Goal: Information Seeking & Learning: Learn about a topic

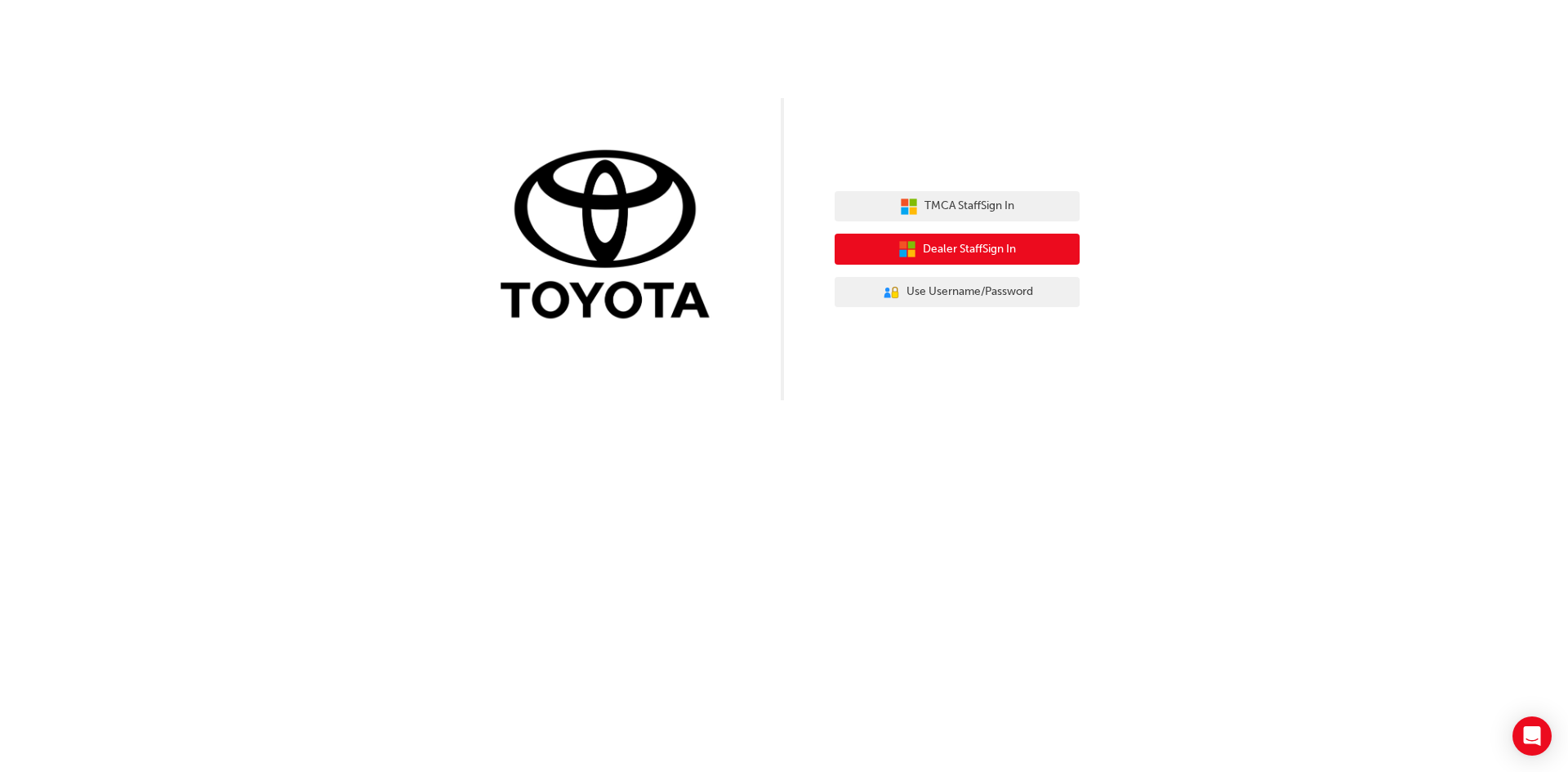
drag, startPoint x: 962, startPoint y: 246, endPoint x: 976, endPoint y: 265, distance: 23.6
click at [962, 246] on span "Dealer Staff Sign In" at bounding box center [970, 249] width 93 height 19
click at [944, 253] on span "Dealer Staff Sign In" at bounding box center [970, 249] width 93 height 19
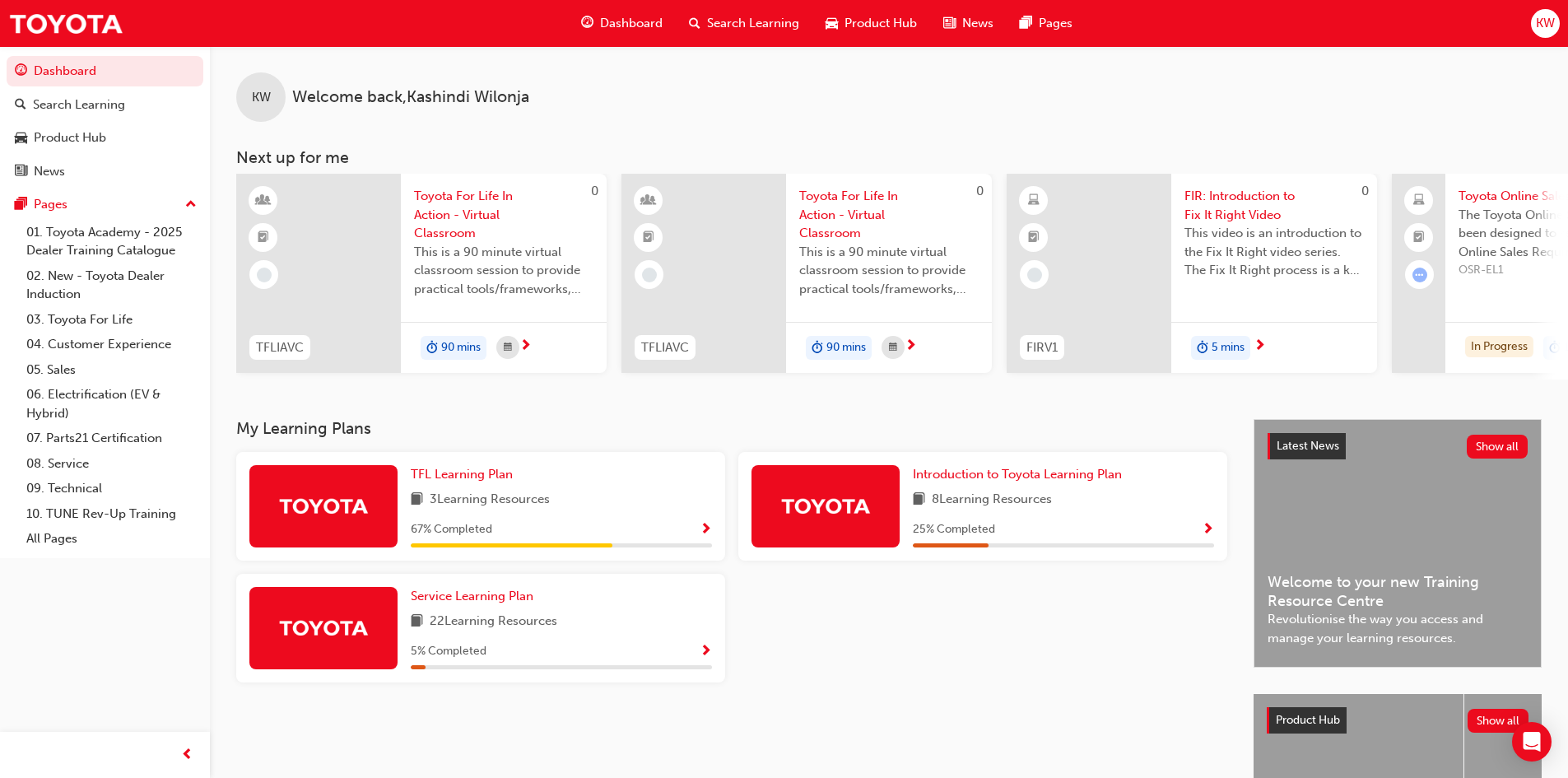
click at [693, 19] on span "search-icon" at bounding box center [694, 23] width 11 height 21
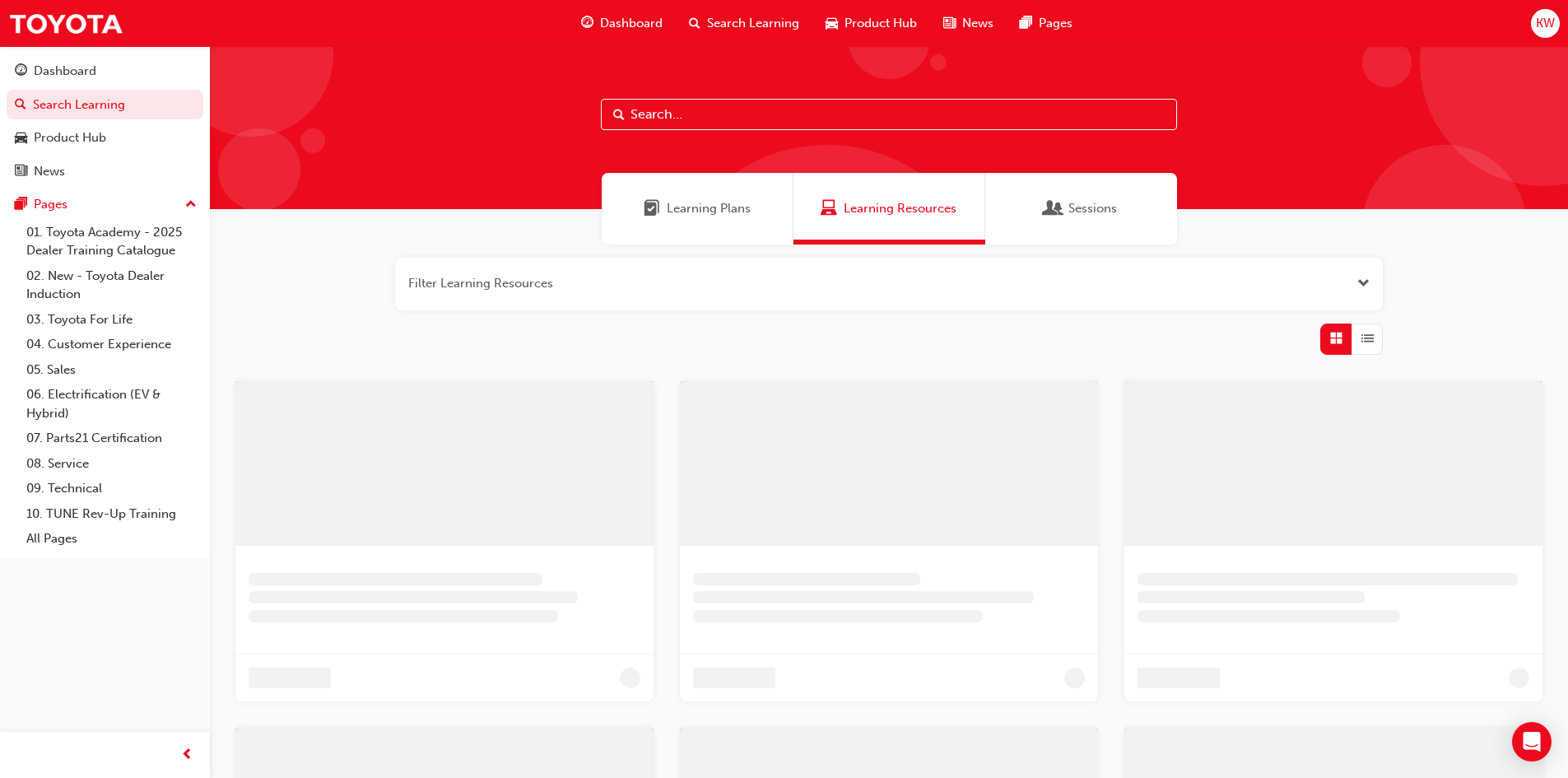
click at [669, 108] on input "text" at bounding box center [889, 115] width 576 height 32
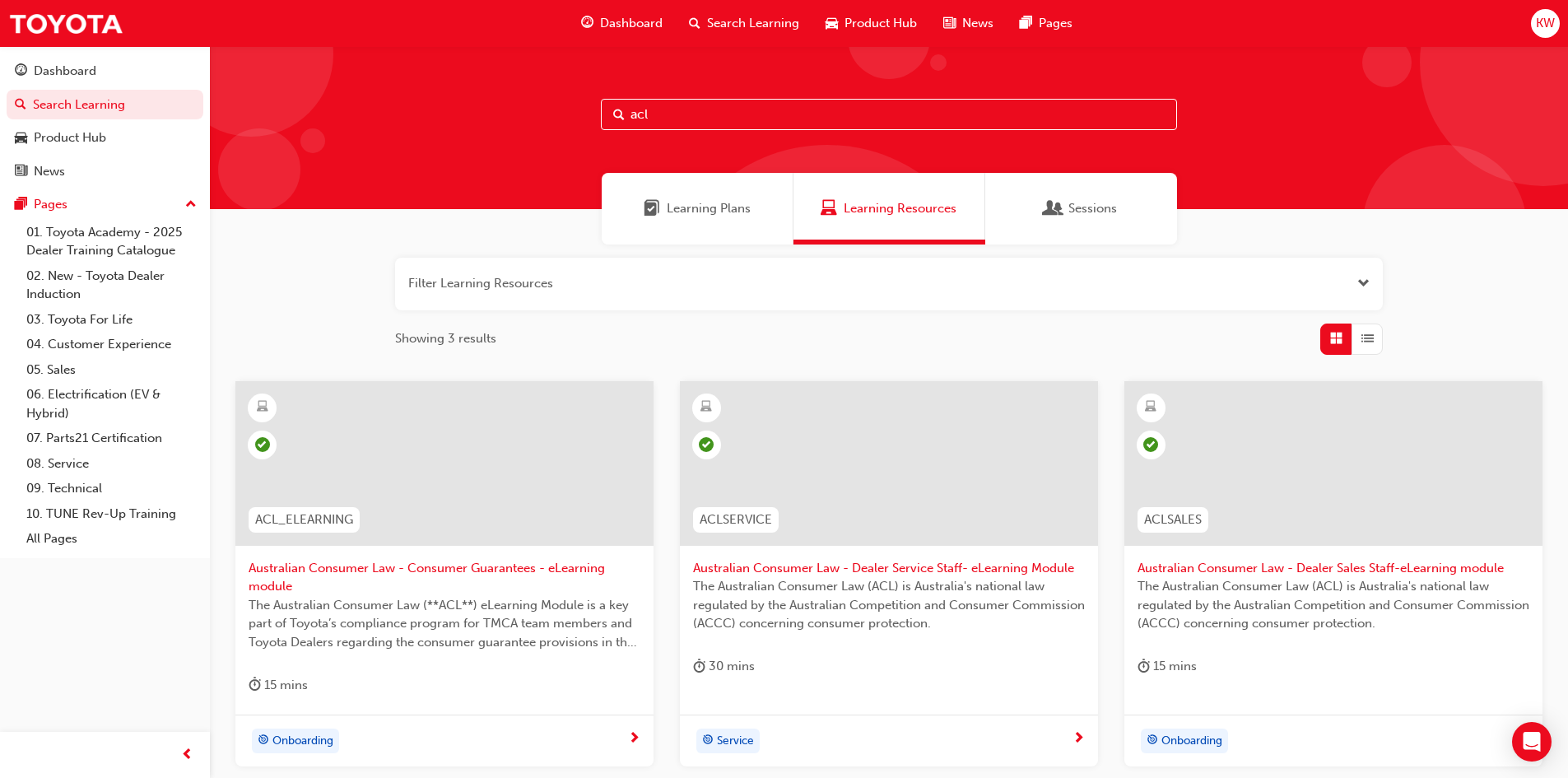
type input "acl"
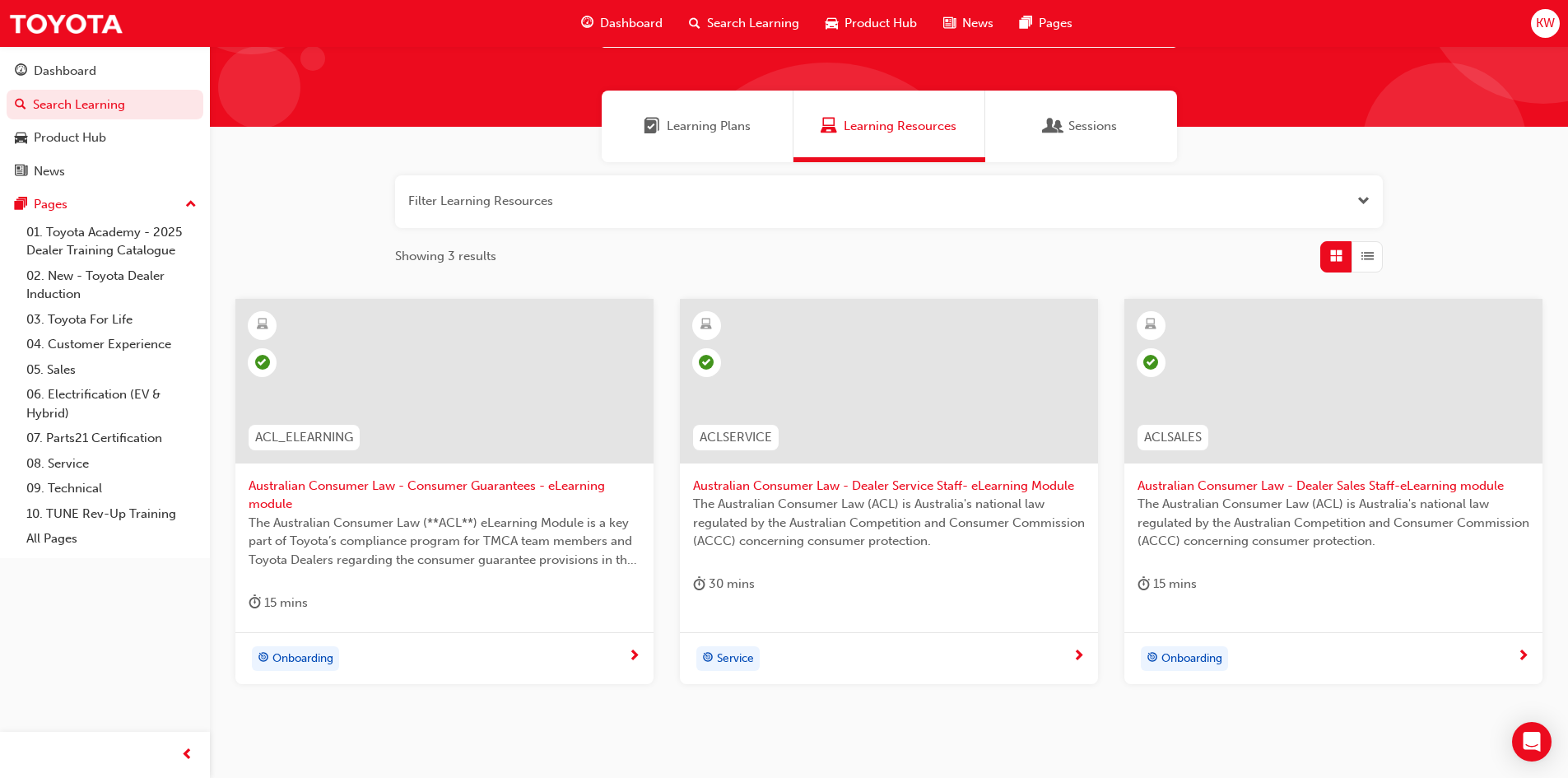
scroll to position [148, 0]
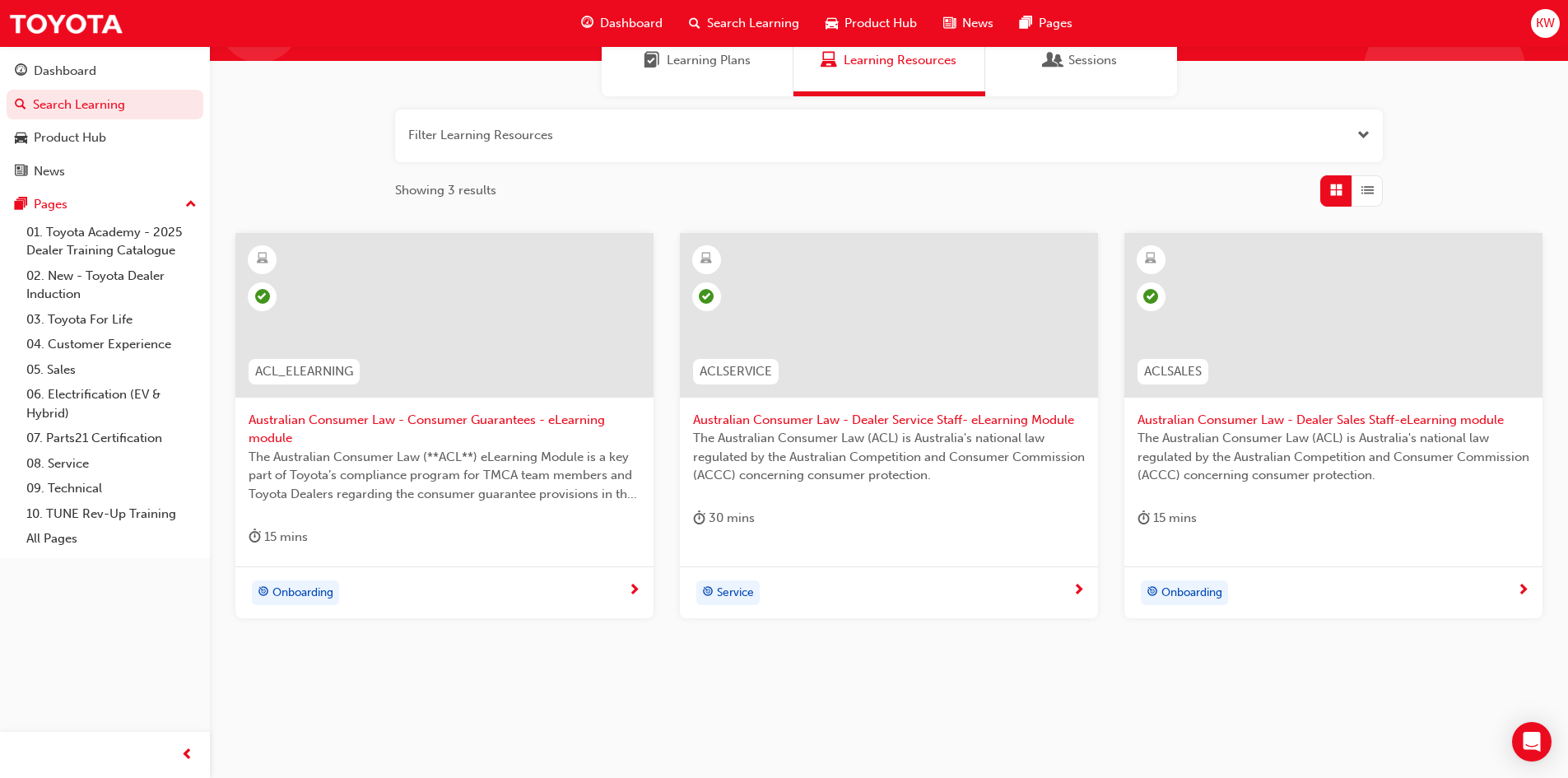
click at [392, 342] on div at bounding box center [444, 315] width 418 height 165
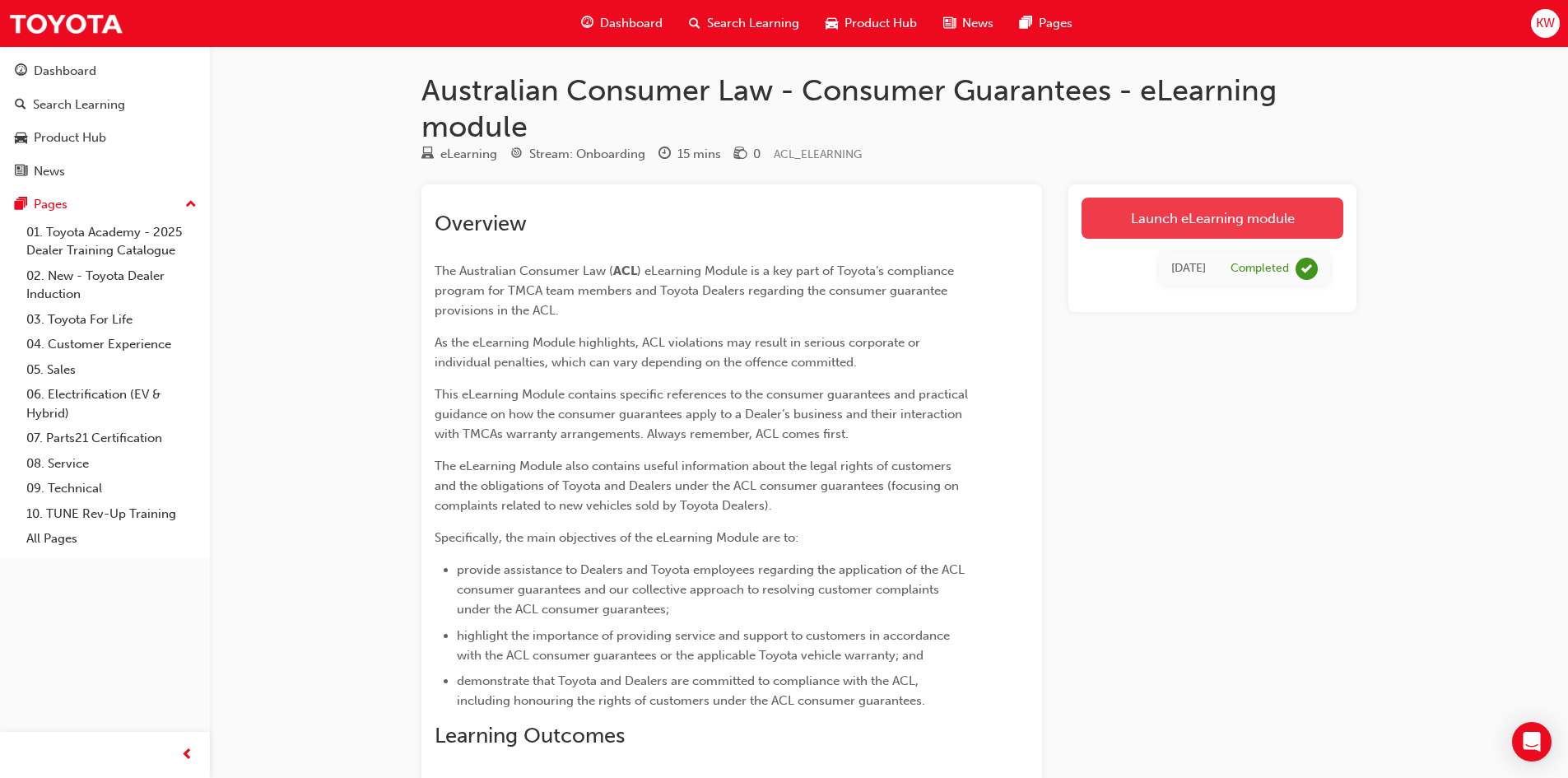
click at [1163, 213] on link "Launch eLearning module" at bounding box center [1212, 218] width 262 height 41
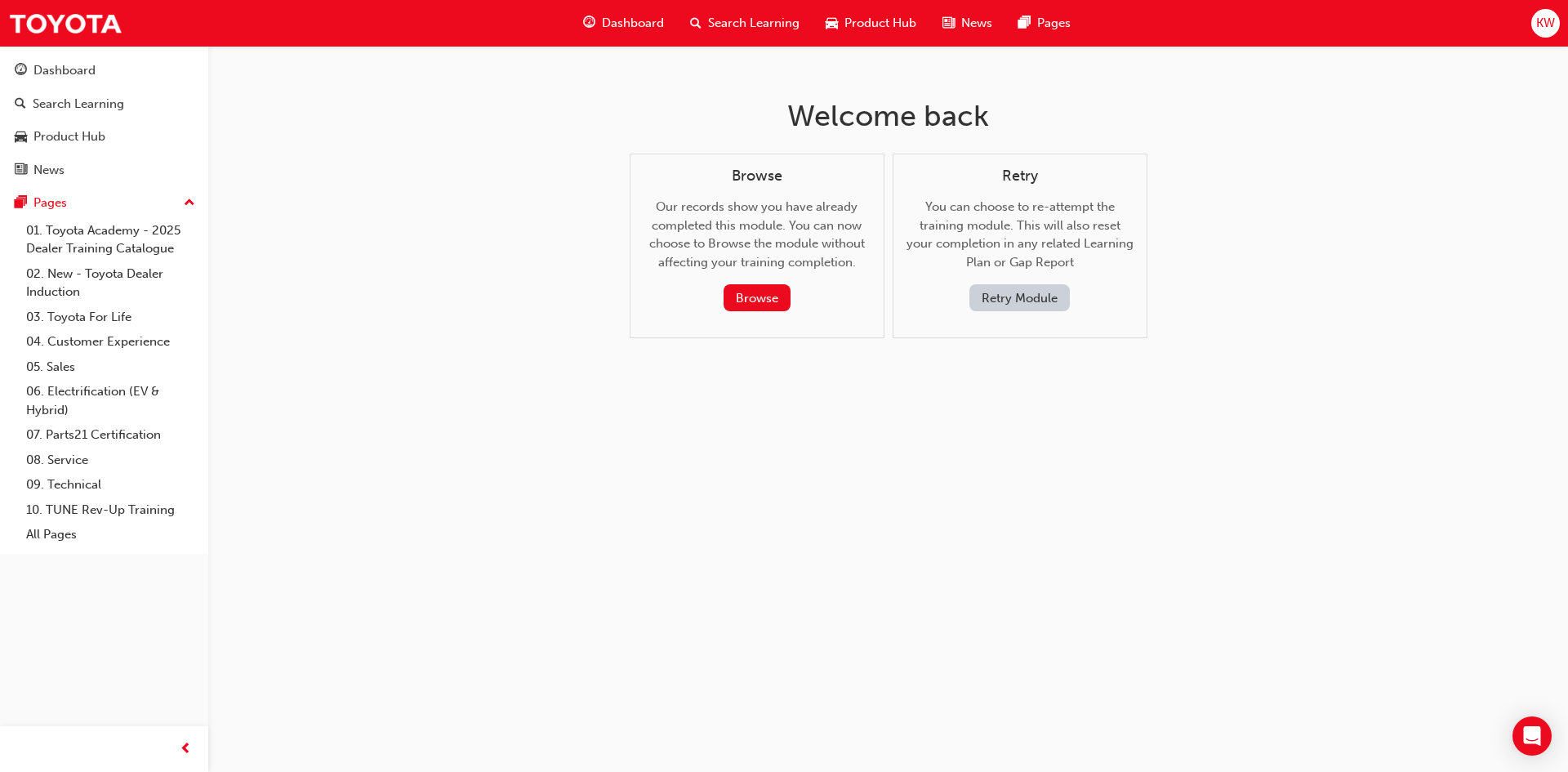
click at [499, 376] on div "Welcome back Browse Our records show you have already completed this module. Yo…" at bounding box center [784, 386] width 1568 height 772
click at [1012, 301] on button "Retry Module" at bounding box center [1020, 298] width 100 height 27
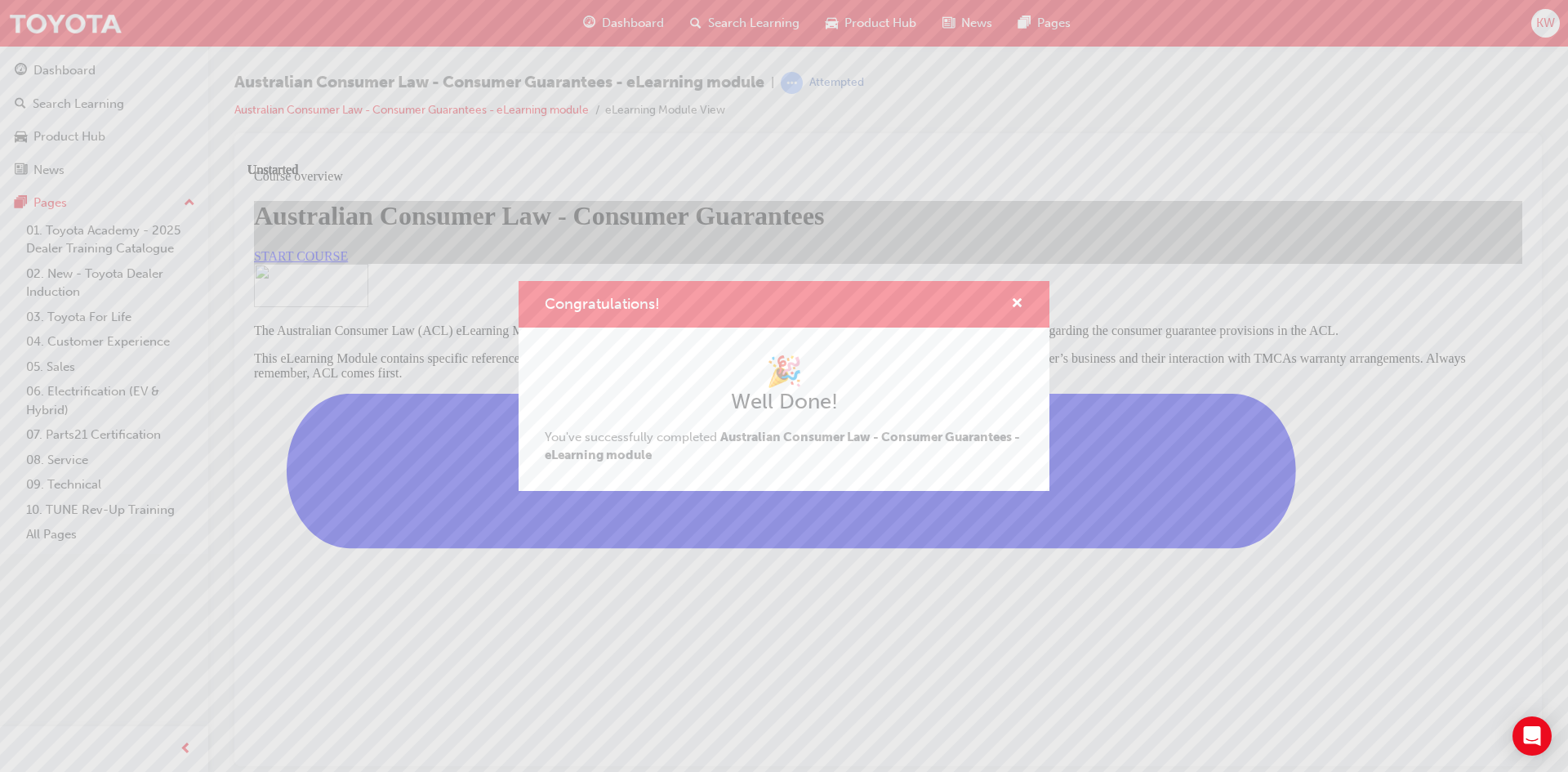
click at [517, 506] on div "Congratulations! 🎉 Well Done! You've successfully completed Australian Consumer…" at bounding box center [784, 386] width 1568 height 772
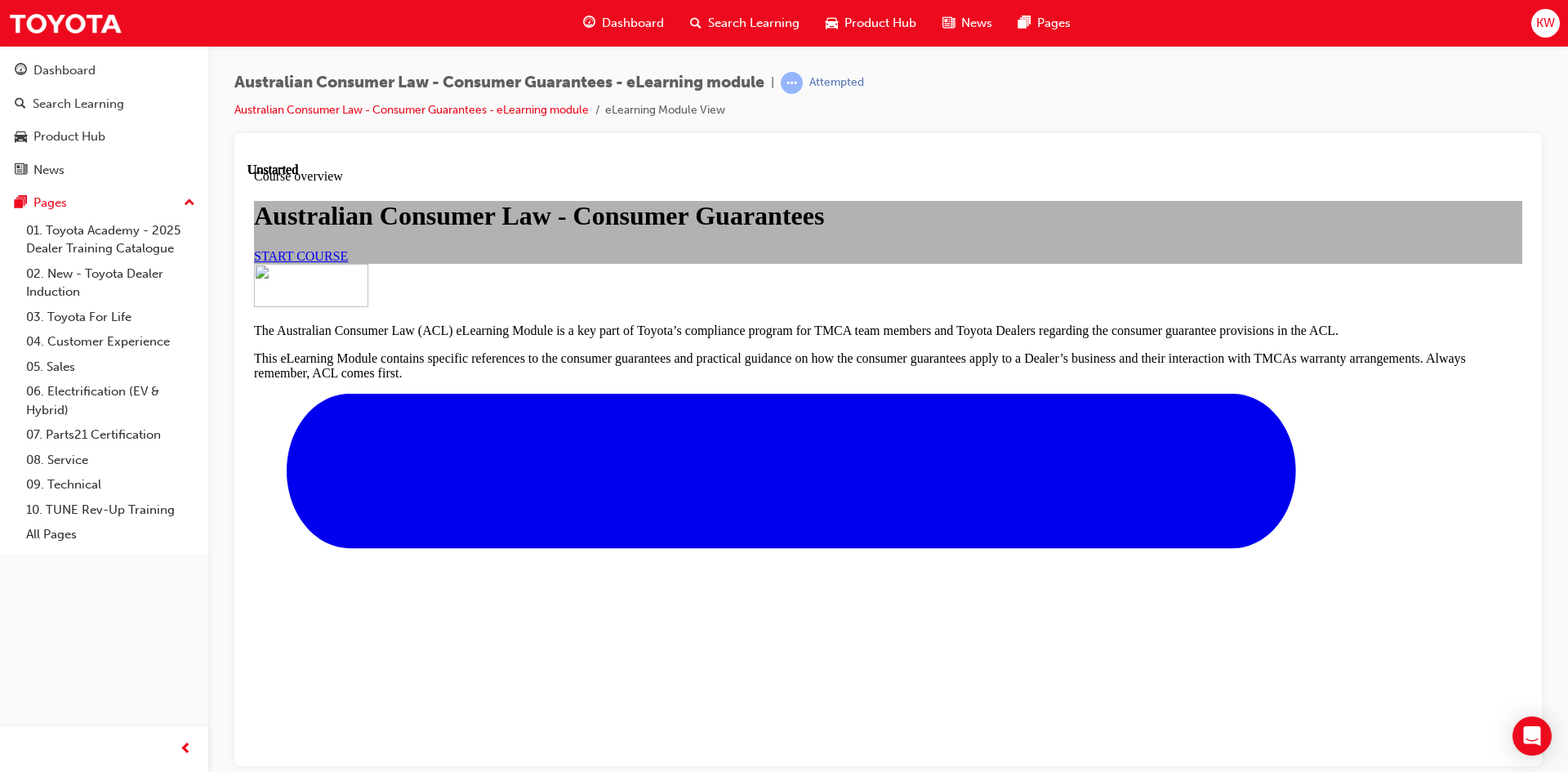
click at [348, 262] on link "START COURSE" at bounding box center [300, 255] width 94 height 14
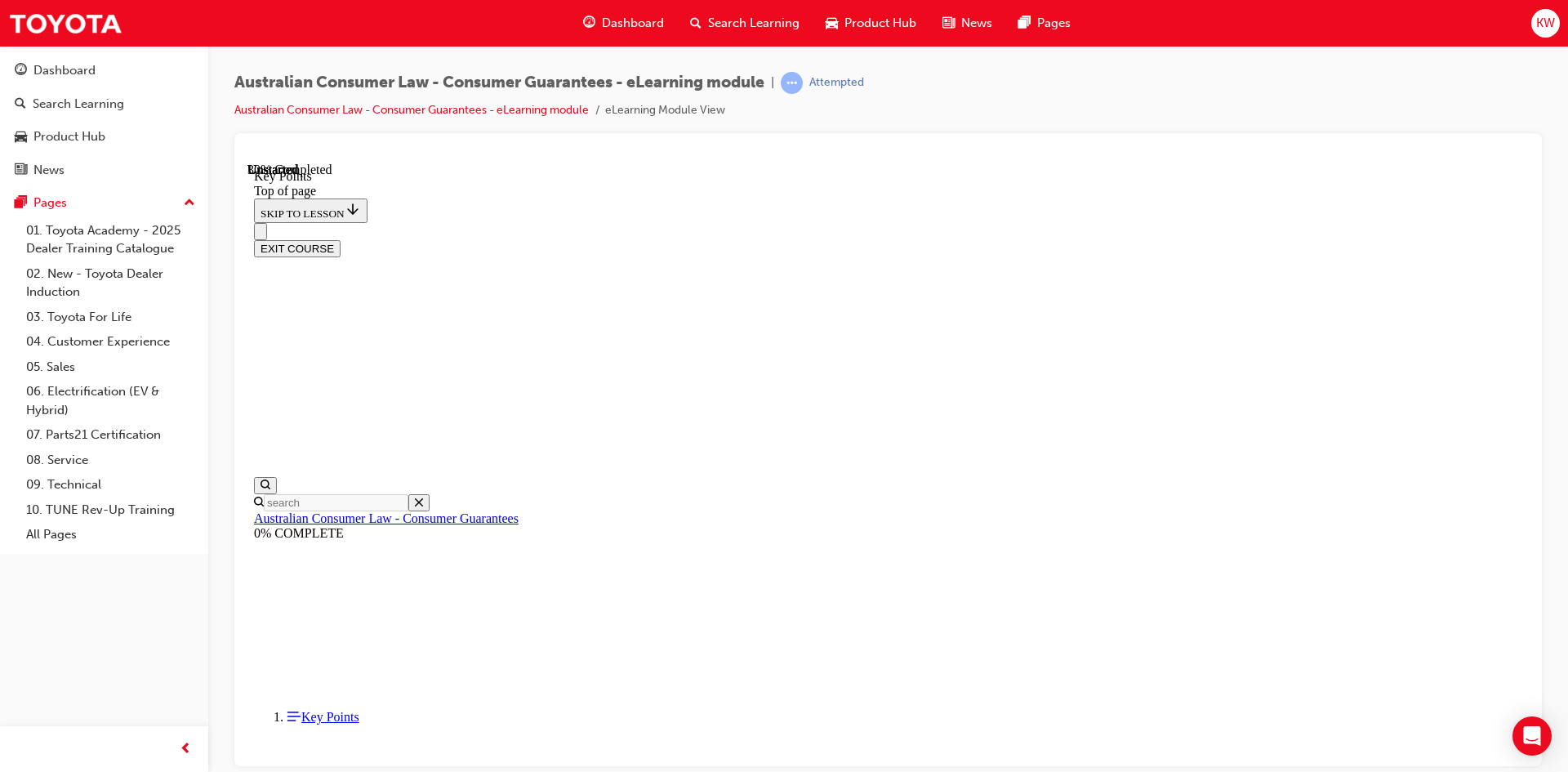
scroll to position [694, 0]
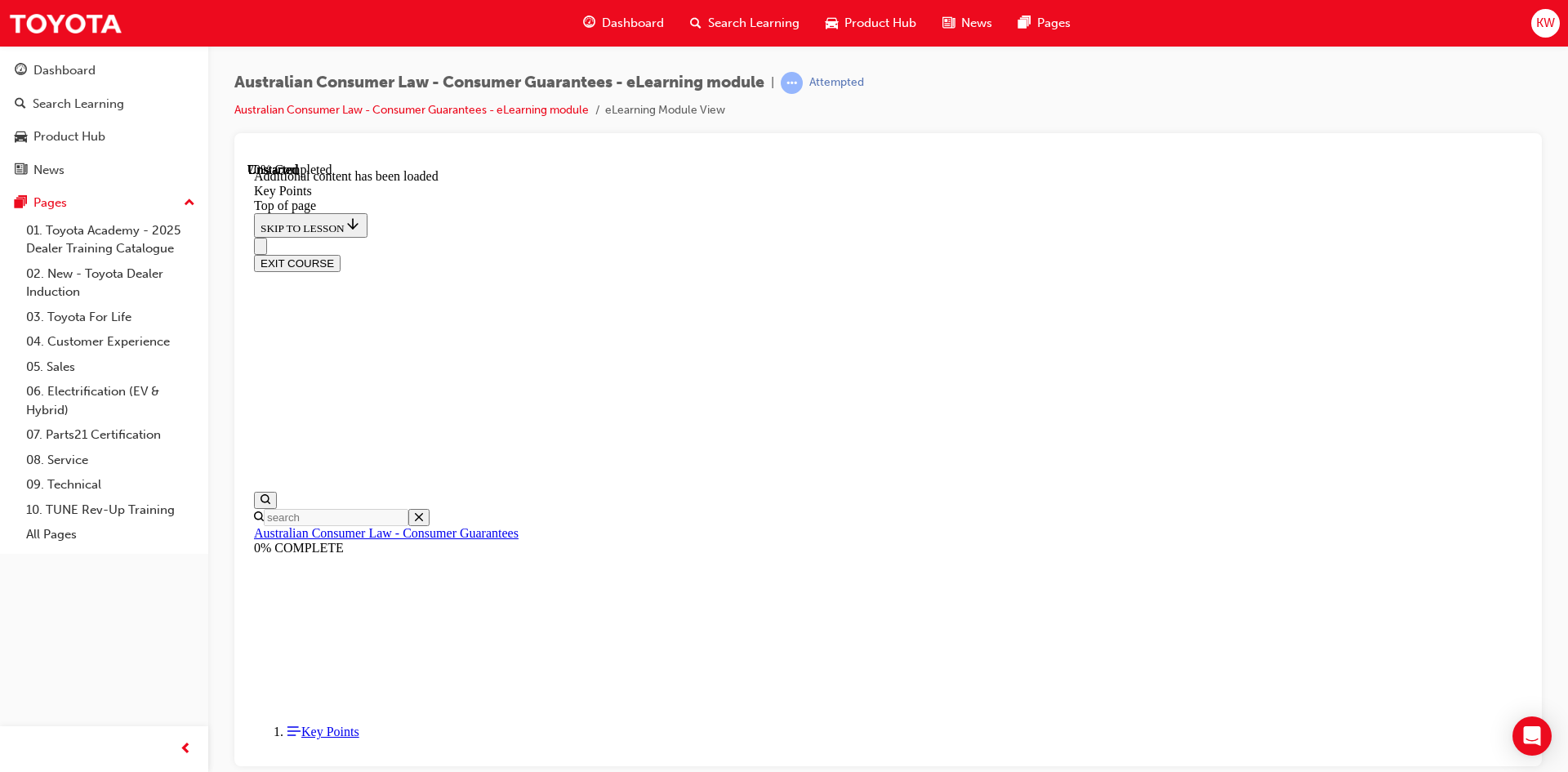
scroll to position [2108, 0]
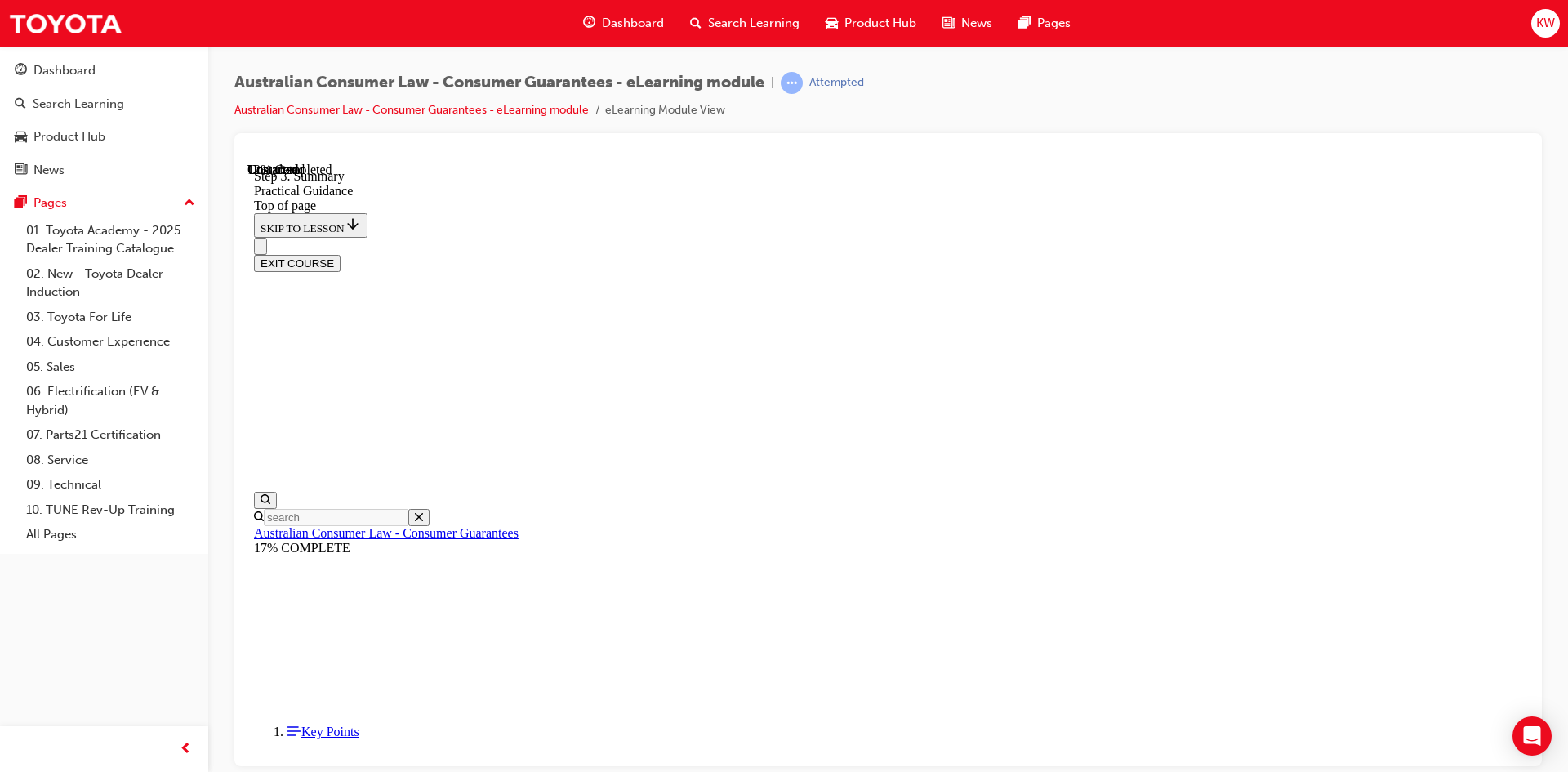
scroll to position [132, 0]
drag, startPoint x: 684, startPoint y: 518, endPoint x: 691, endPoint y: 529, distance: 13.0
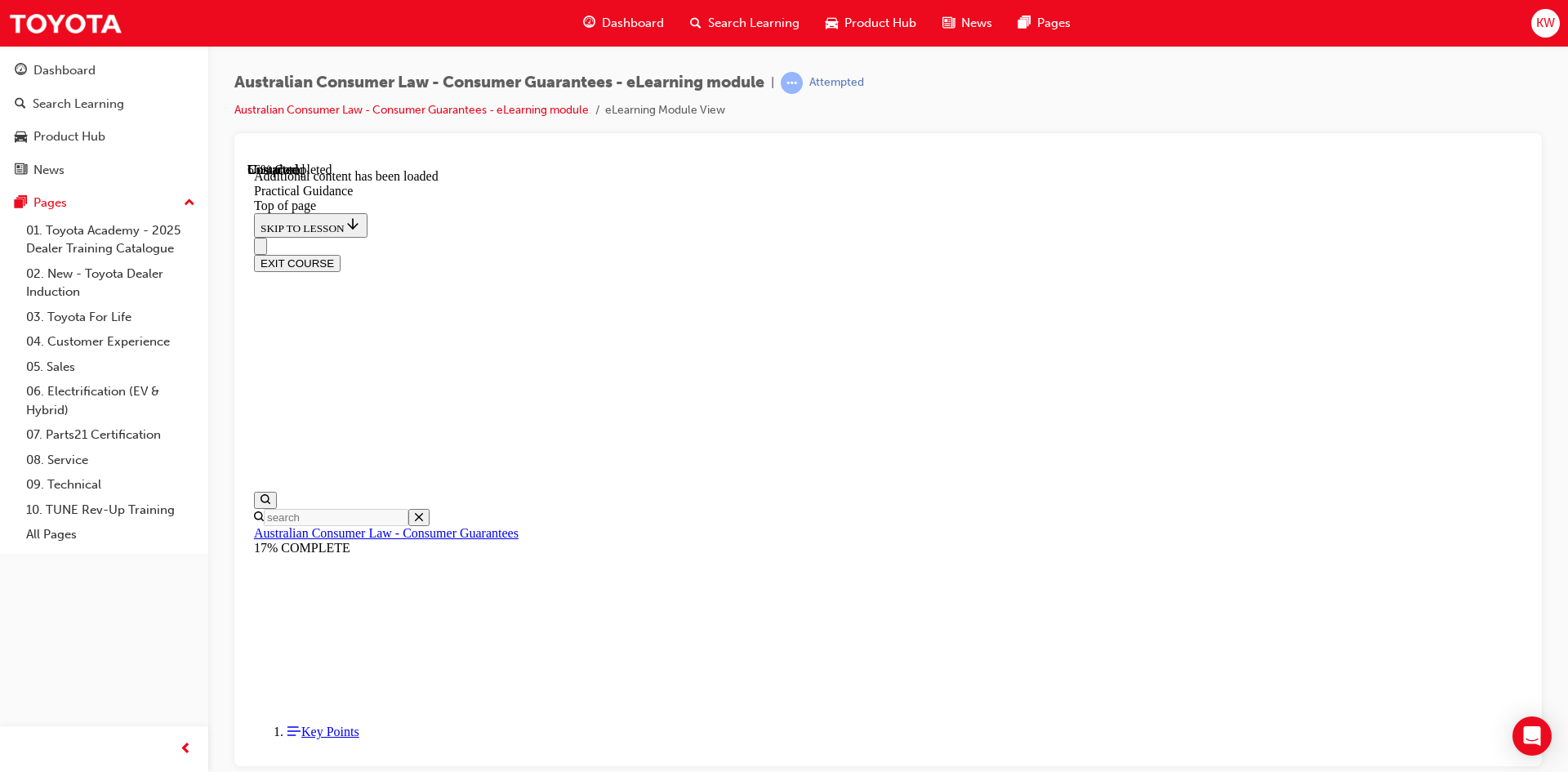
scroll to position [2515, 0]
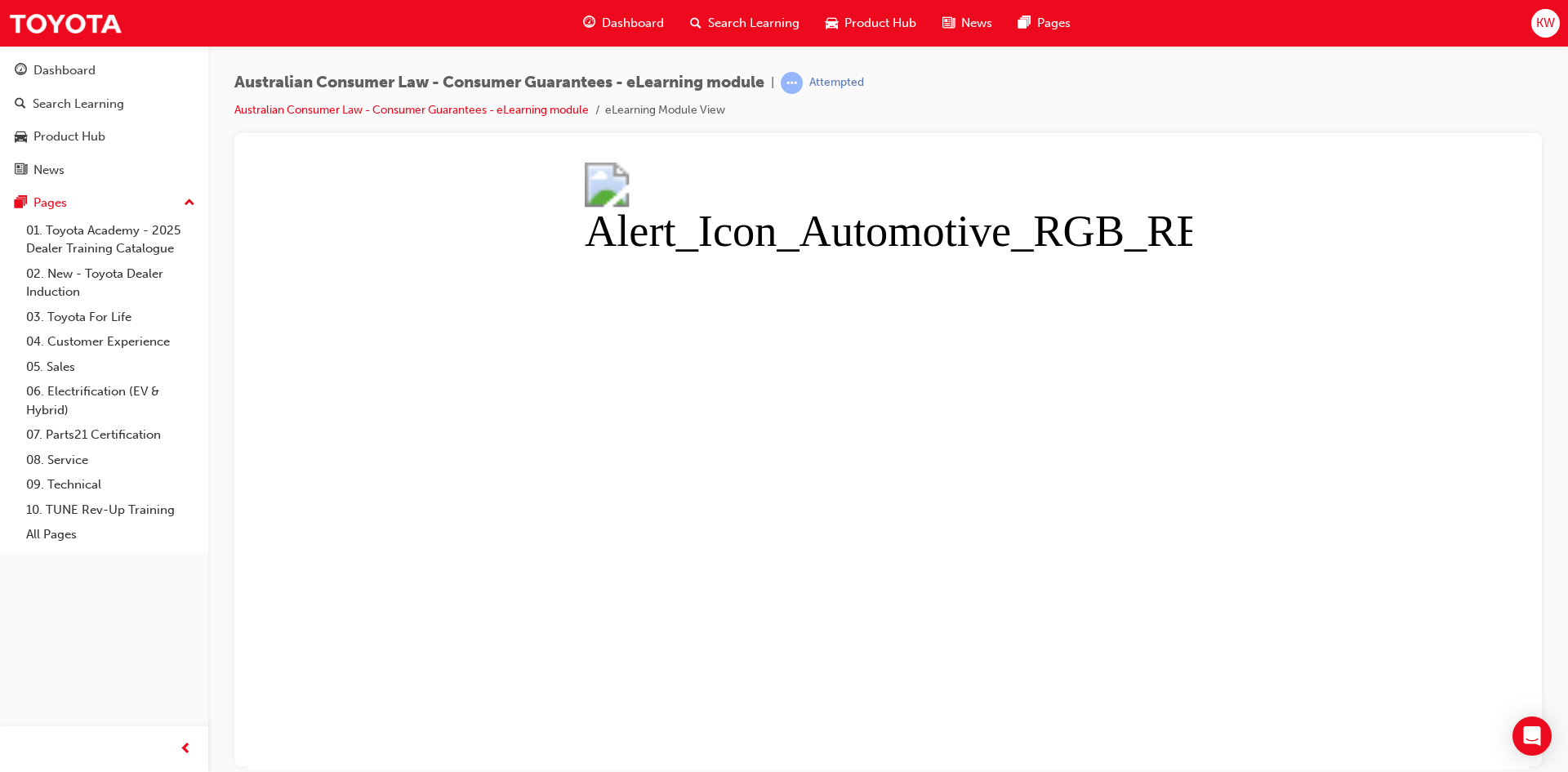
click at [324, 486] on button "Unzoom image" at bounding box center [888, 465] width 1282 height 607
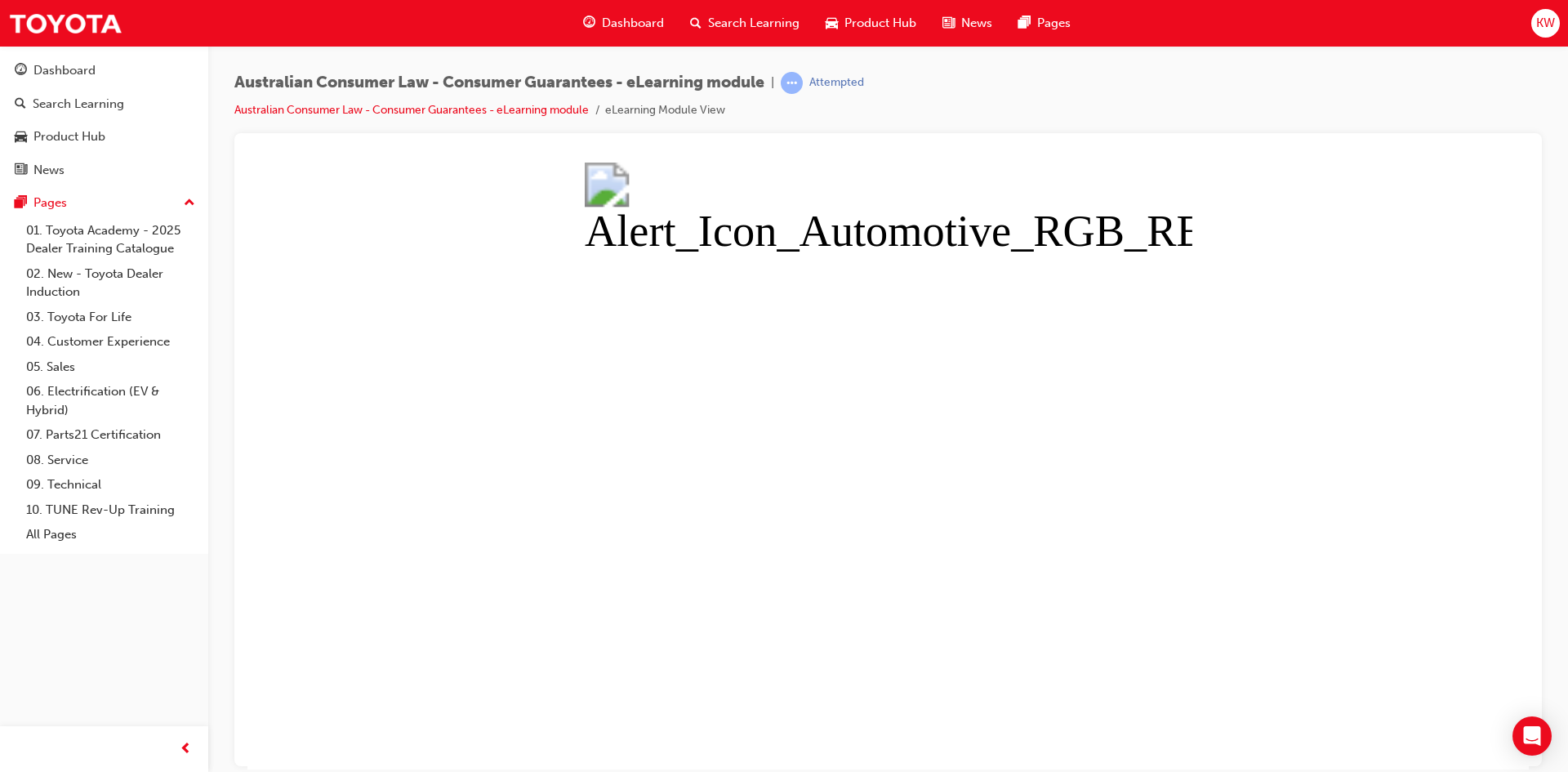
click at [406, 437] on button "Unzoom image" at bounding box center [888, 465] width 1282 height 607
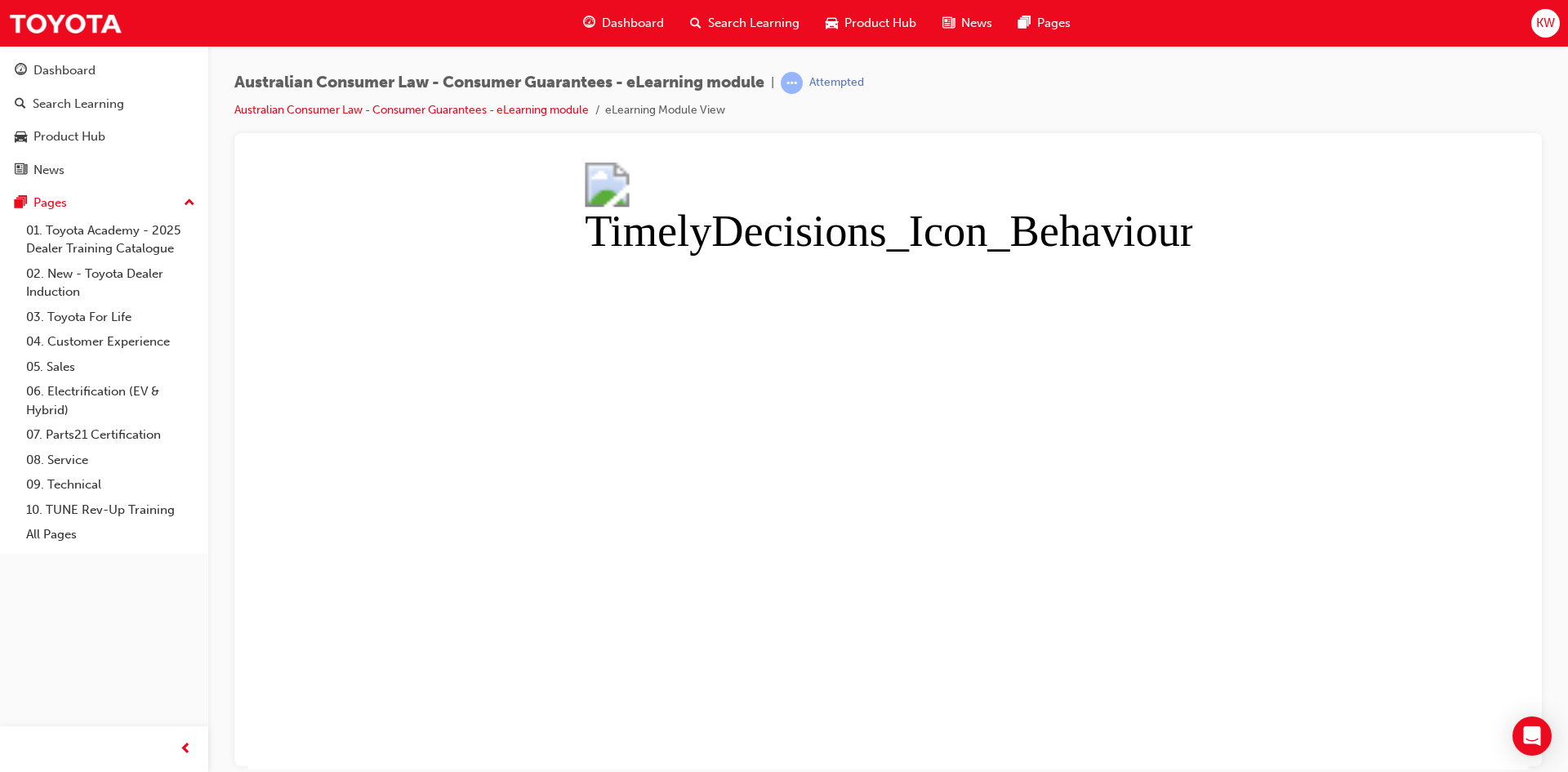
click at [316, 438] on button "Unzoom image" at bounding box center [888, 465] width 1282 height 607
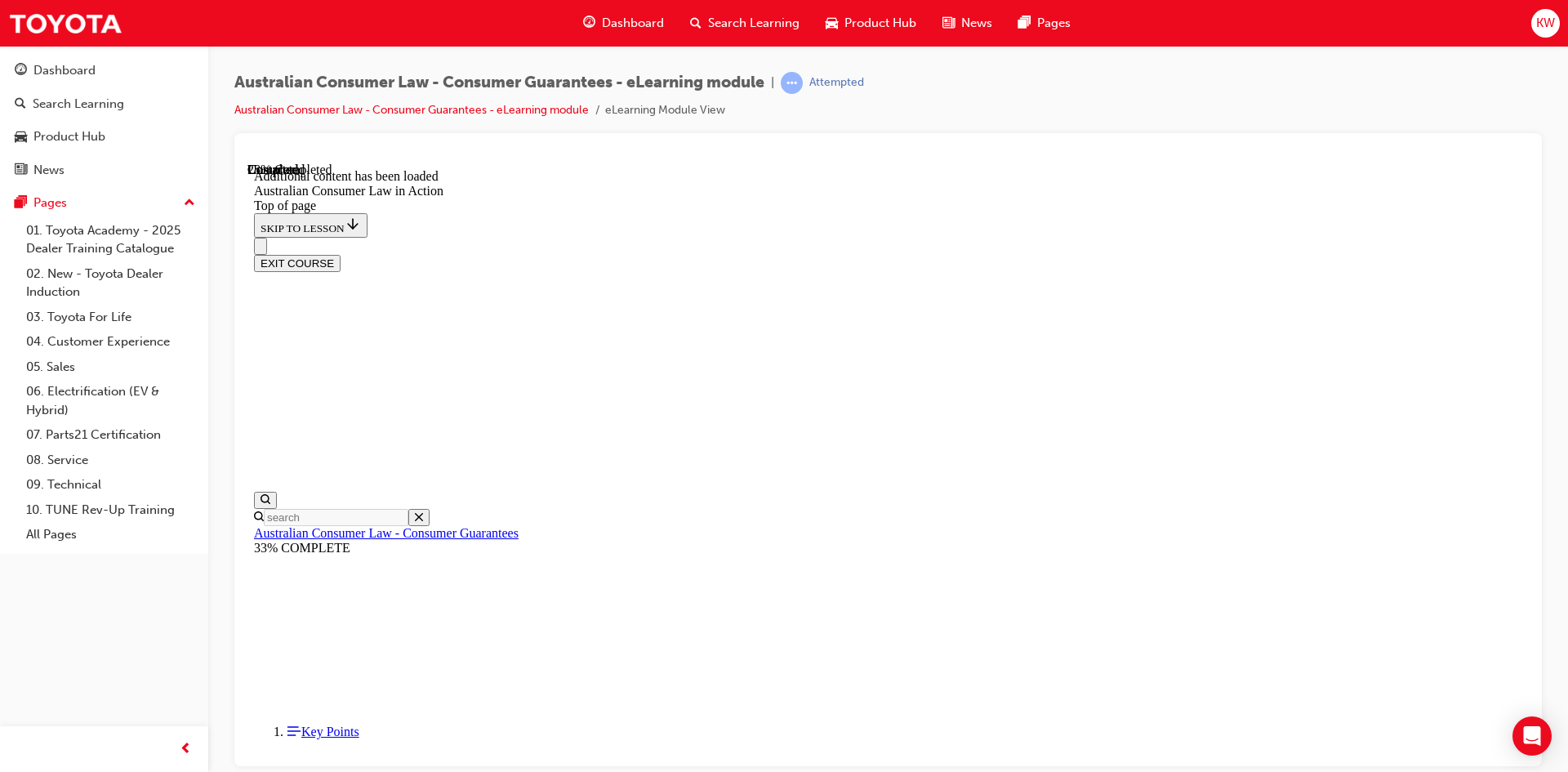
scroll to position [907, 0]
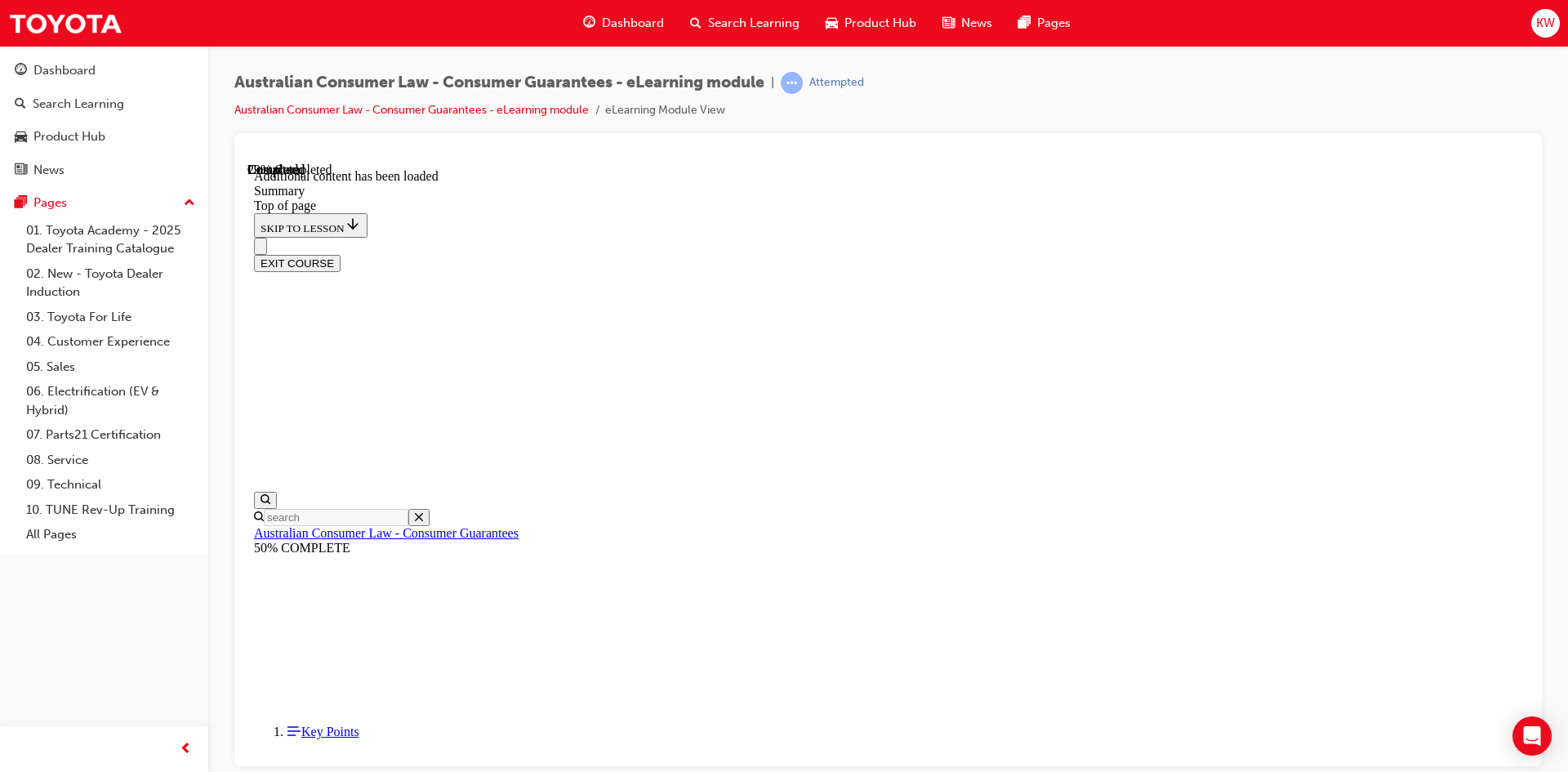
scroll to position [501, 0]
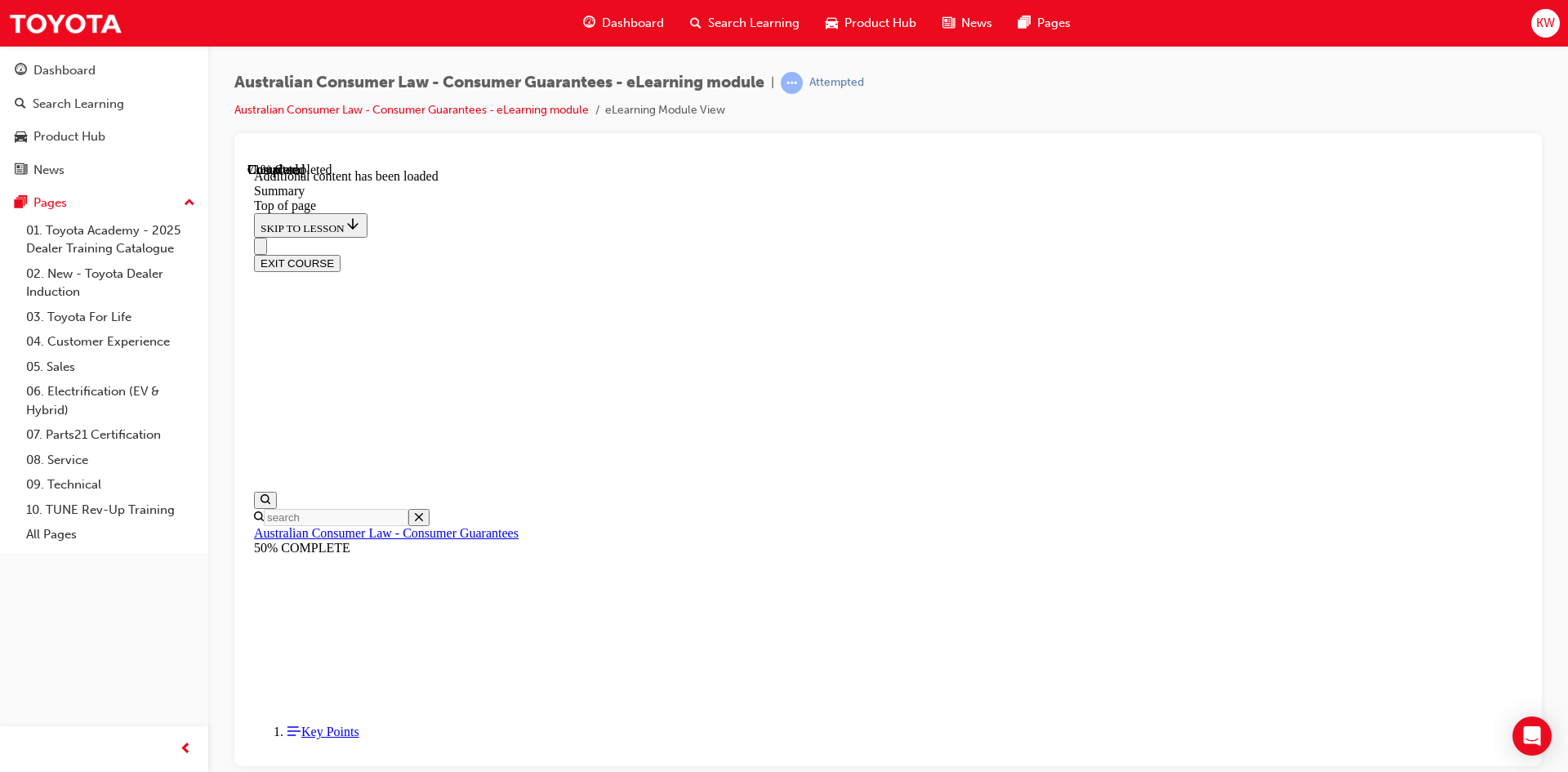
scroll to position [1580, 0]
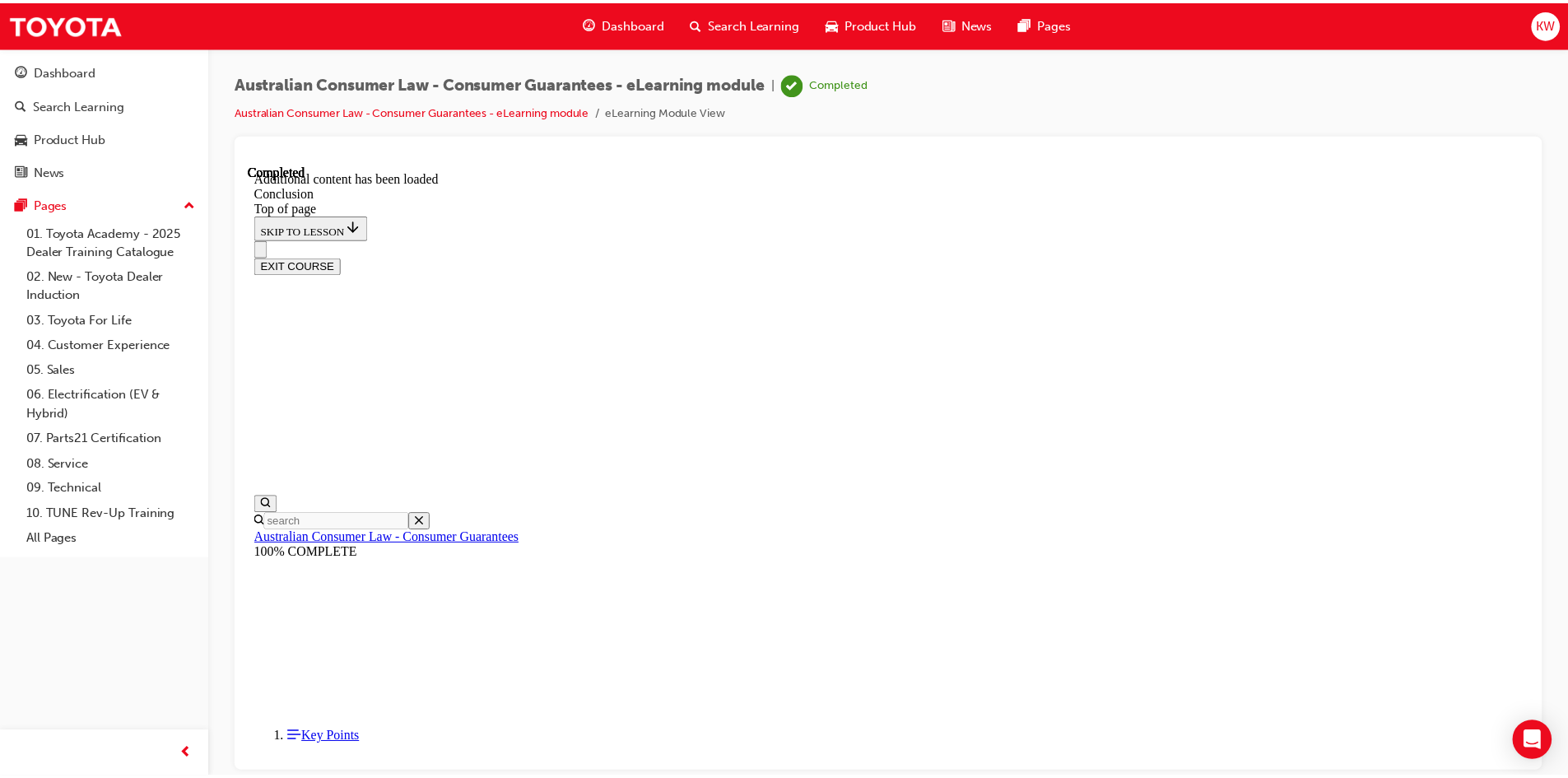
scroll to position [103, 0]
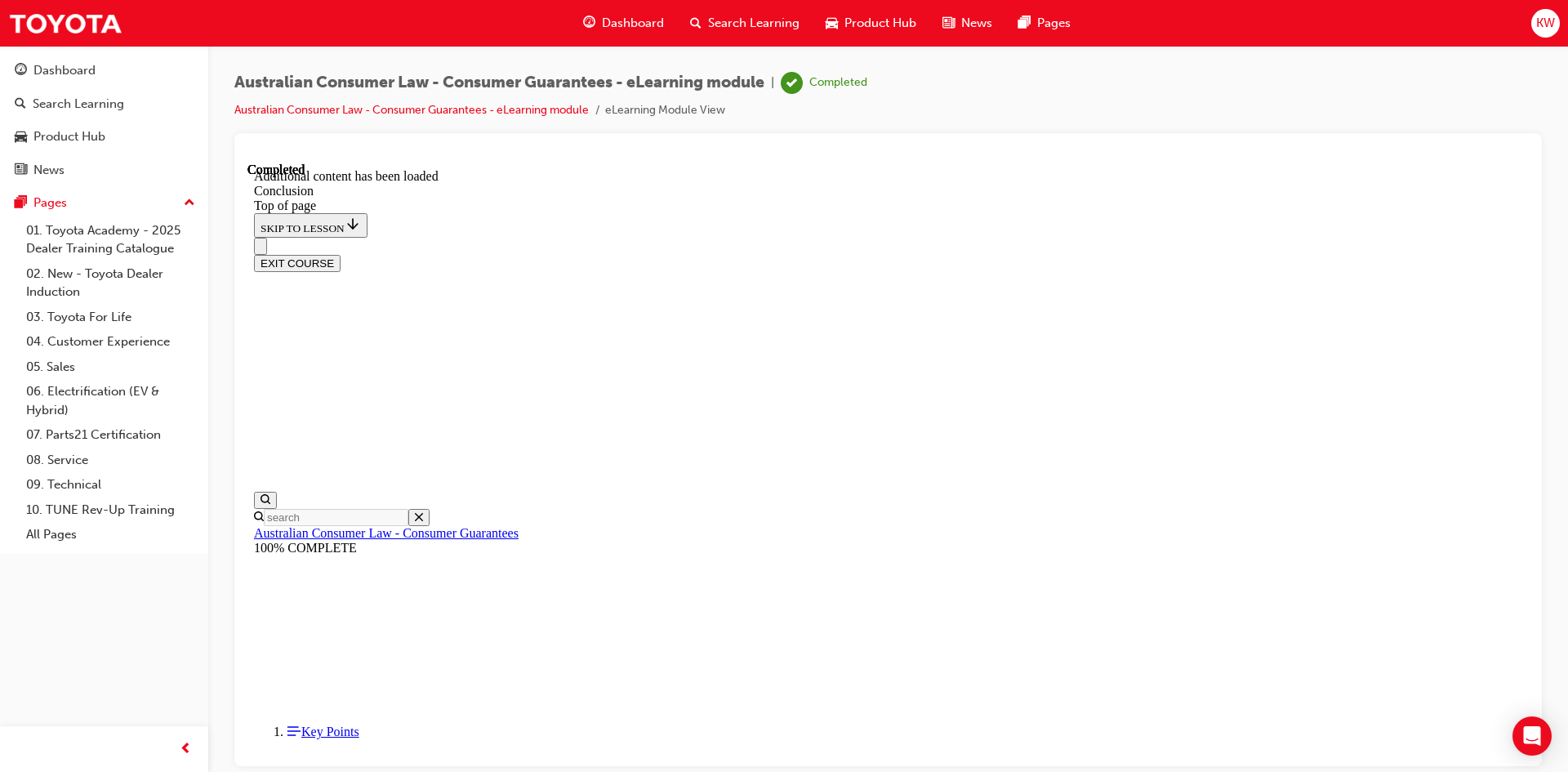
click at [285, 525] on link "Australian Consumer Law - Consumer Guarantees" at bounding box center [386, 532] width 265 height 14
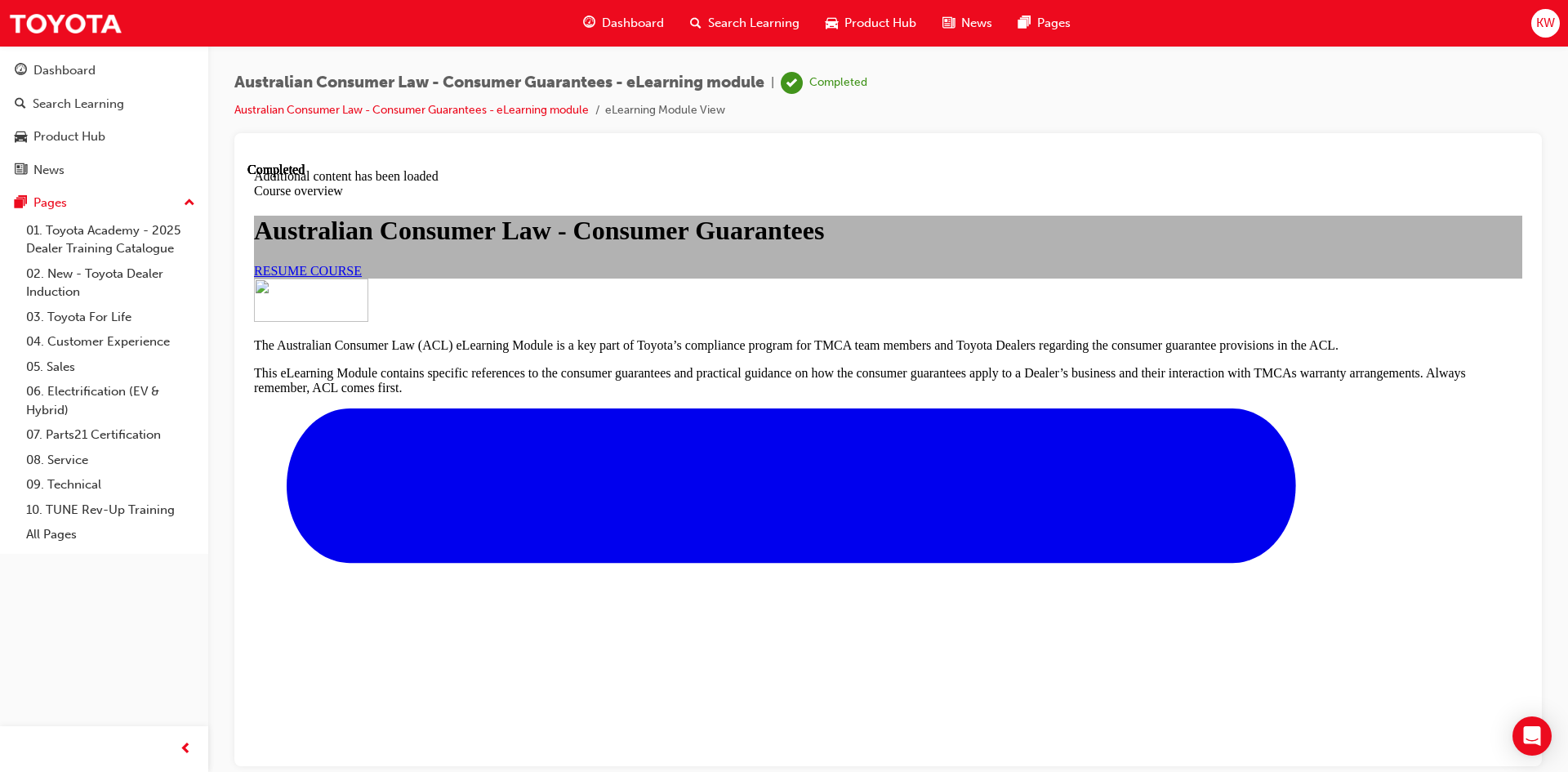
click at [730, 20] on span "Search Learning" at bounding box center [754, 23] width 92 height 19
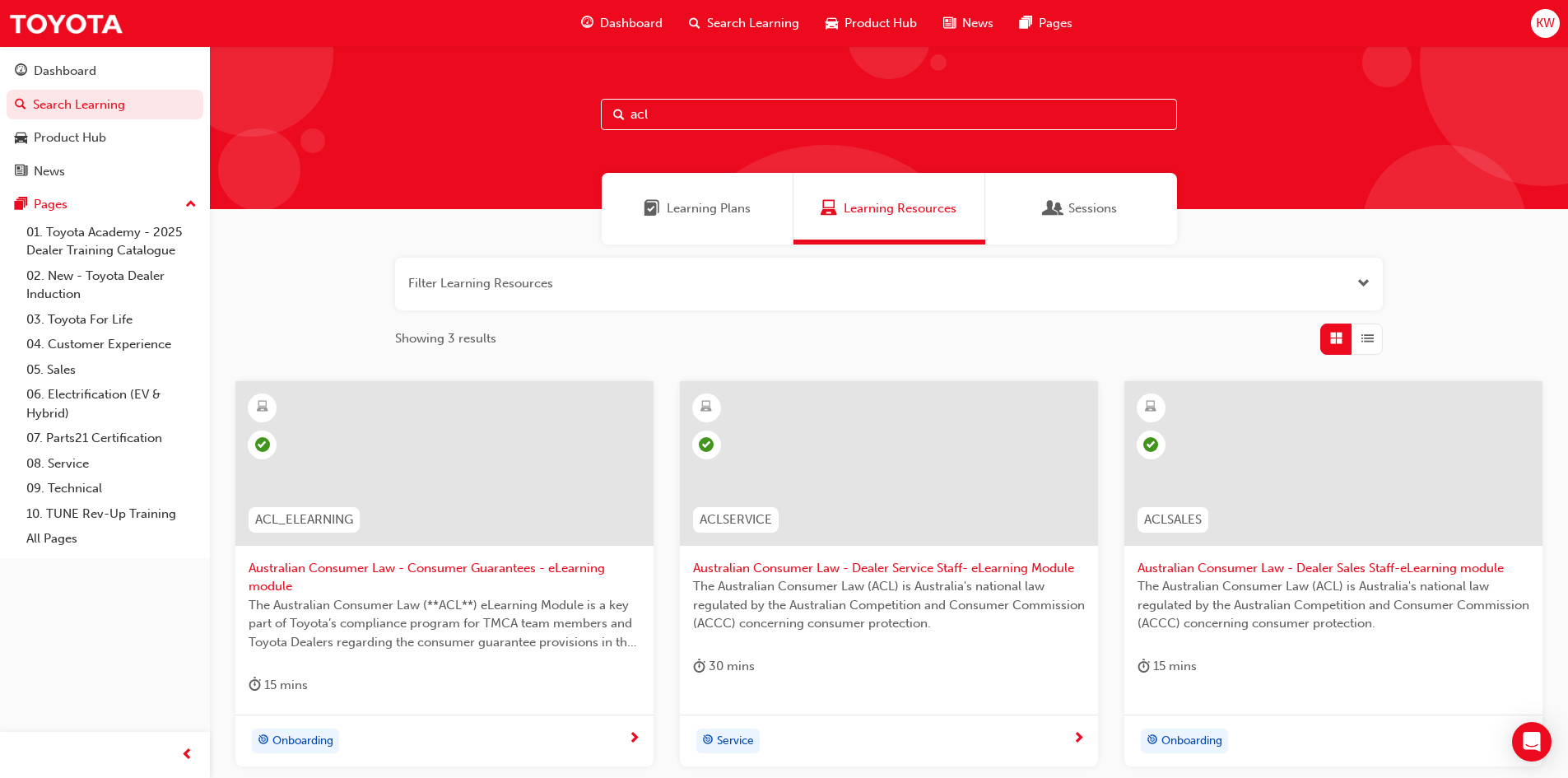
click at [793, 455] on div at bounding box center [888, 463] width 418 height 165
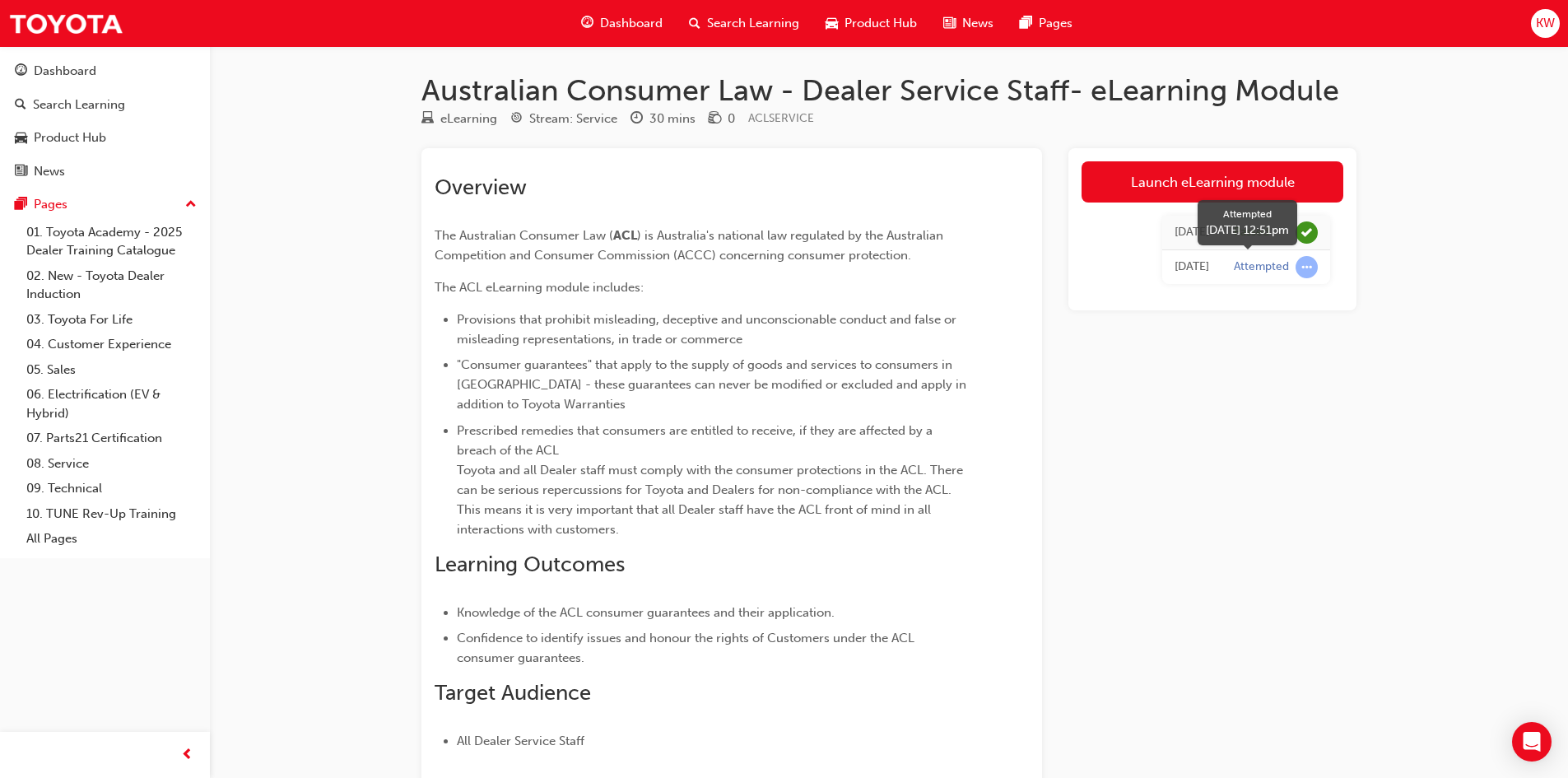
click at [1266, 276] on div "Attempted" at bounding box center [1276, 267] width 84 height 22
click at [1255, 246] on td "Passed" at bounding box center [1276, 233] width 109 height 34
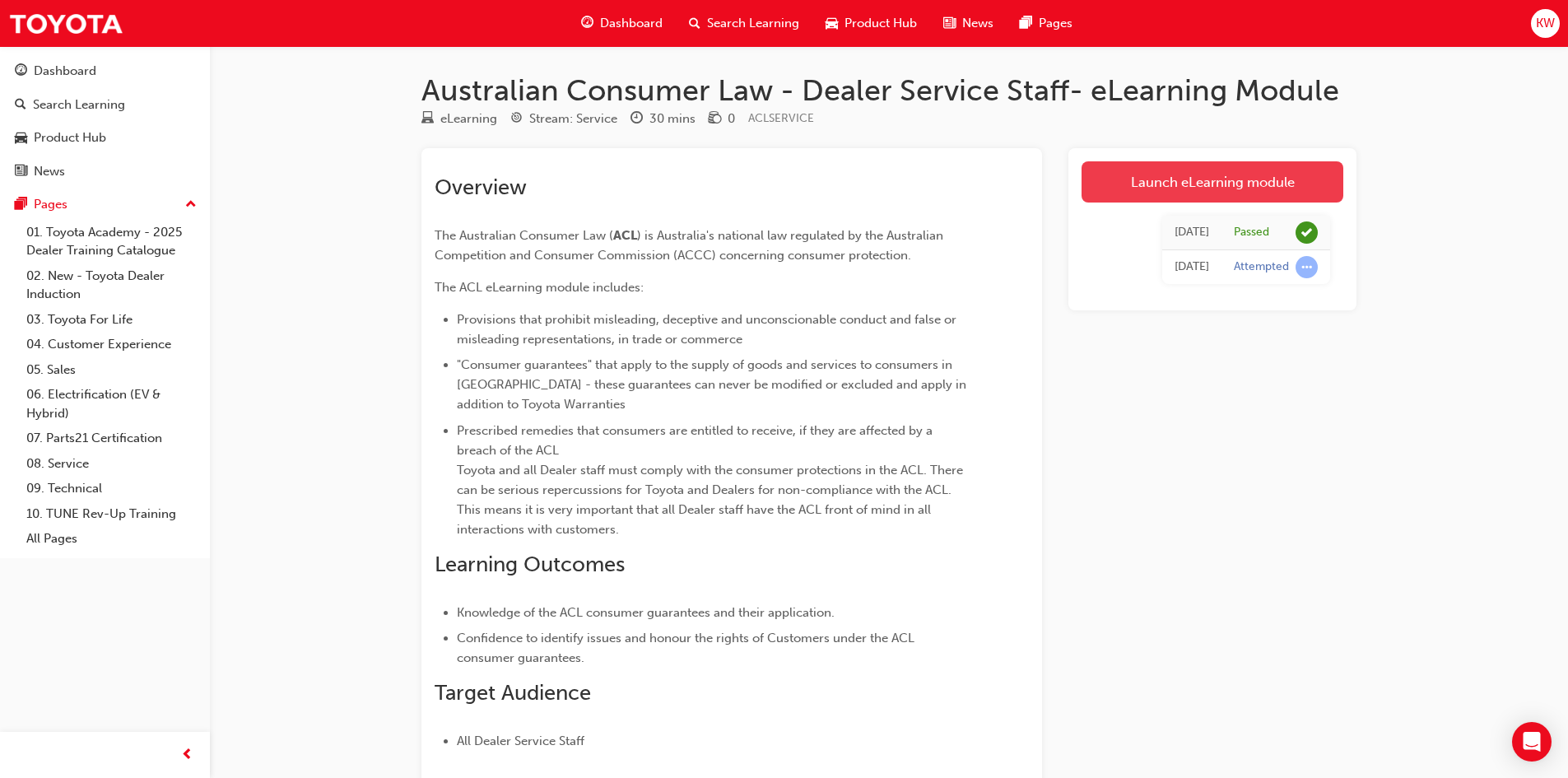
click at [1291, 194] on link "Launch eLearning module" at bounding box center [1212, 182] width 262 height 41
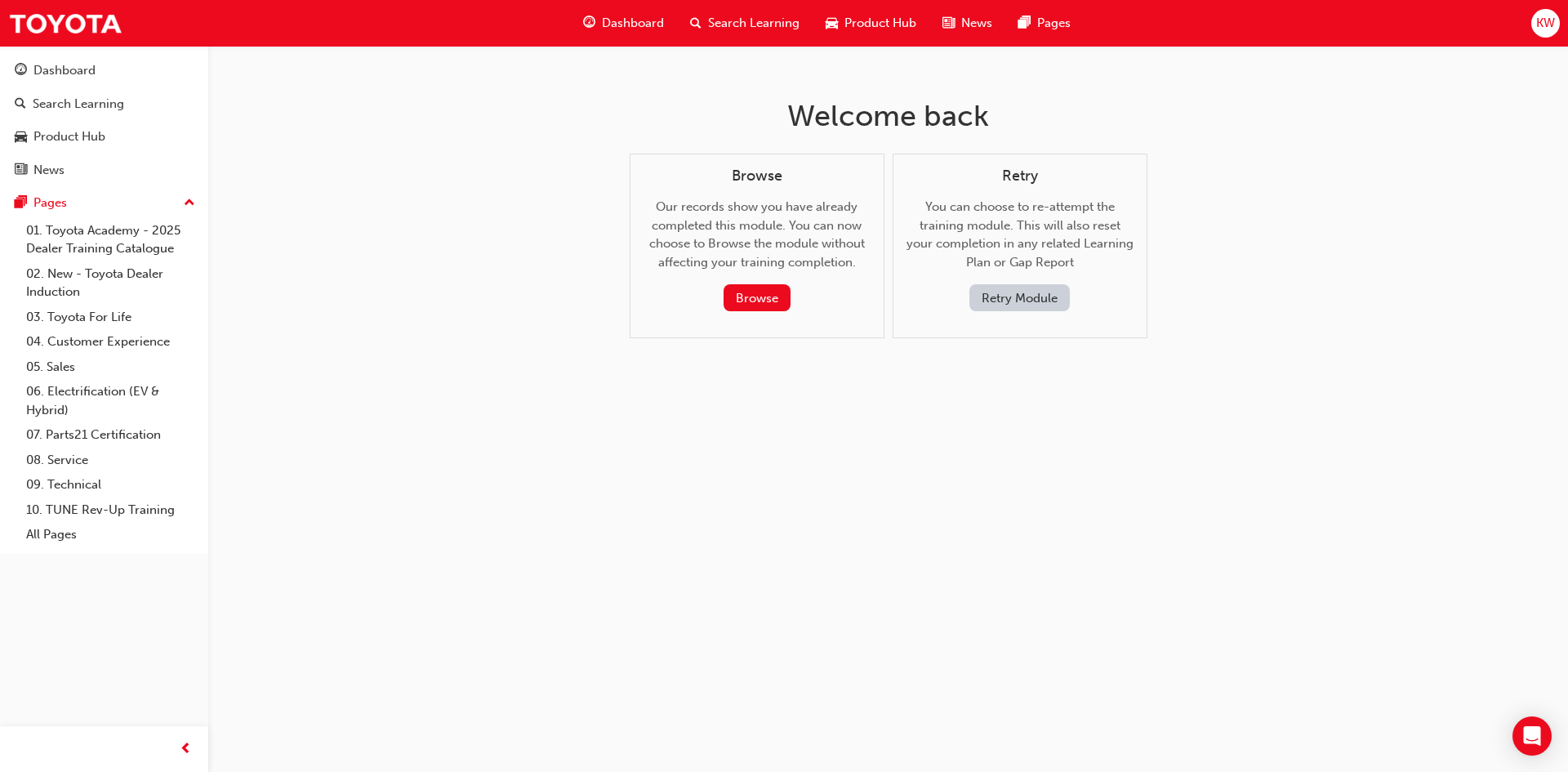
click at [1013, 299] on button "Retry Module" at bounding box center [1020, 298] width 100 height 27
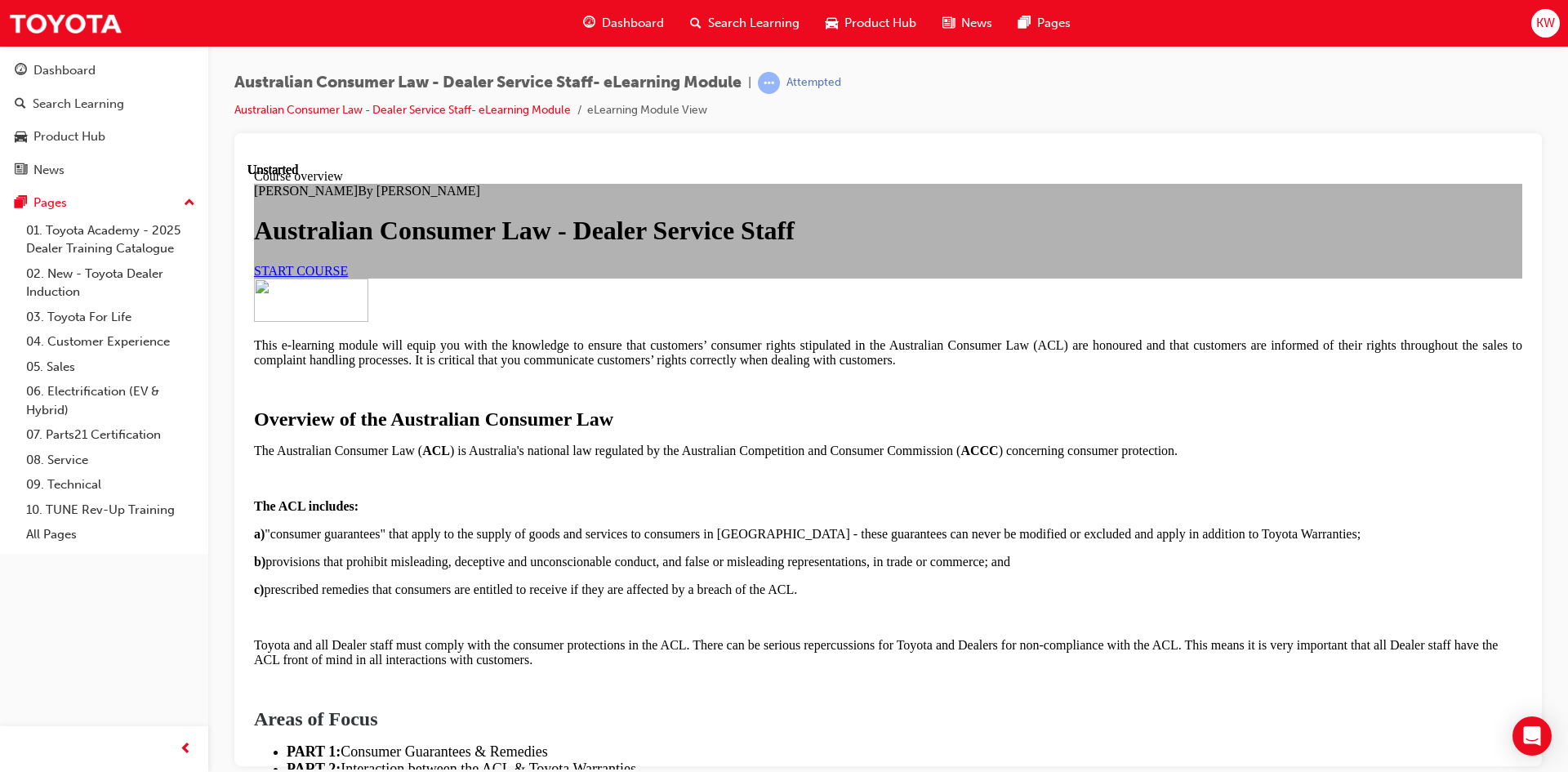
click at [348, 277] on span "START COURSE" at bounding box center [300, 270] width 94 height 14
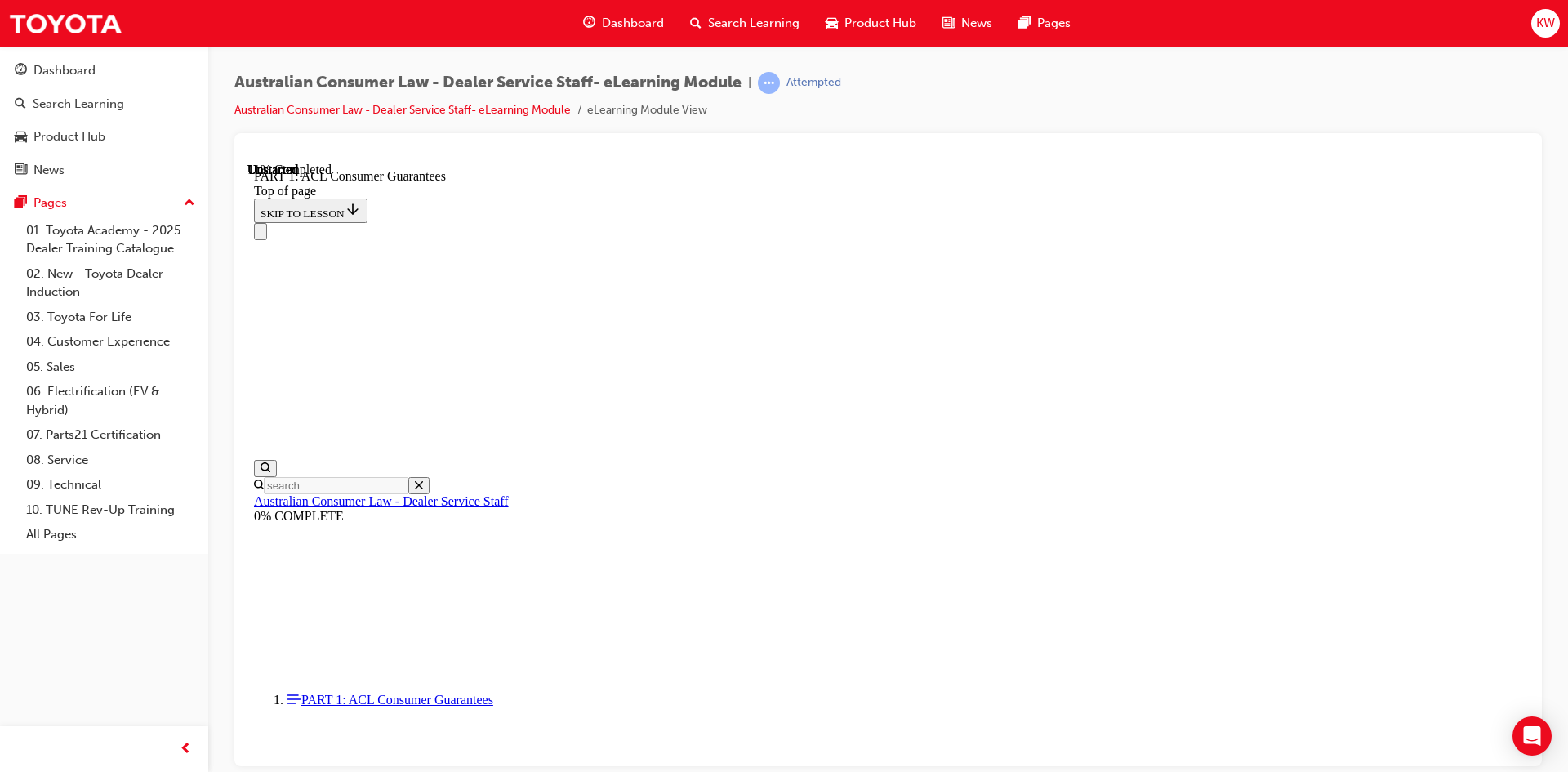
scroll to position [2614, 0]
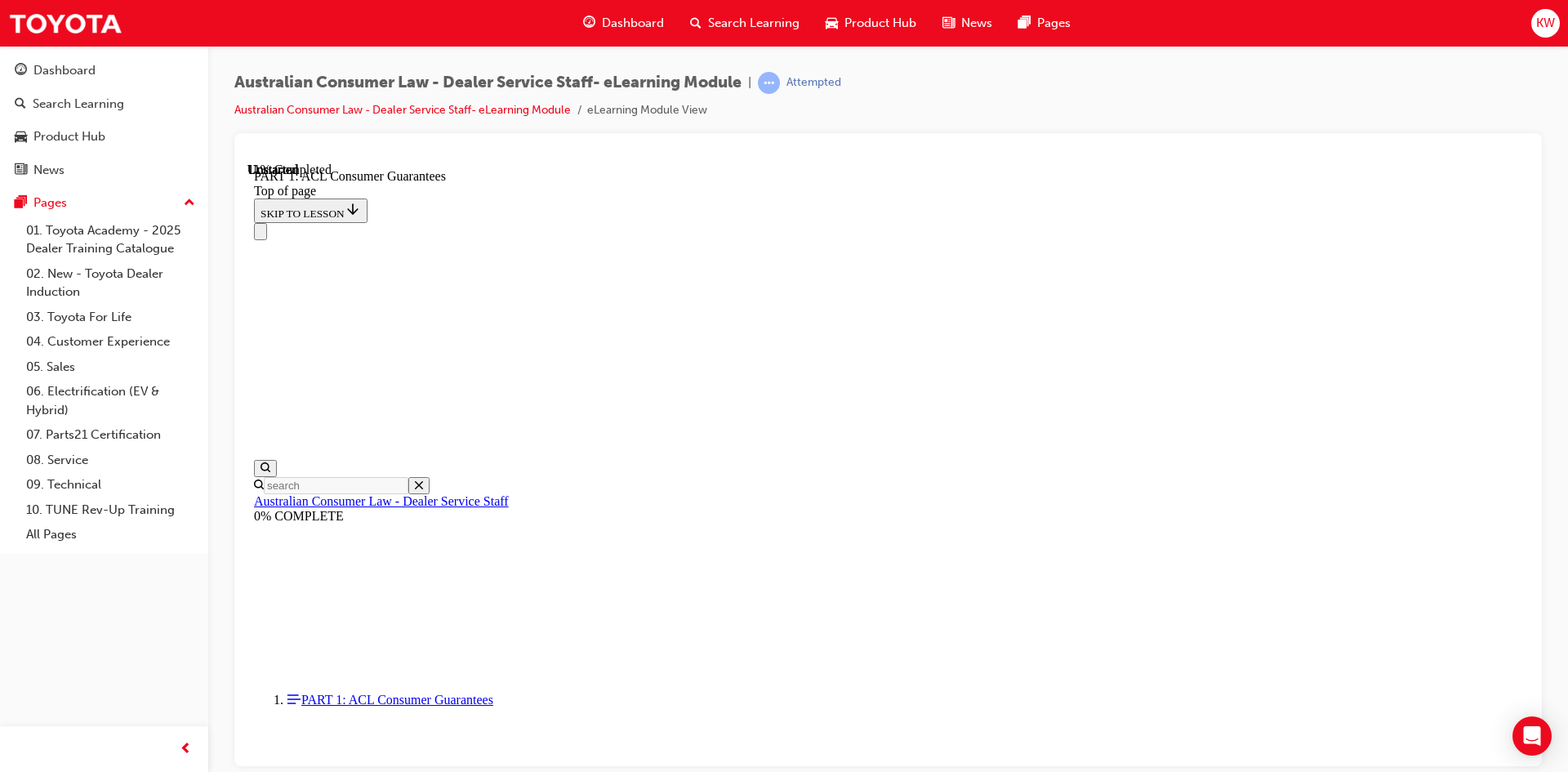
click button "CONTINUE"
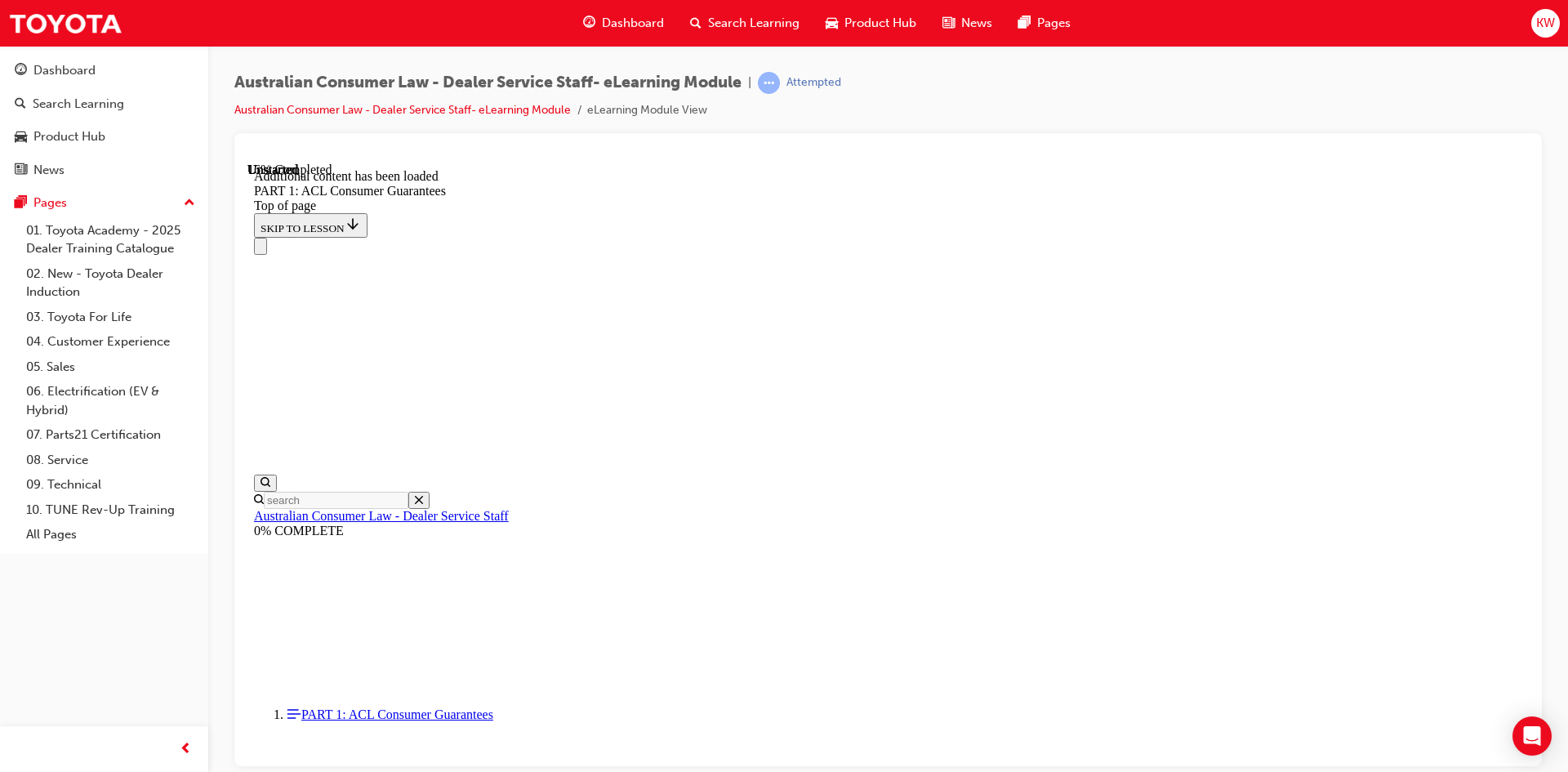
scroll to position [3120, 0]
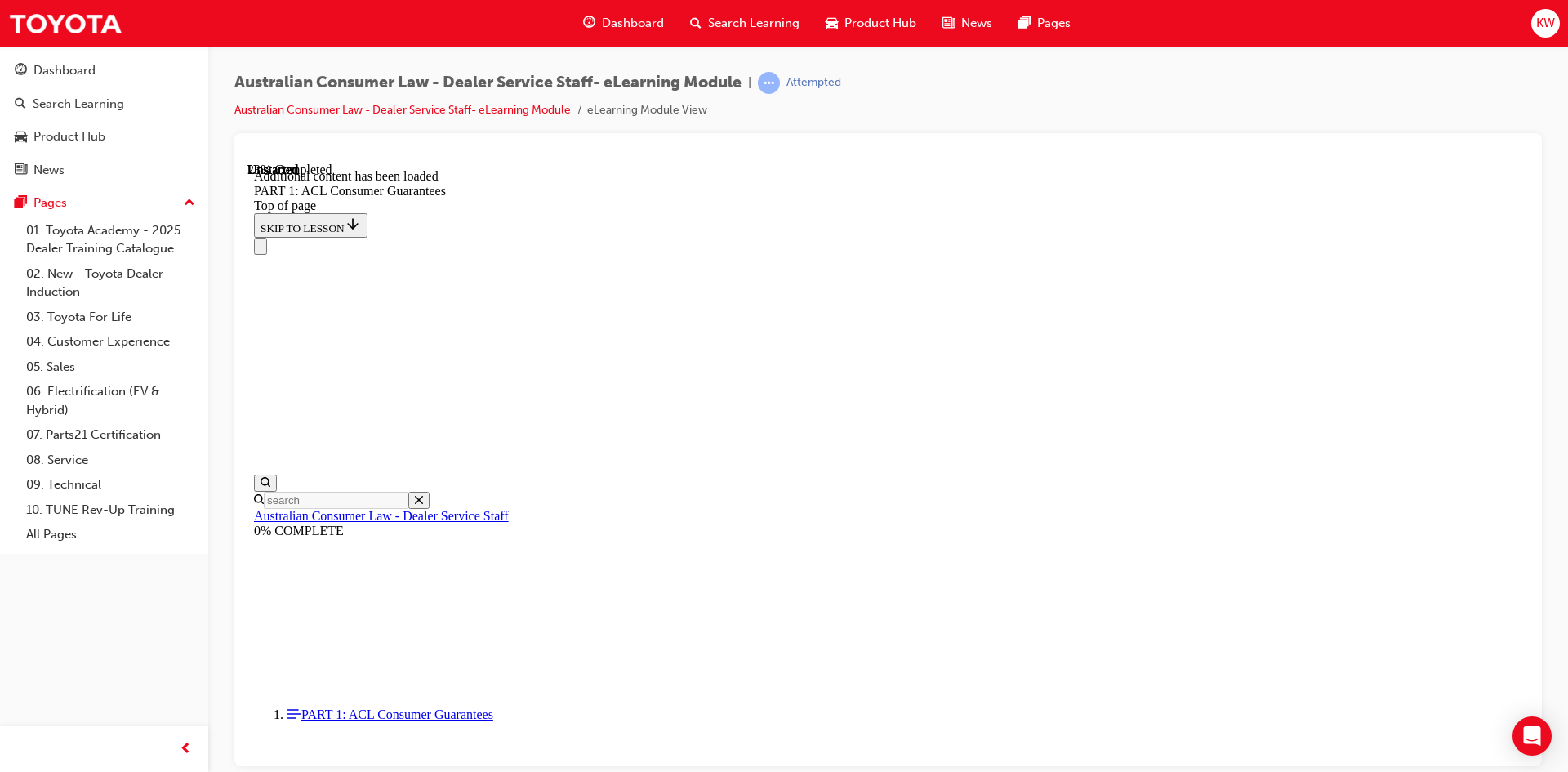
scroll to position [4051, 0]
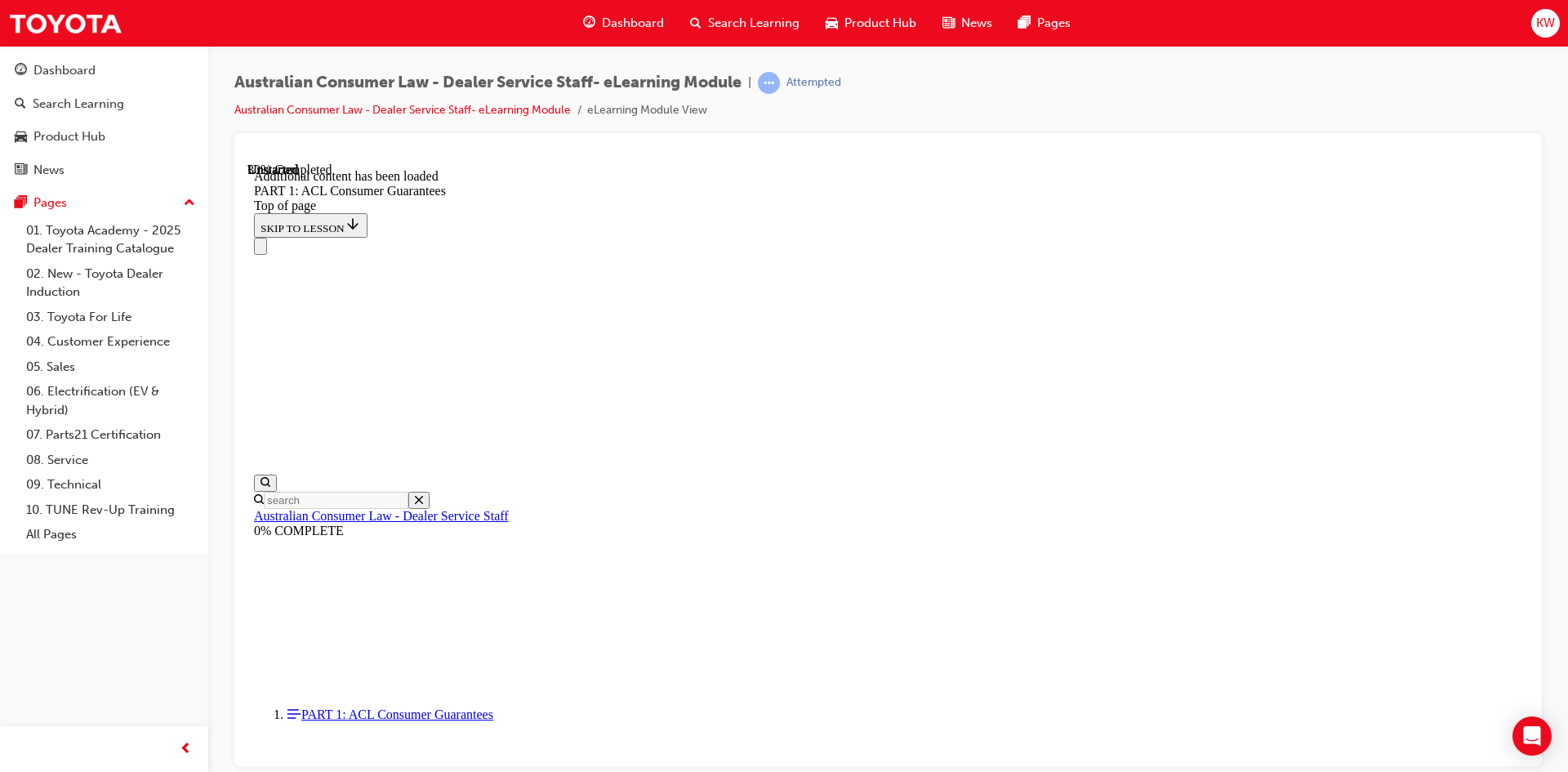
scroll to position [4475, 0]
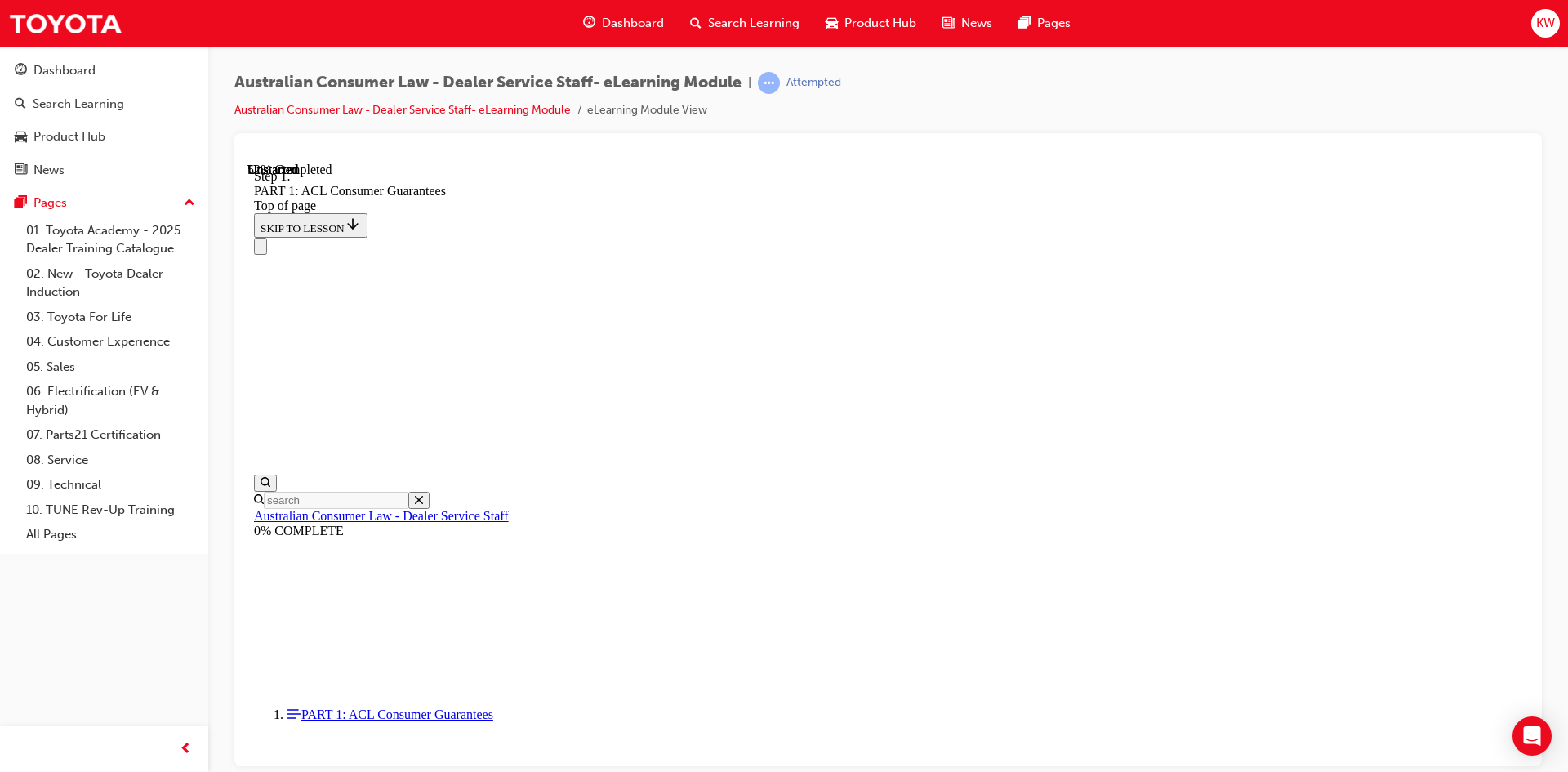
scroll to position [7314, 0]
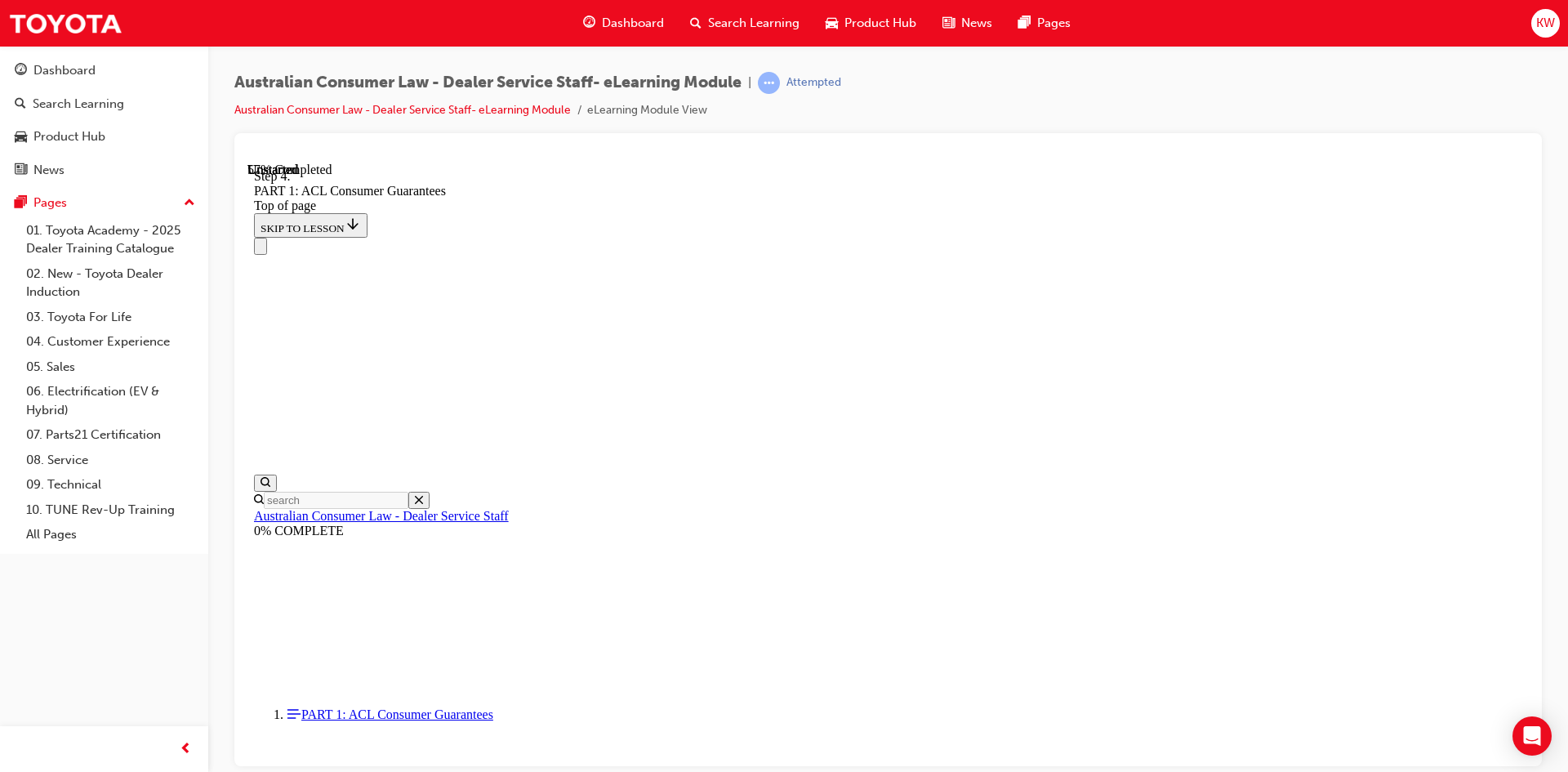
scroll to position [8131, 0]
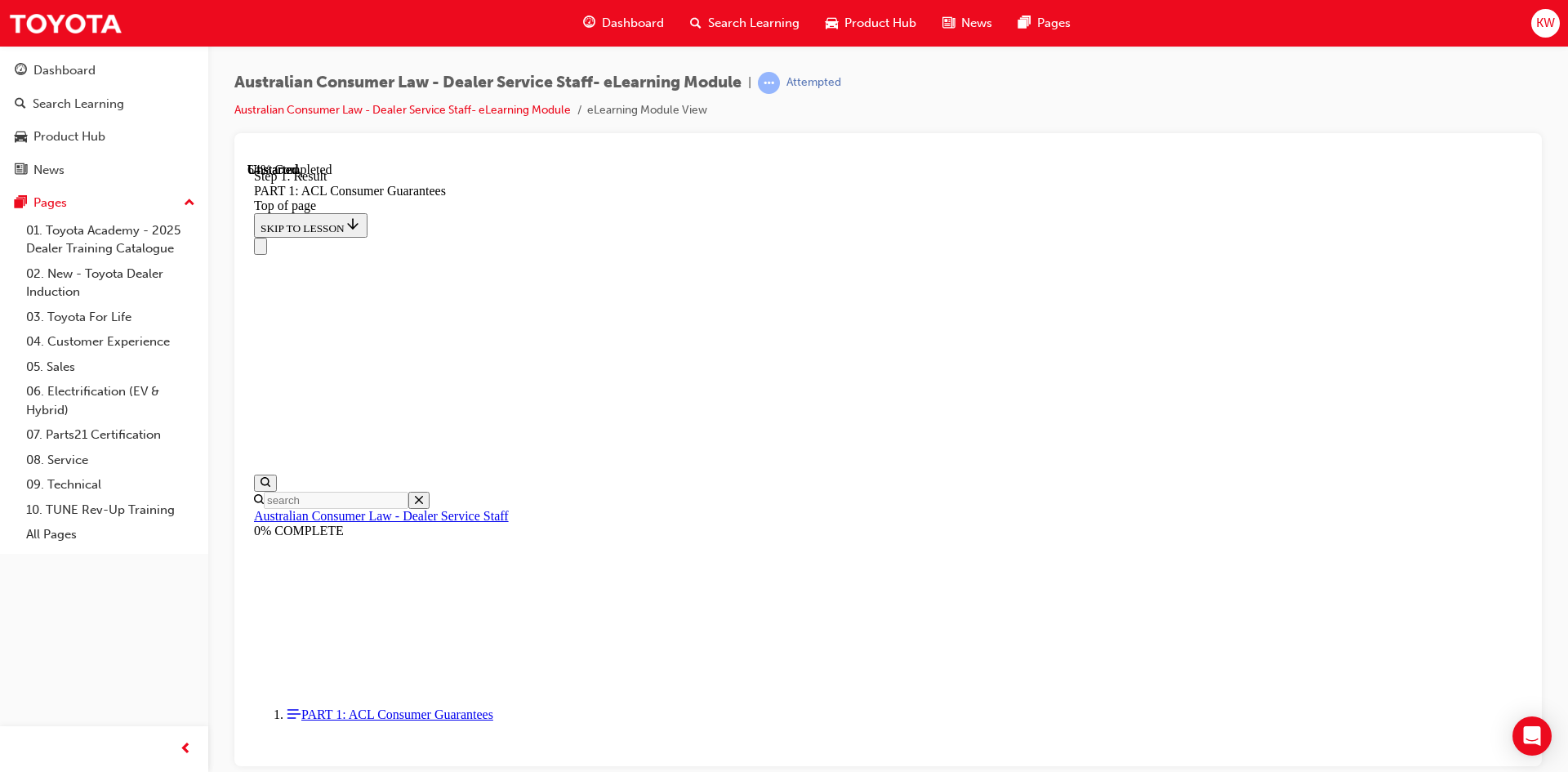
scroll to position [9249, 0]
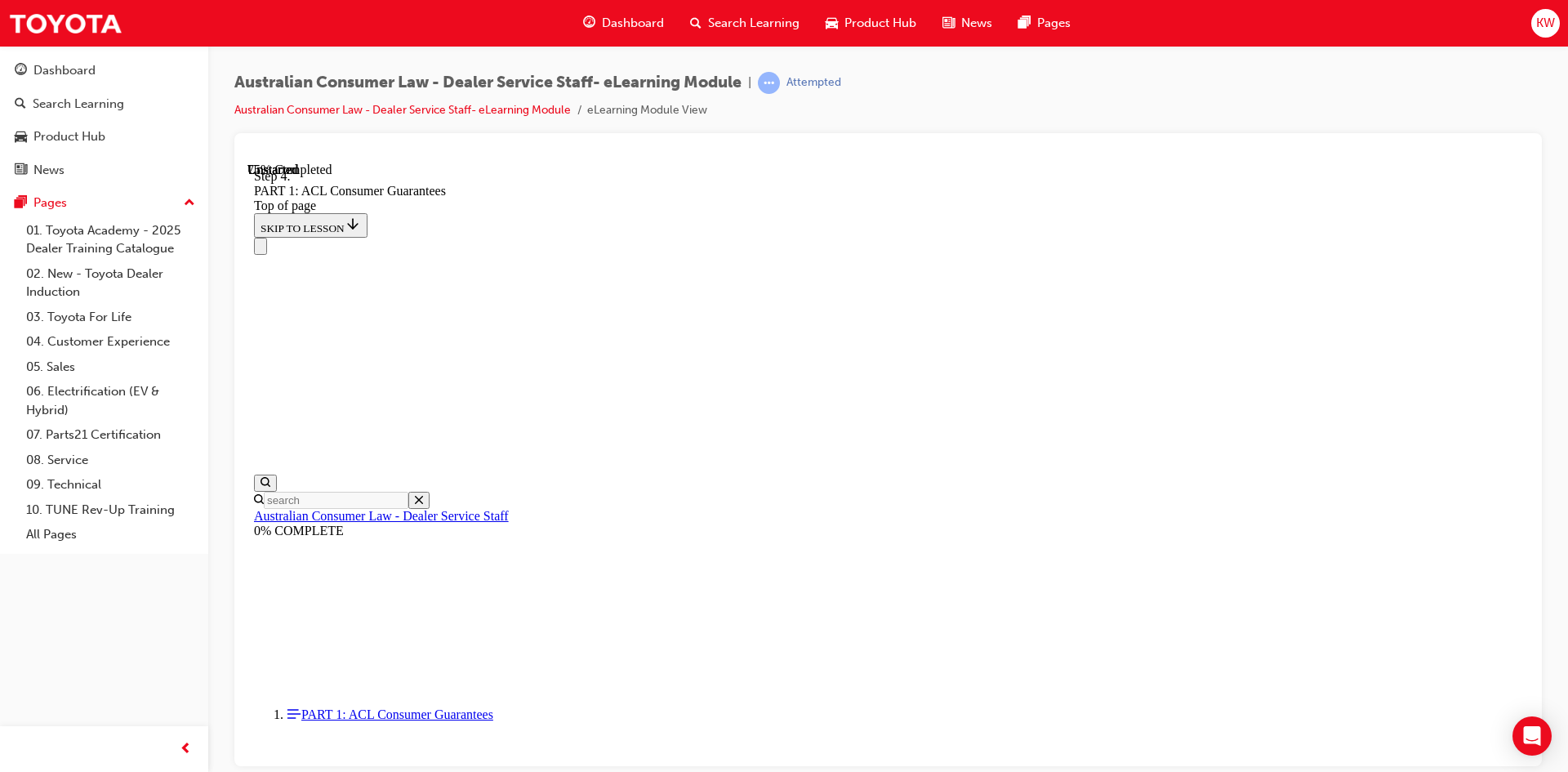
scroll to position [12424, 0]
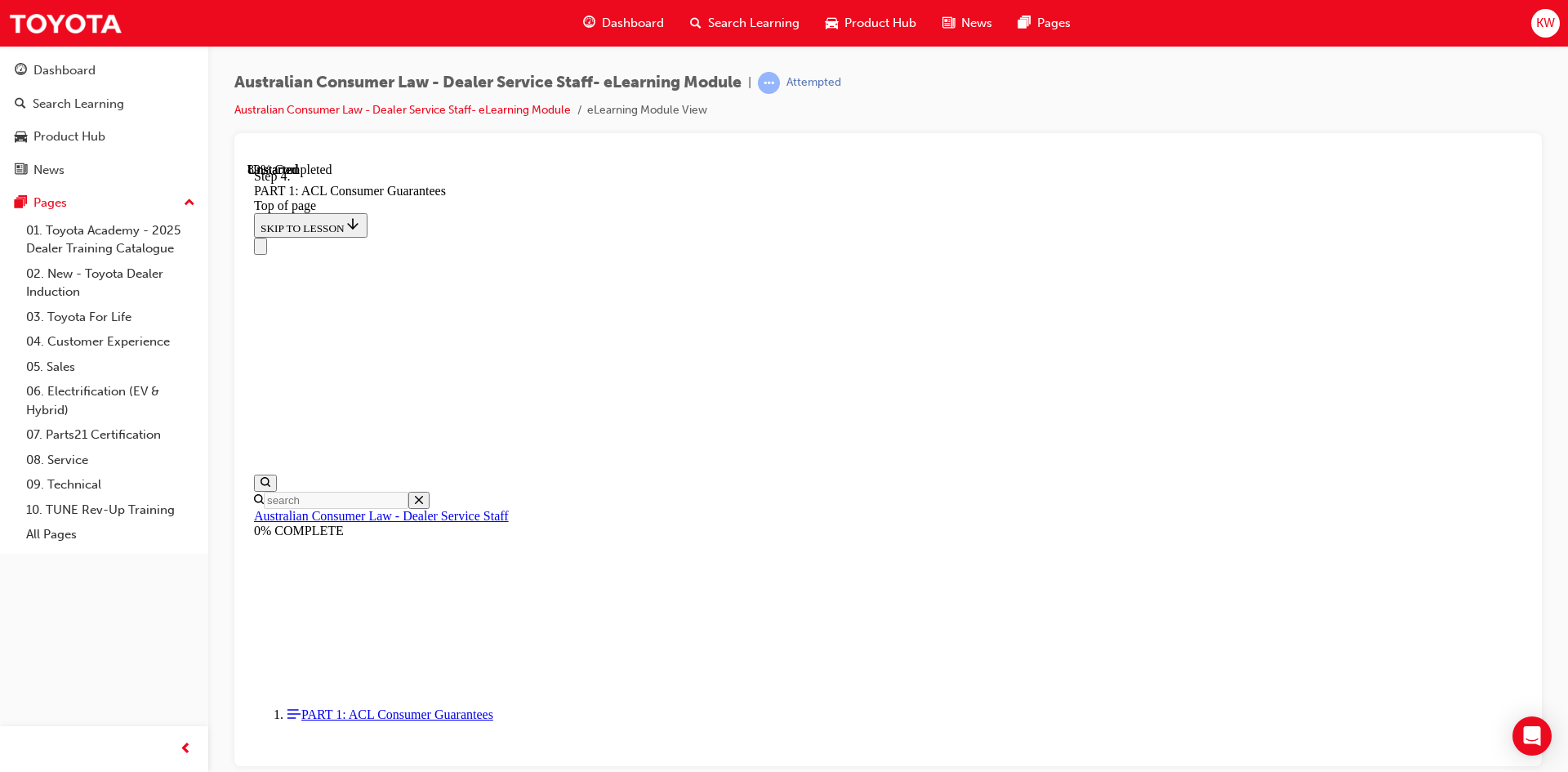
drag, startPoint x: 868, startPoint y: 573, endPoint x: 895, endPoint y: 468, distance: 108.4
drag, startPoint x: 832, startPoint y: 580, endPoint x: 1118, endPoint y: 484, distance: 301.7
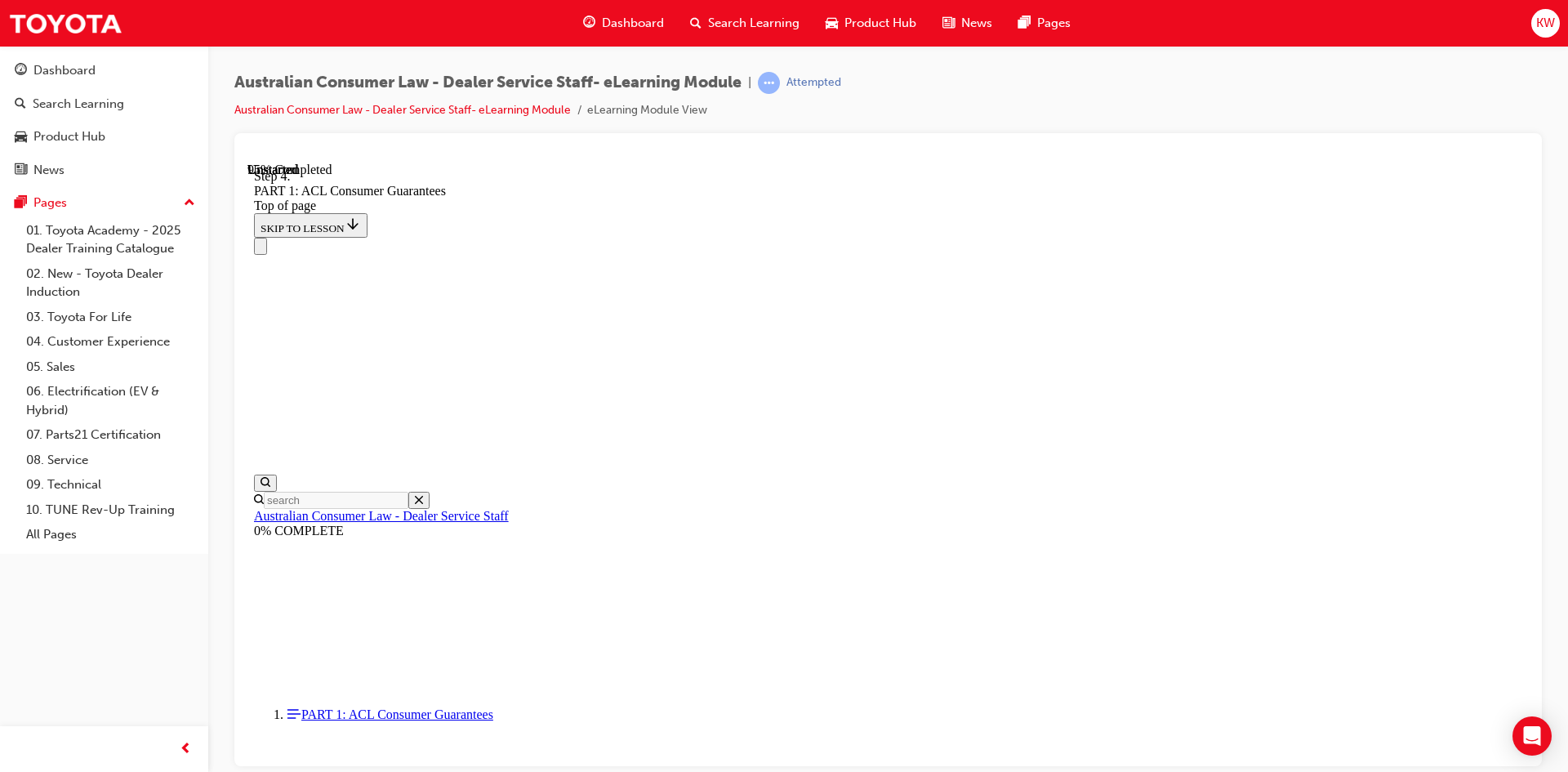
scroll to position [17270, 0]
drag, startPoint x: 822, startPoint y: 724, endPoint x: 1123, endPoint y: 445, distance: 410.4
drag, startPoint x: 844, startPoint y: 620, endPoint x: 1130, endPoint y: 534, distance: 298.7
drag, startPoint x: 904, startPoint y: 603, endPoint x: 1182, endPoint y: 593, distance: 278.2
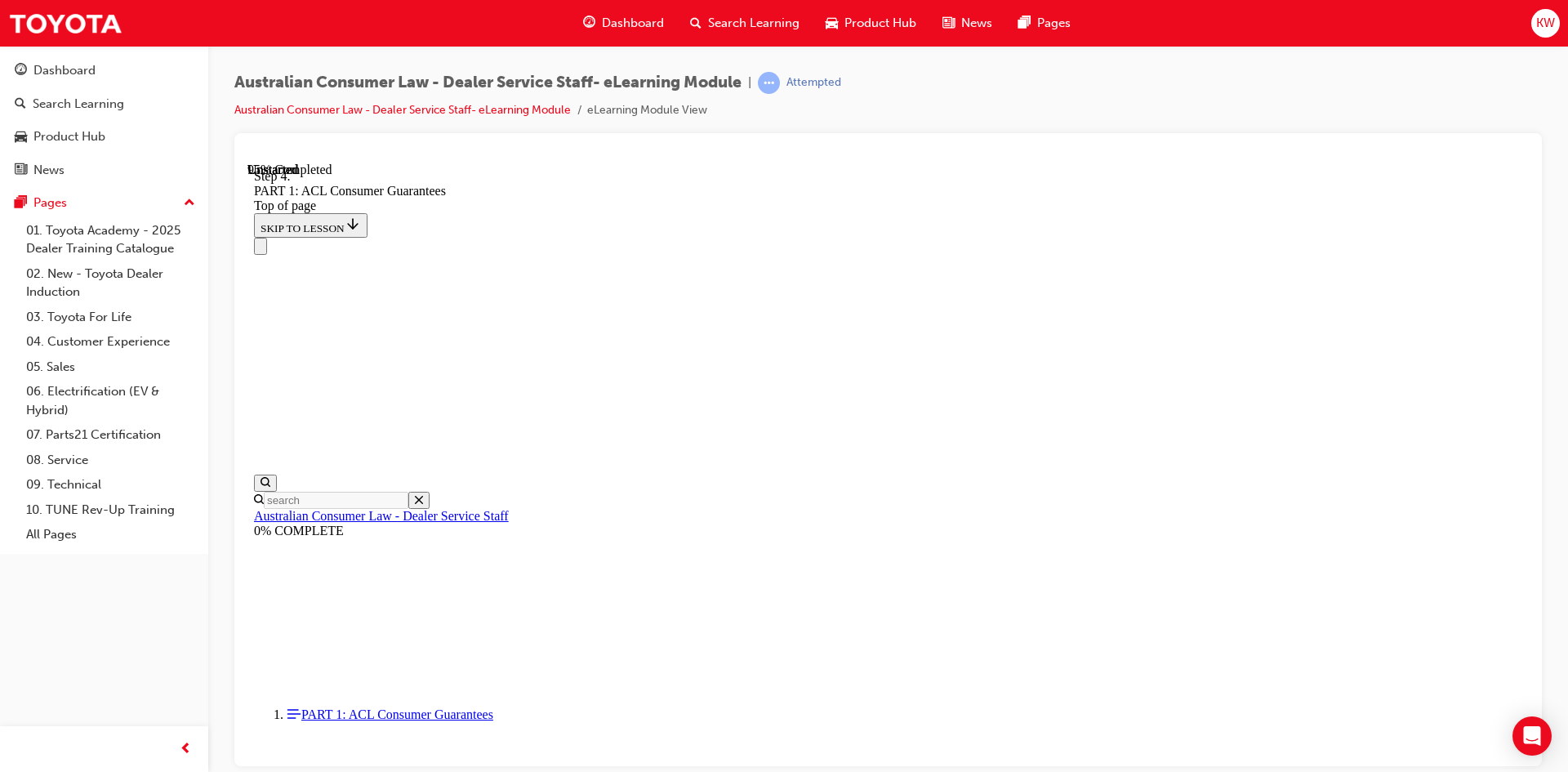
drag, startPoint x: 888, startPoint y: 691, endPoint x: 1175, endPoint y: 696, distance: 287.0
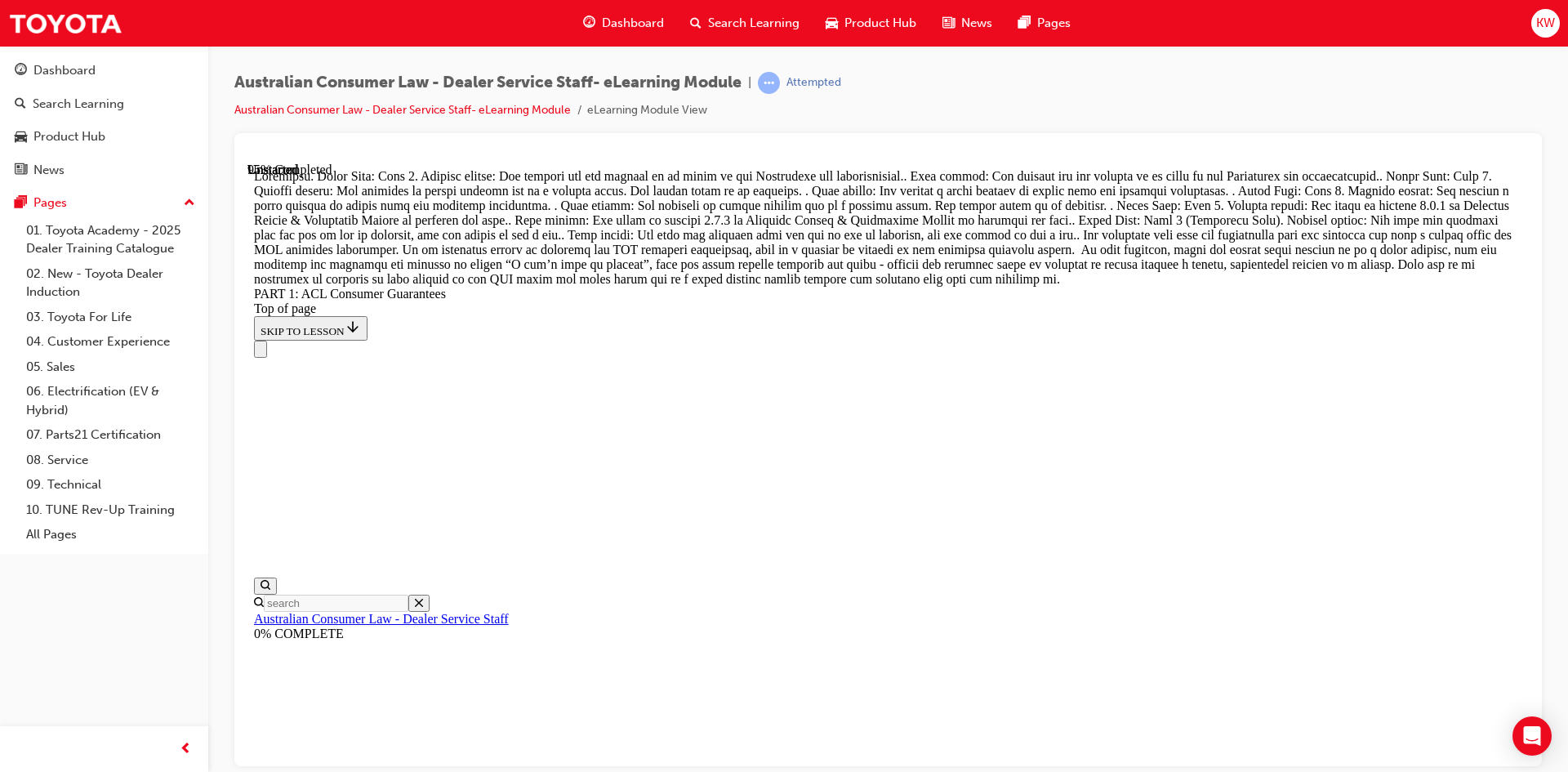
drag, startPoint x: 970, startPoint y: 537, endPoint x: 1013, endPoint y: 524, distance: 44.9
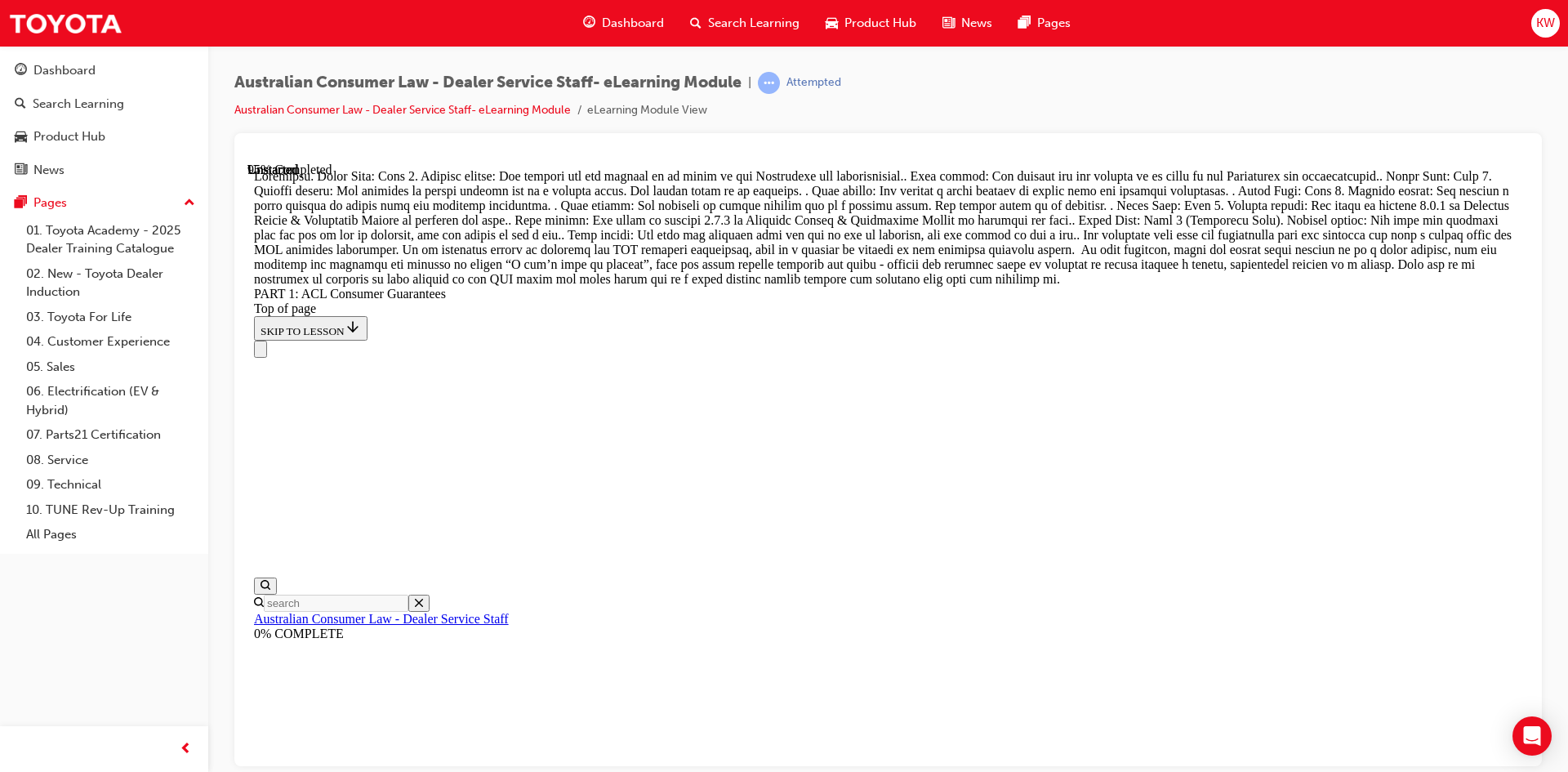
scroll to position [17924, 0]
drag, startPoint x: 937, startPoint y: 425, endPoint x: 1207, endPoint y: 340, distance: 283.1
drag, startPoint x: 829, startPoint y: 680, endPoint x: 1078, endPoint y: 573, distance: 271.0
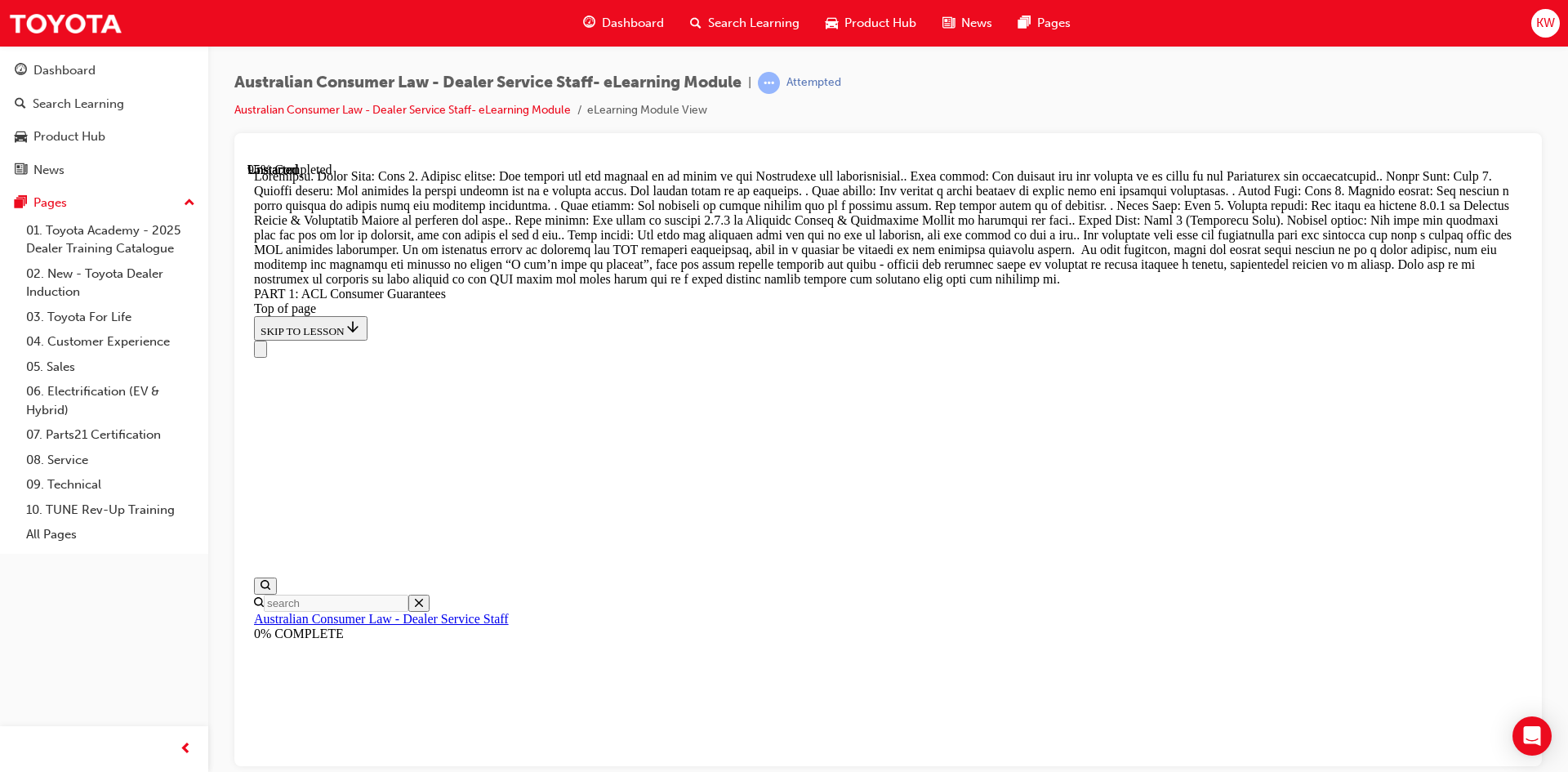
drag, startPoint x: 893, startPoint y: 484, endPoint x: 926, endPoint y: 699, distance: 217.5
drag, startPoint x: 940, startPoint y: 495, endPoint x: 1246, endPoint y: 714, distance: 376.3
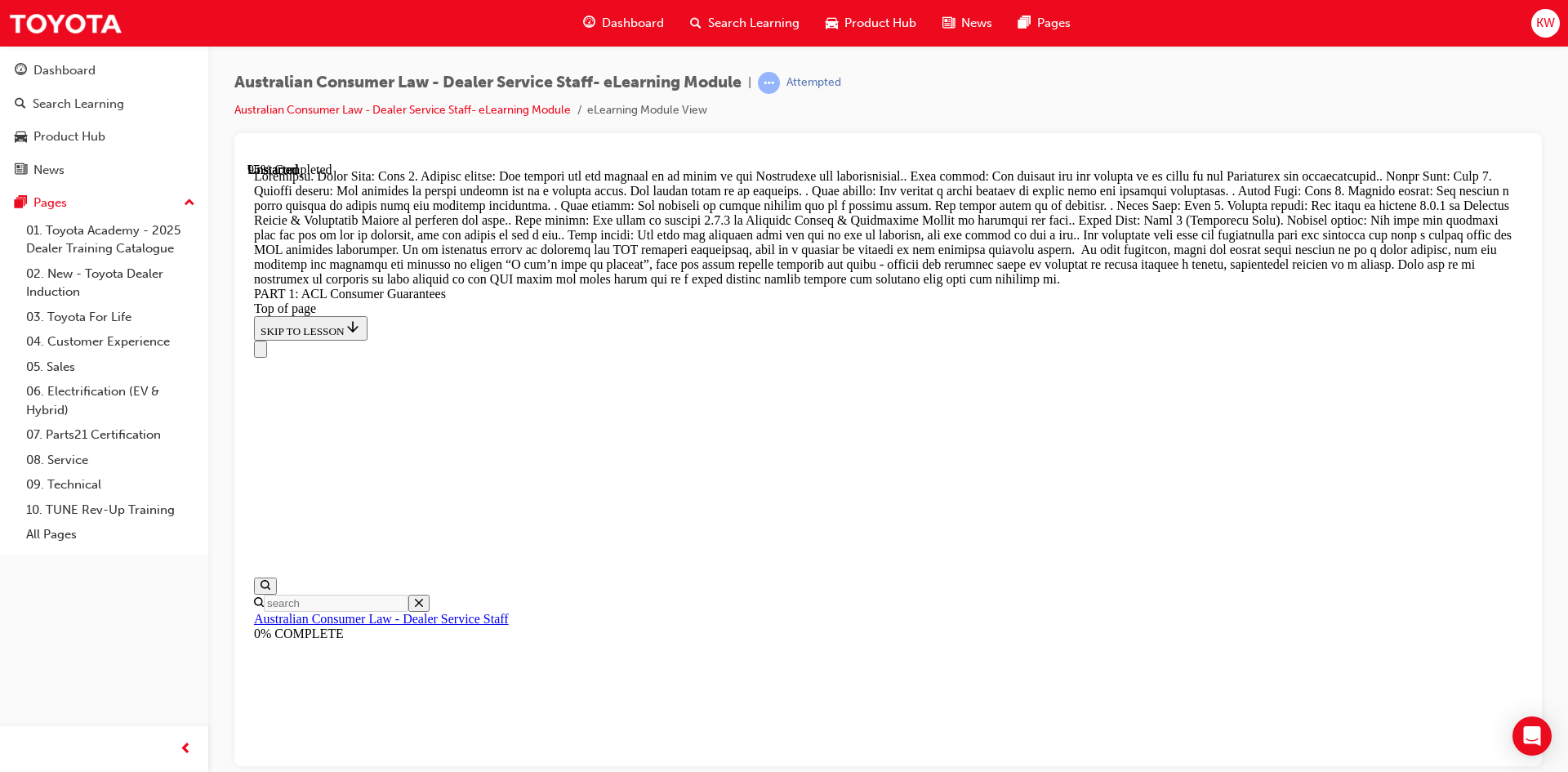
drag, startPoint x: 881, startPoint y: 419, endPoint x: 1190, endPoint y: 597, distance: 356.6
drag, startPoint x: 908, startPoint y: 416, endPoint x: 1212, endPoint y: 324, distance: 317.6
drag, startPoint x: 775, startPoint y: 504, endPoint x: 1100, endPoint y: 388, distance: 345.1
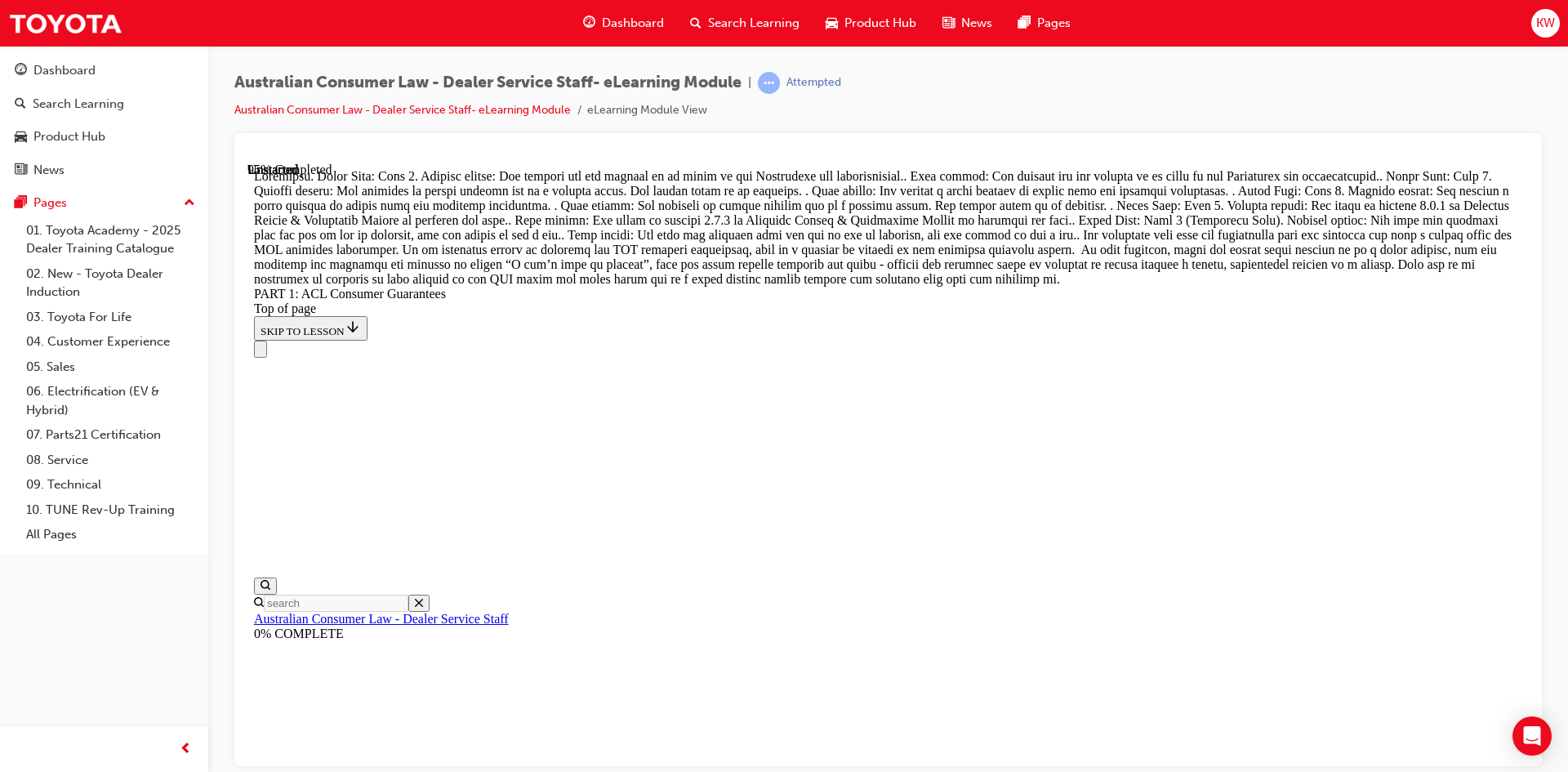
drag, startPoint x: 1095, startPoint y: 525, endPoint x: 1160, endPoint y: 514, distance: 65.9
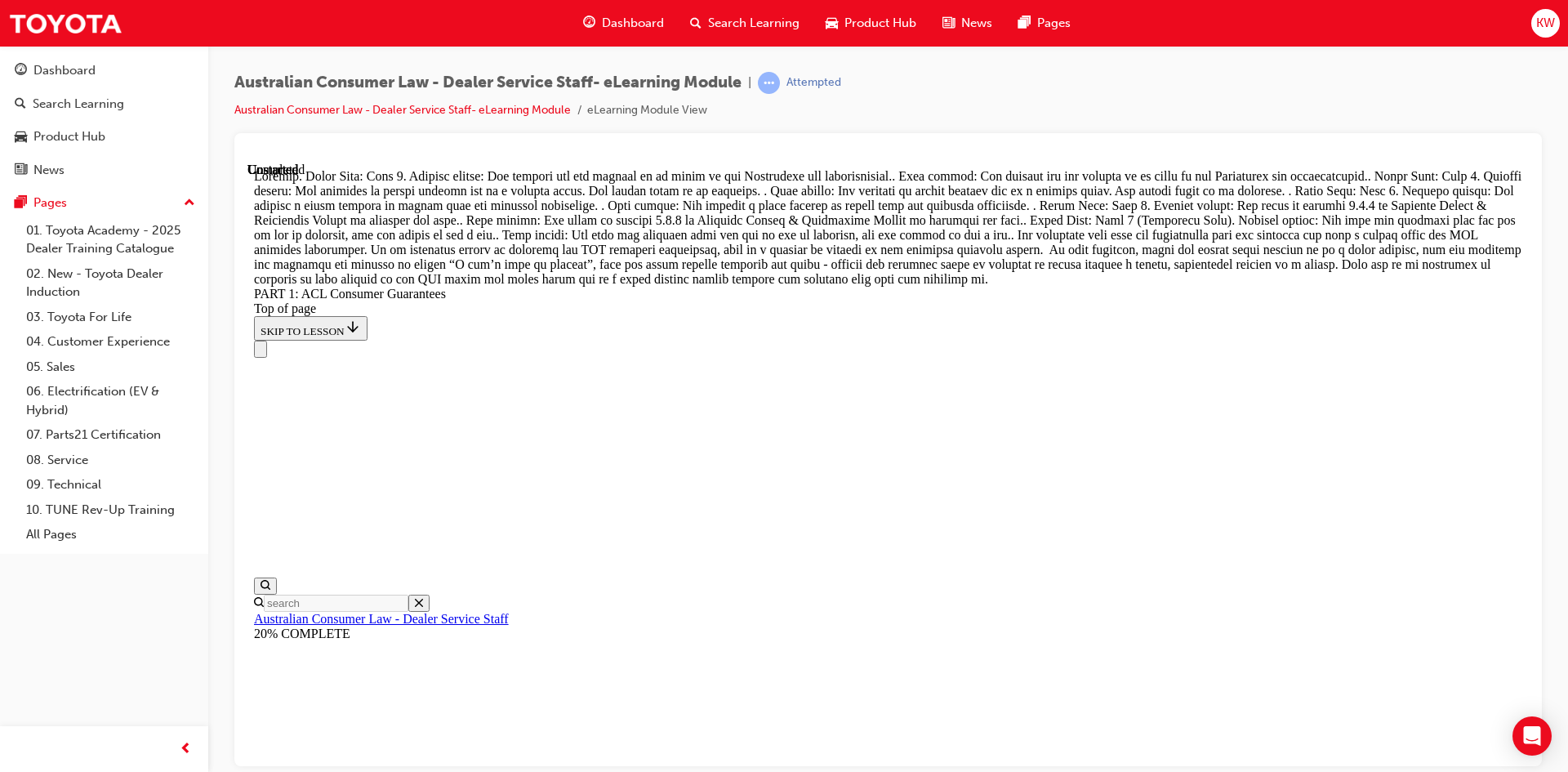
scroll to position [17708, 0]
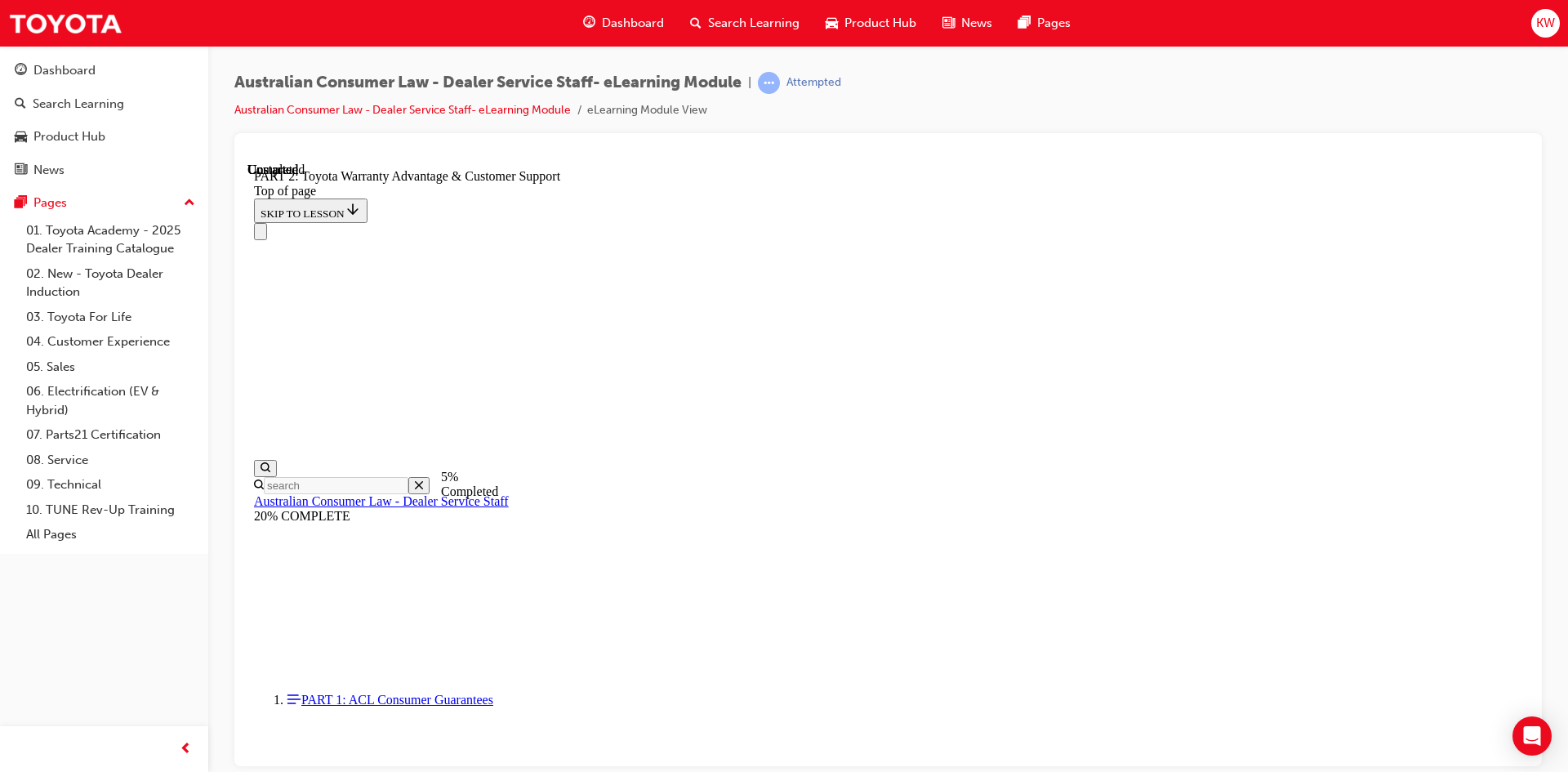
scroll to position [1211, 0]
click button "CONTINUE"
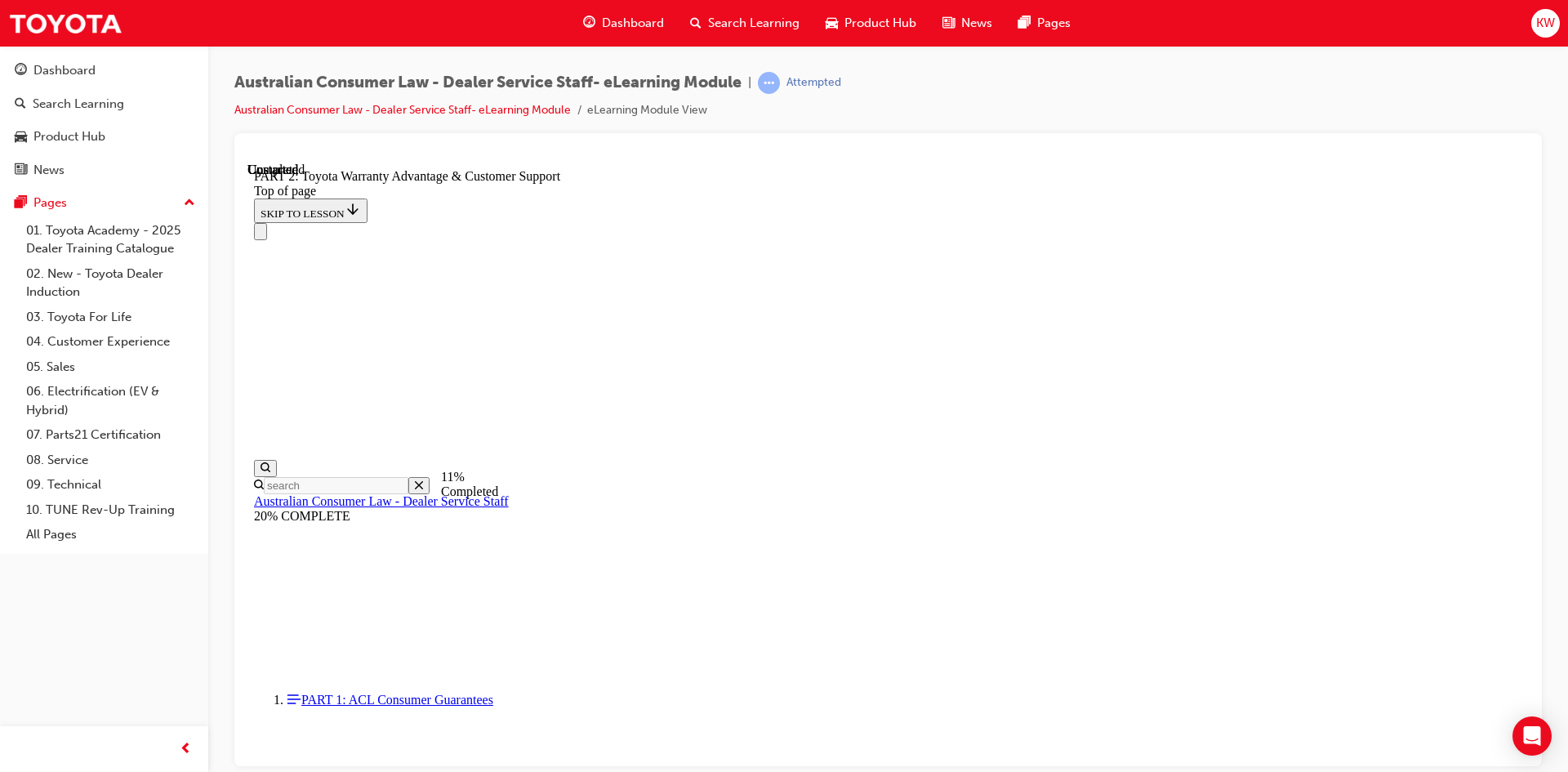
scroll to position [1208, 0]
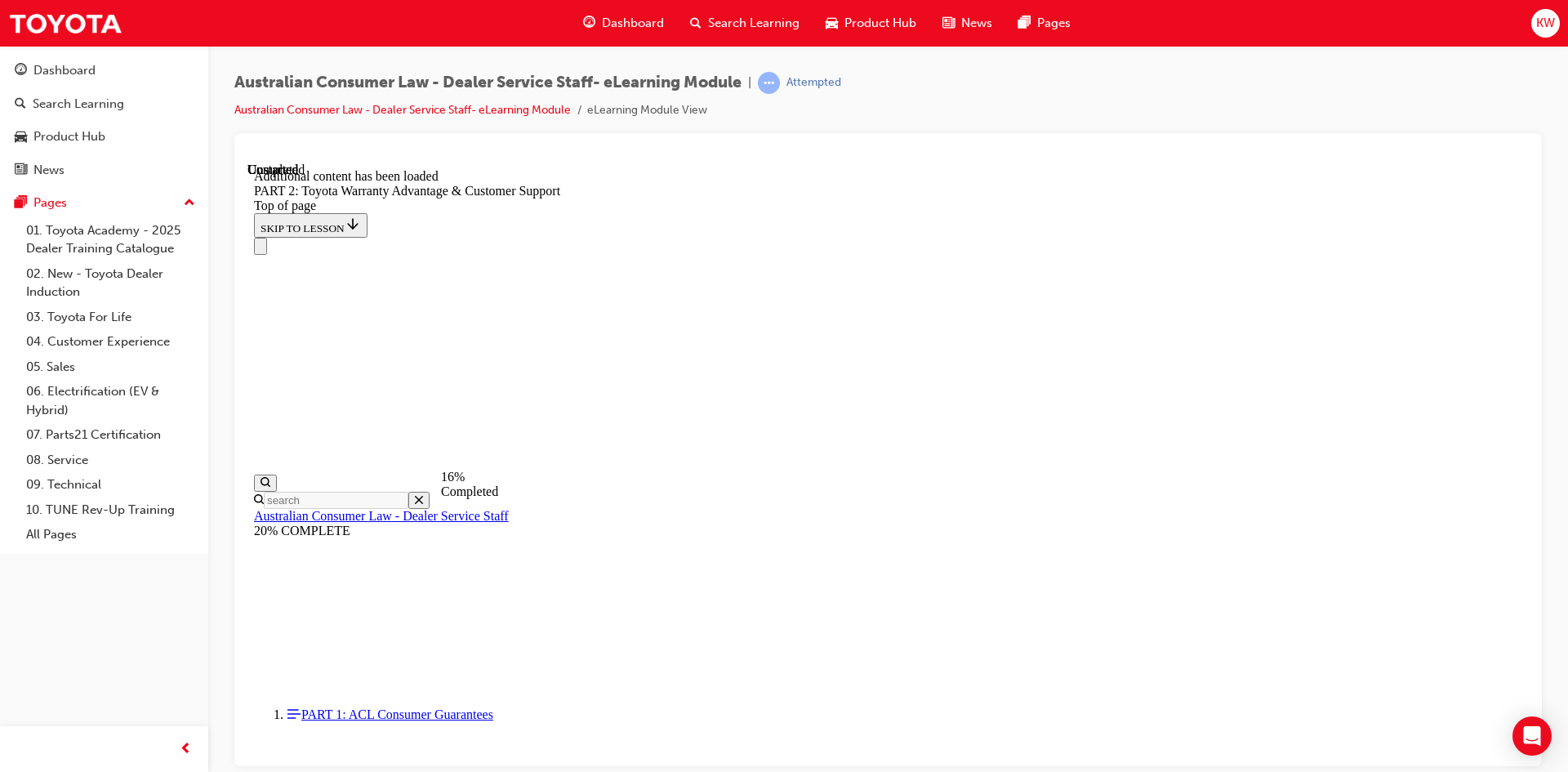
scroll to position [1642, 0]
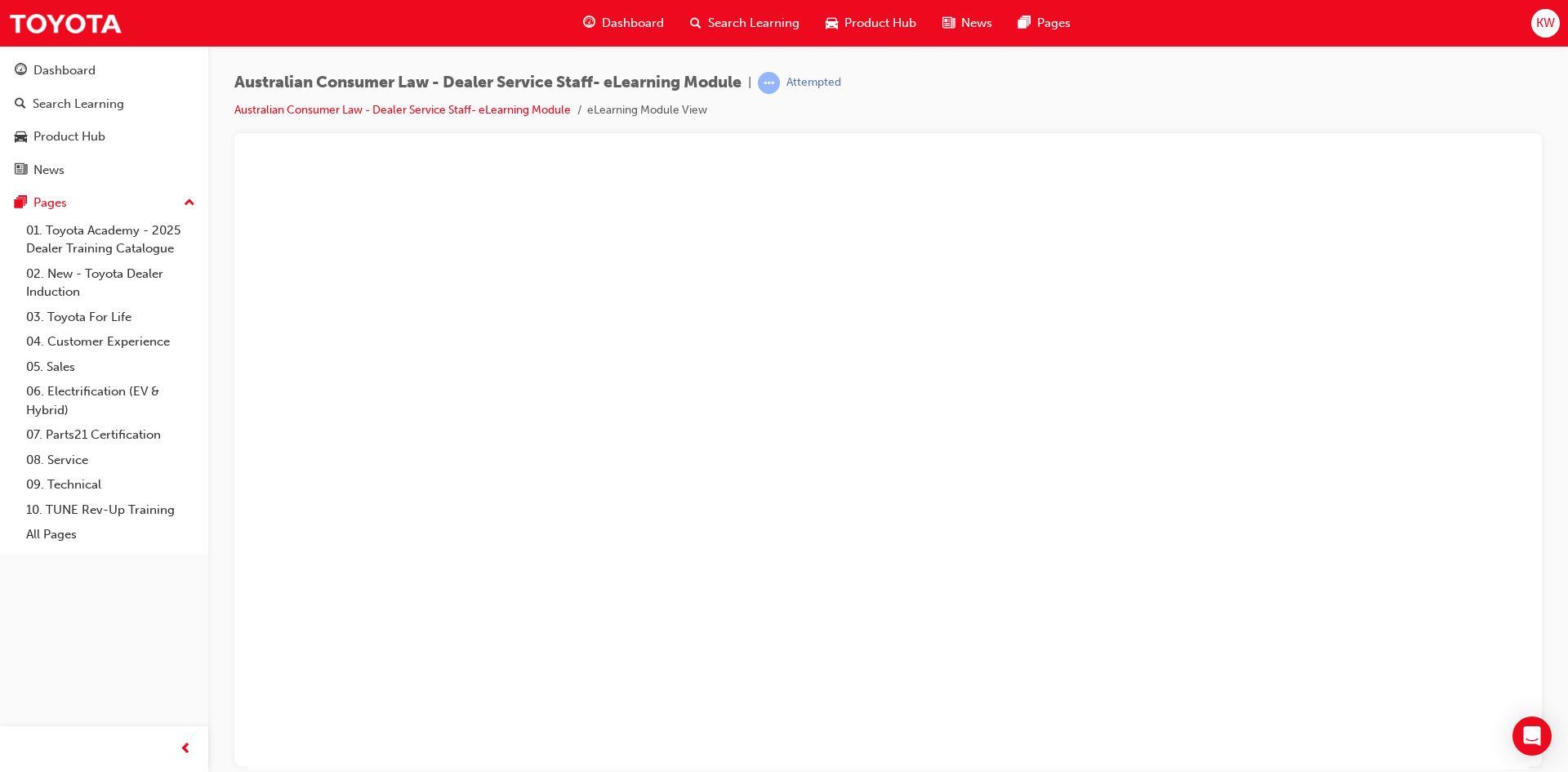
click at [865, 481] on button "Unzoom image" at bounding box center [888, 465] width 1282 height 607
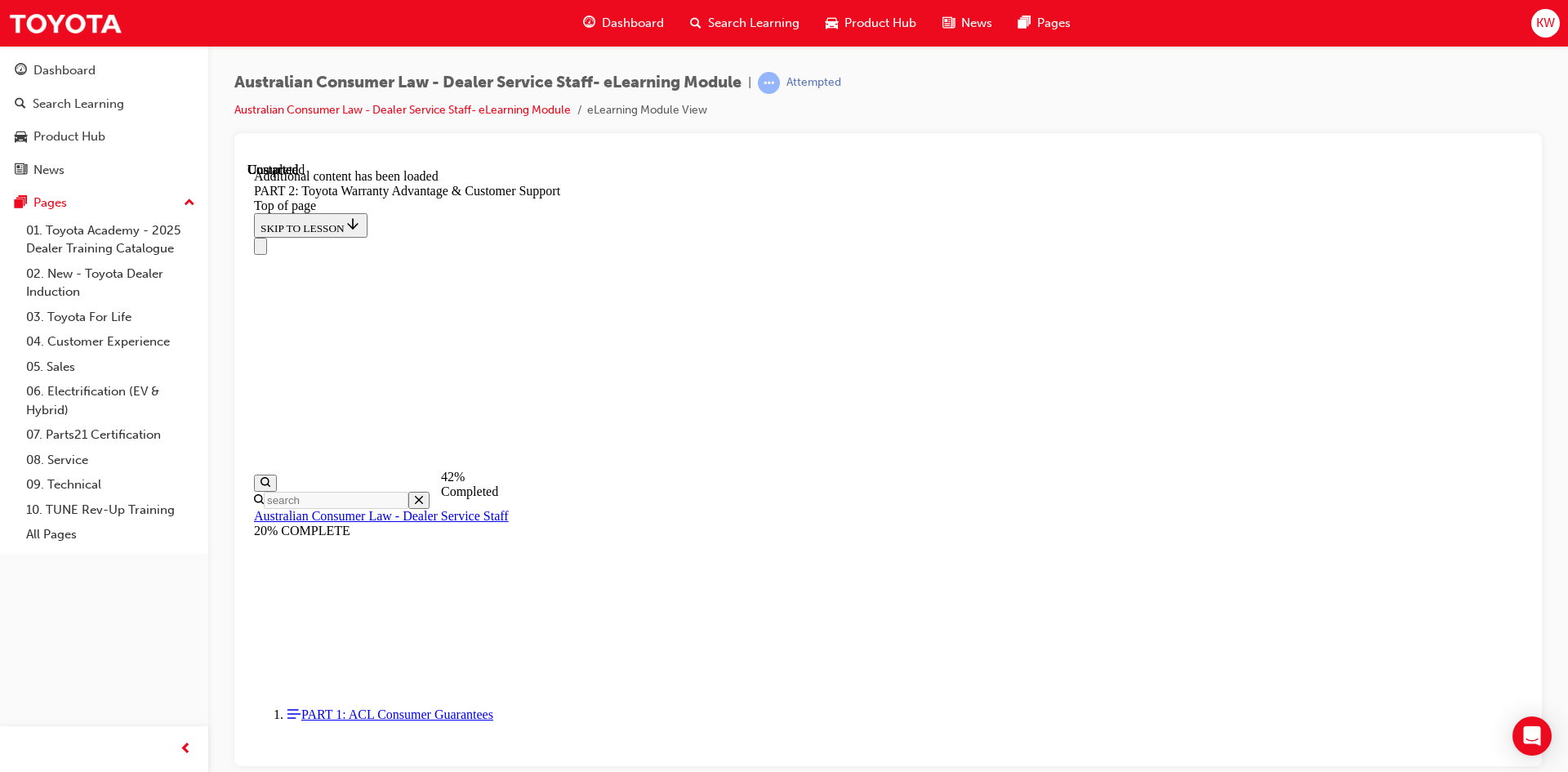
scroll to position [2965, 0]
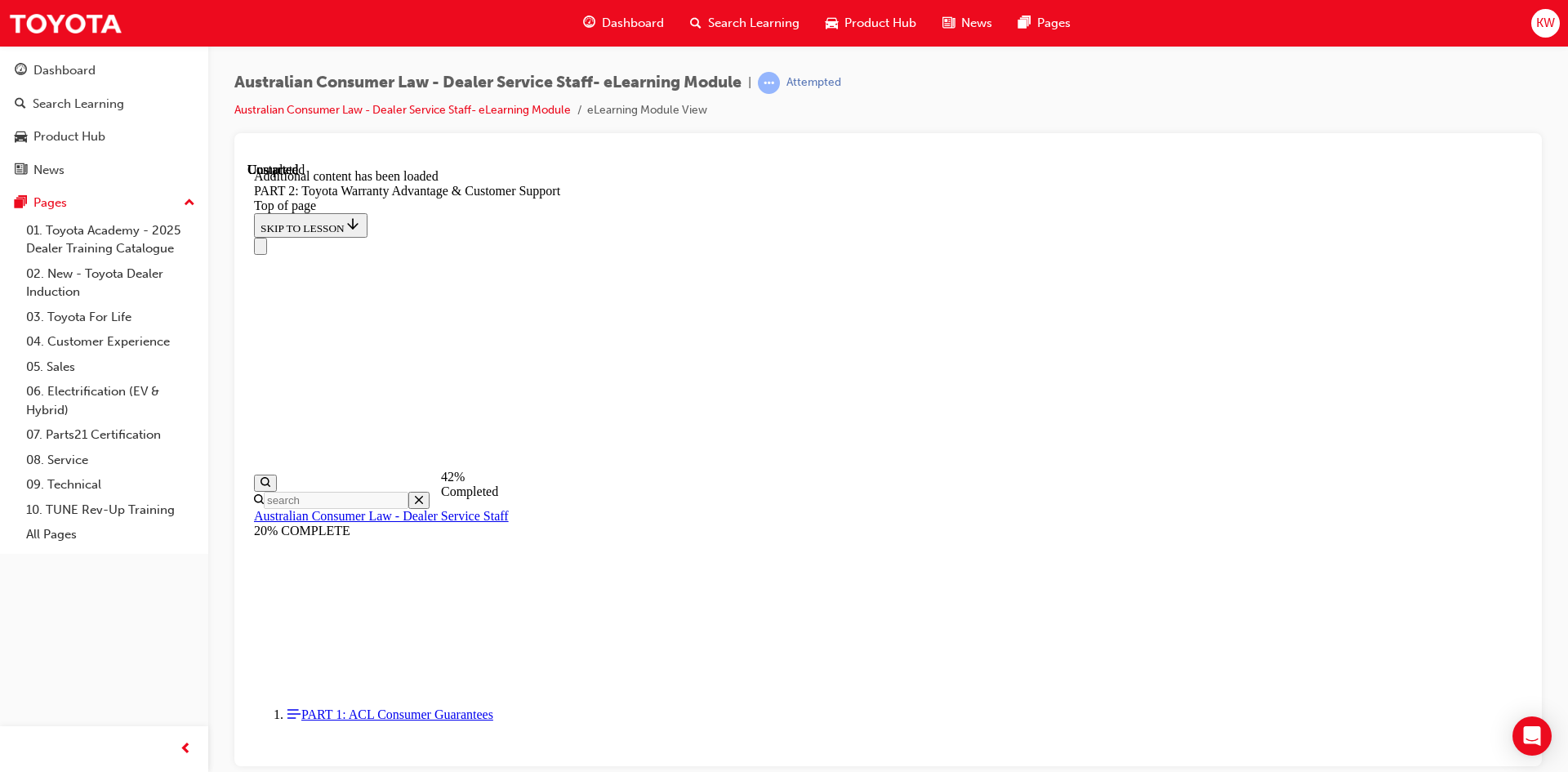
drag, startPoint x: 1079, startPoint y: 659, endPoint x: 1065, endPoint y: 657, distance: 14.1
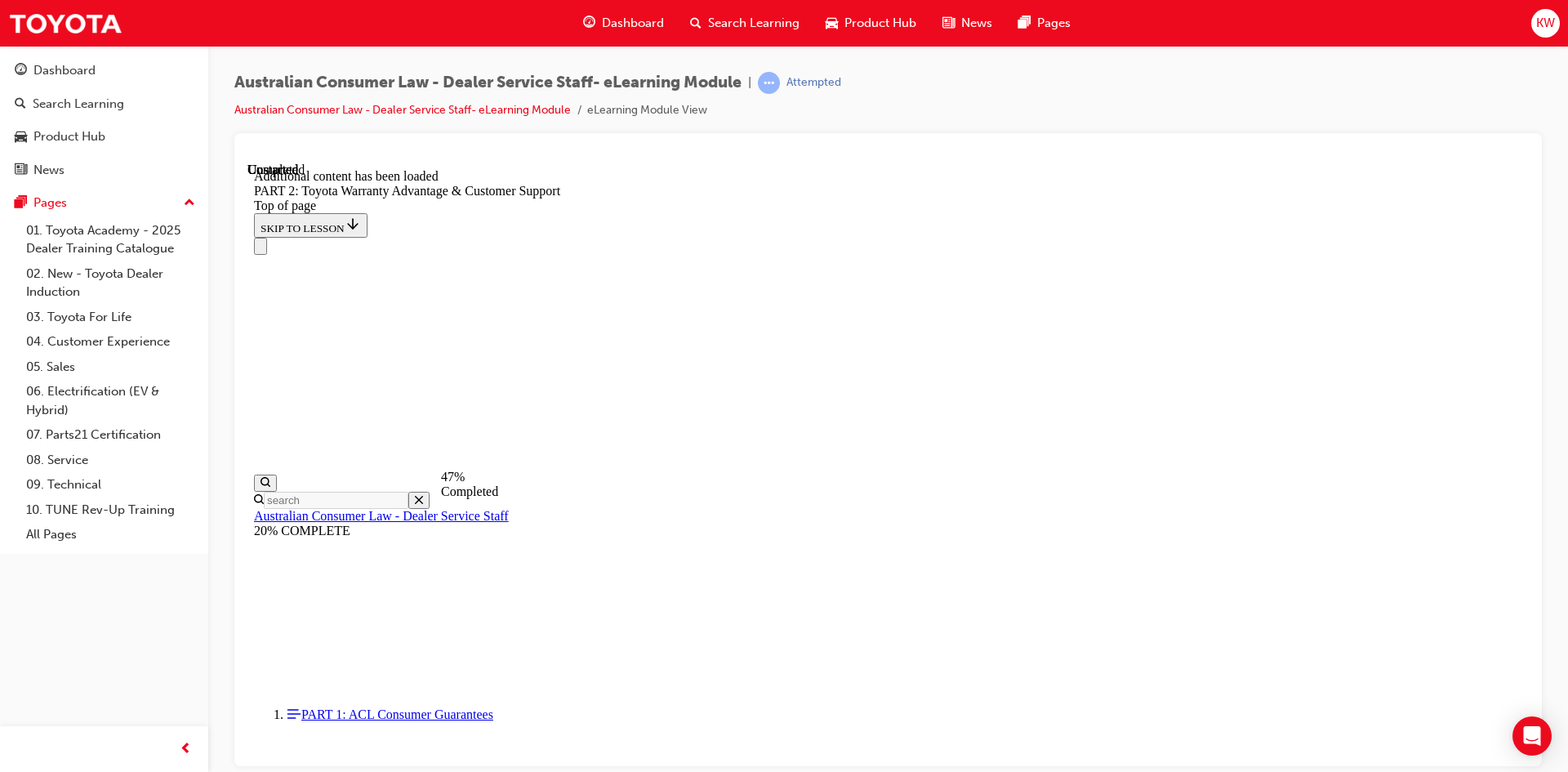
scroll to position [3014, 0]
click button "CONTINUE"
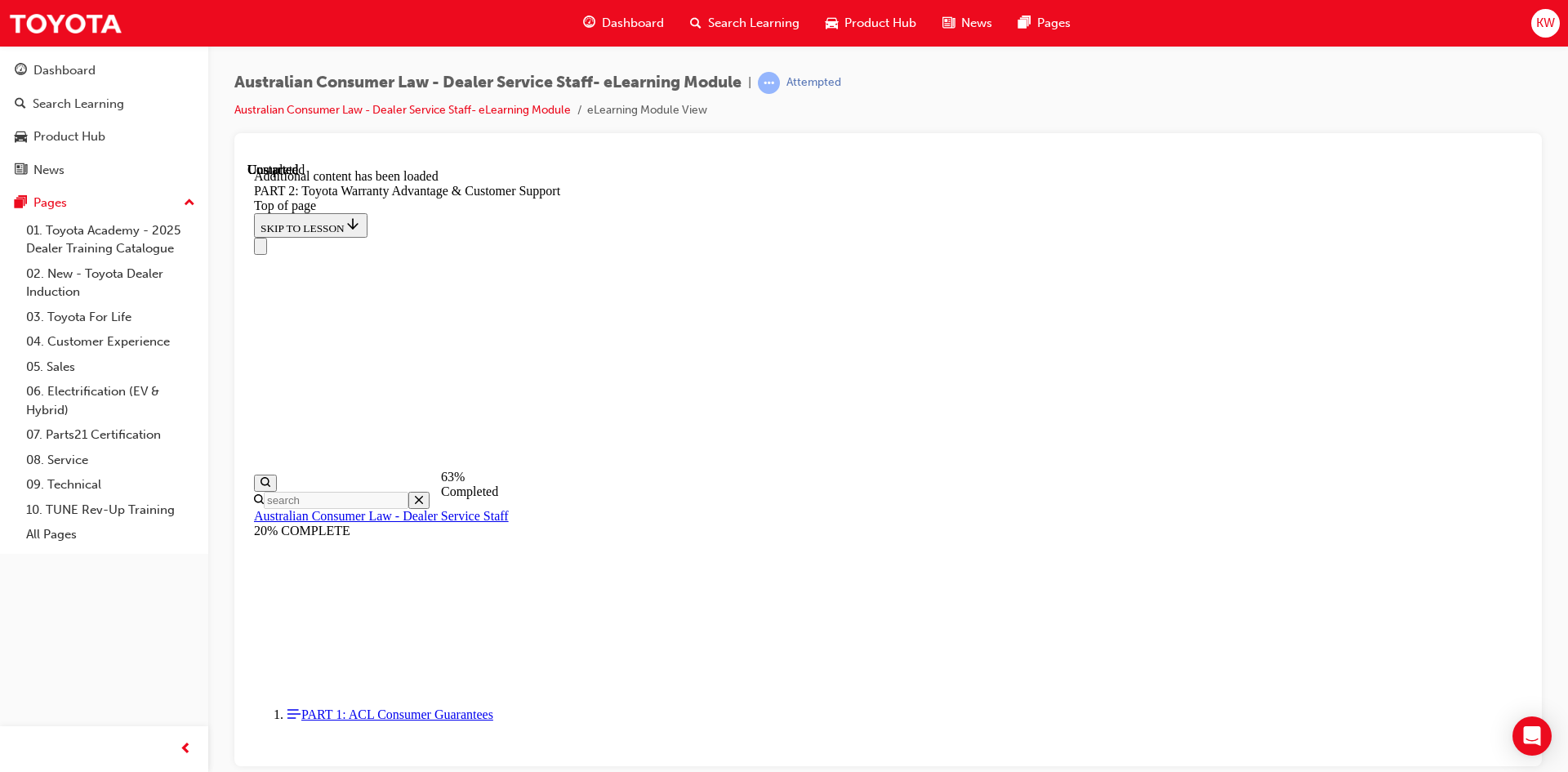
scroll to position [3796, 0]
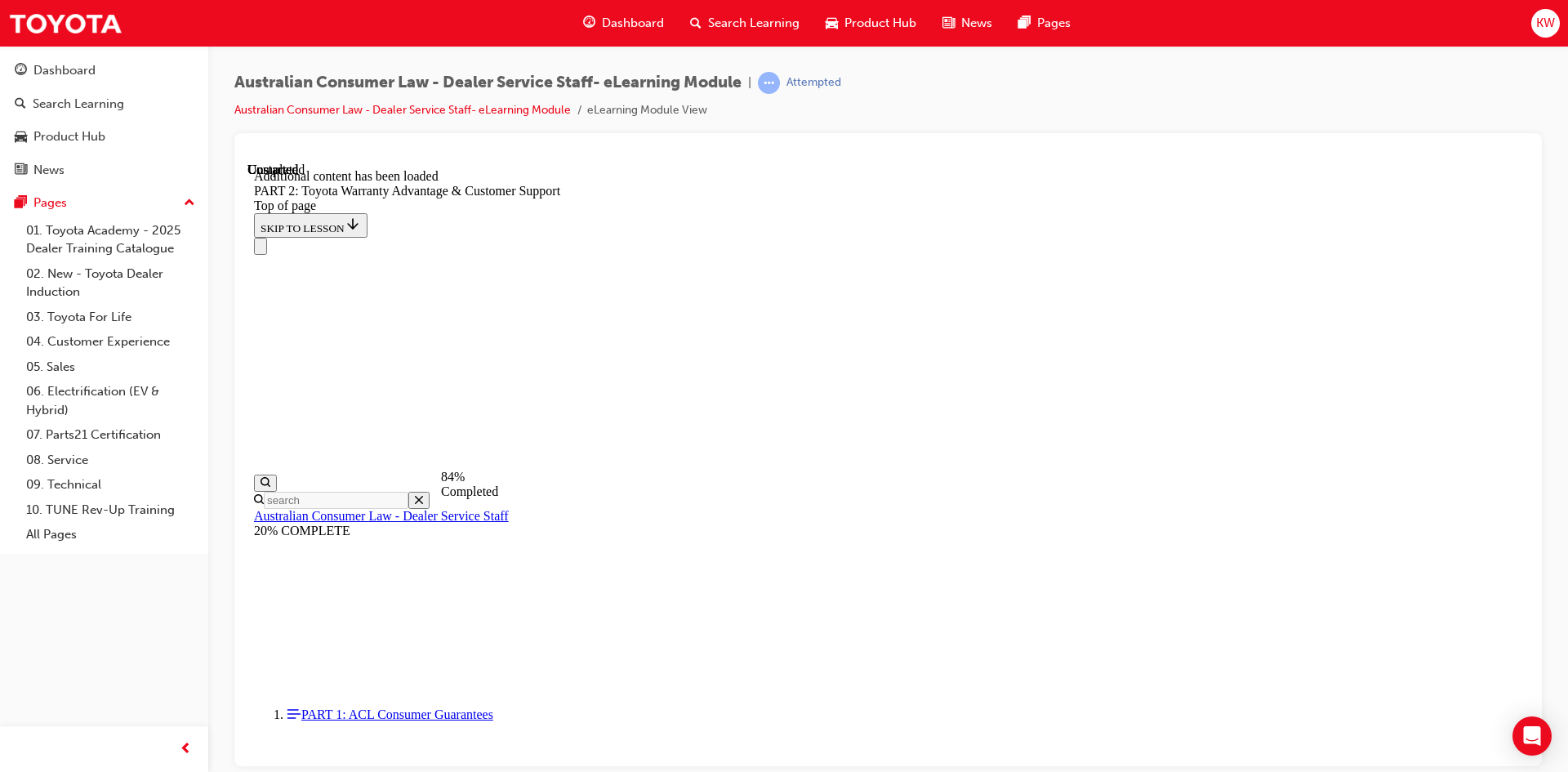
drag, startPoint x: 766, startPoint y: 448, endPoint x: 750, endPoint y: 449, distance: 16.0
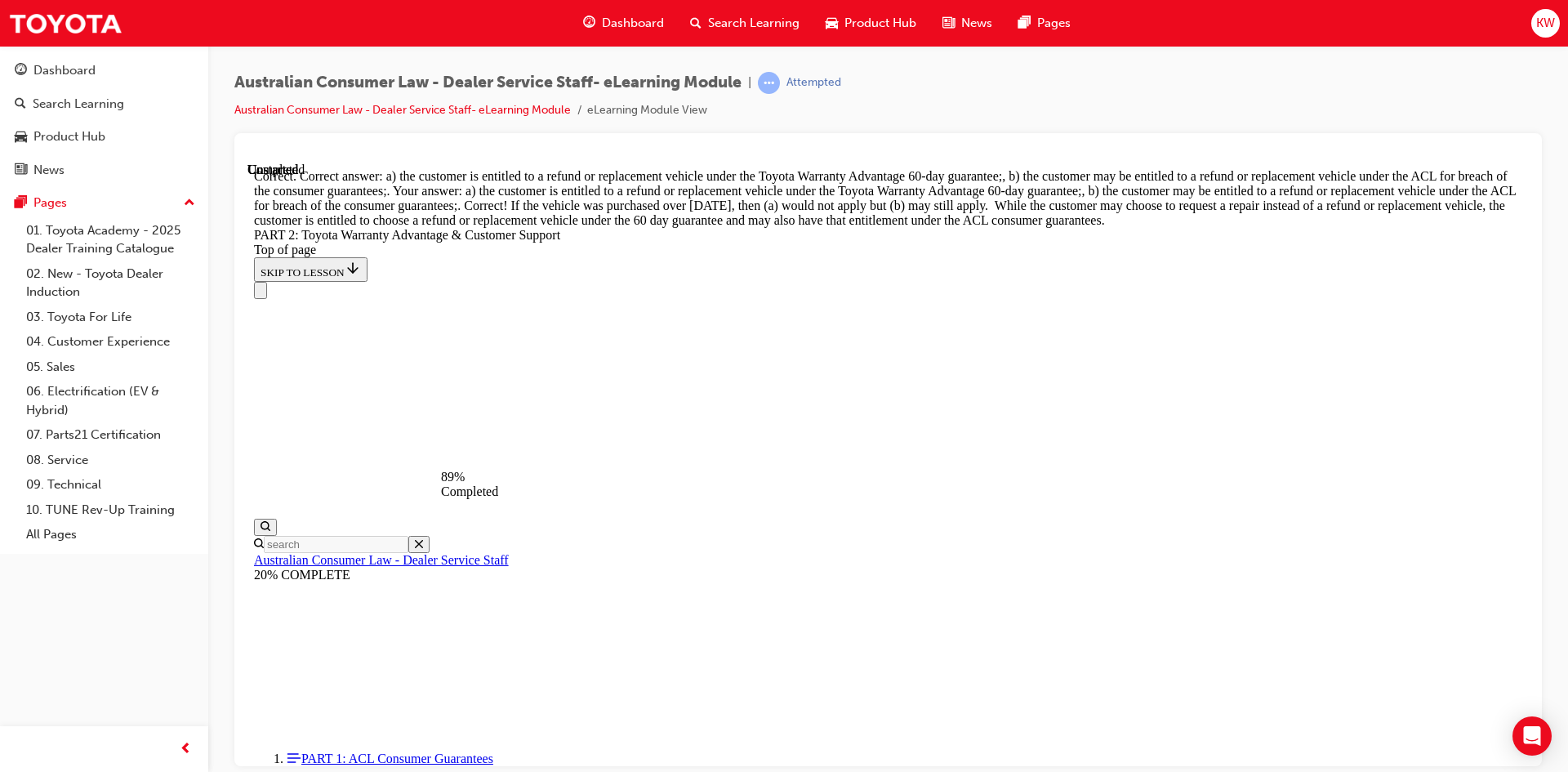
scroll to position [6401, 0]
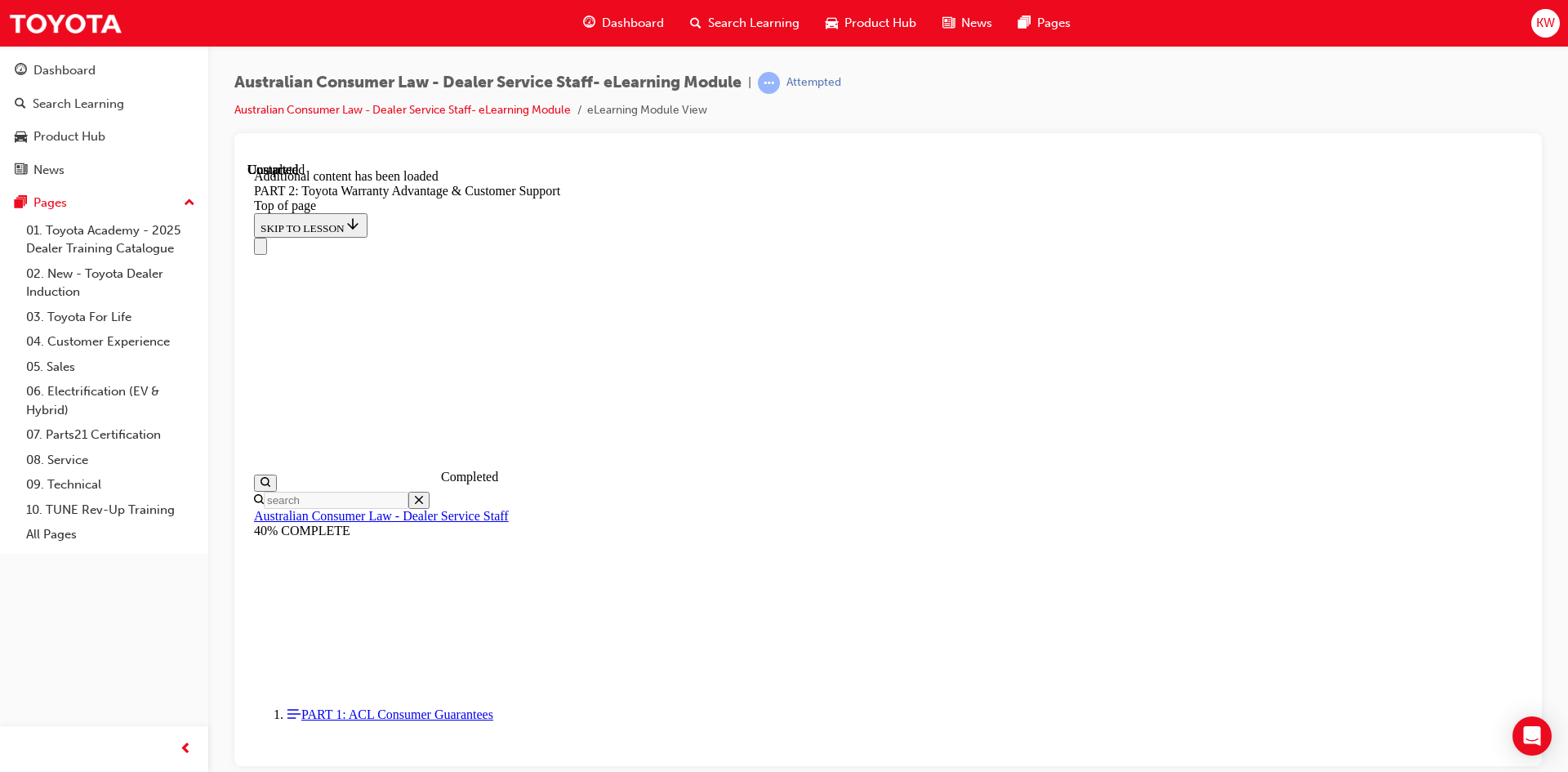
scroll to position [6782, 0]
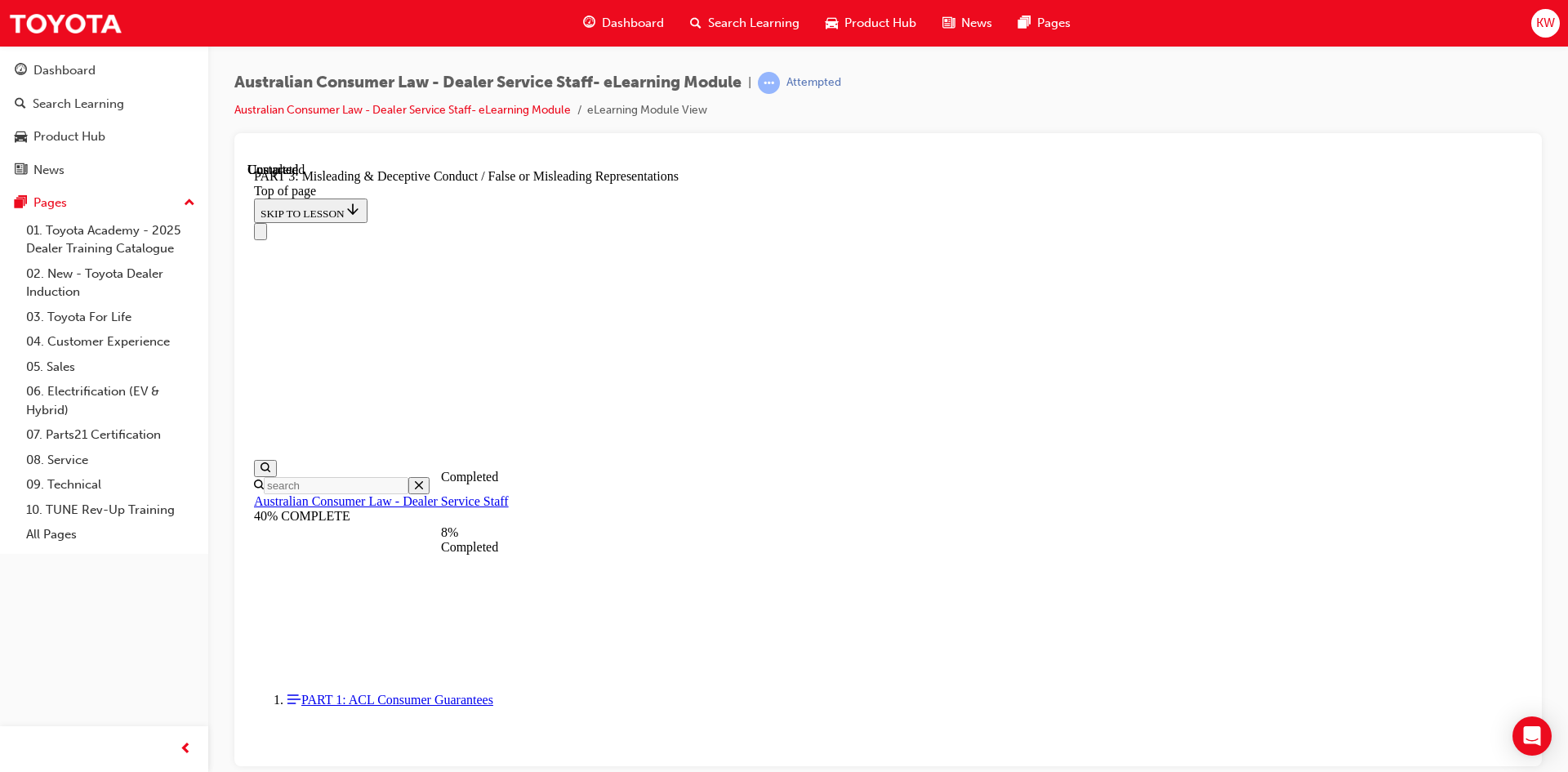
scroll to position [1062, 0]
click button "CONTINUE"
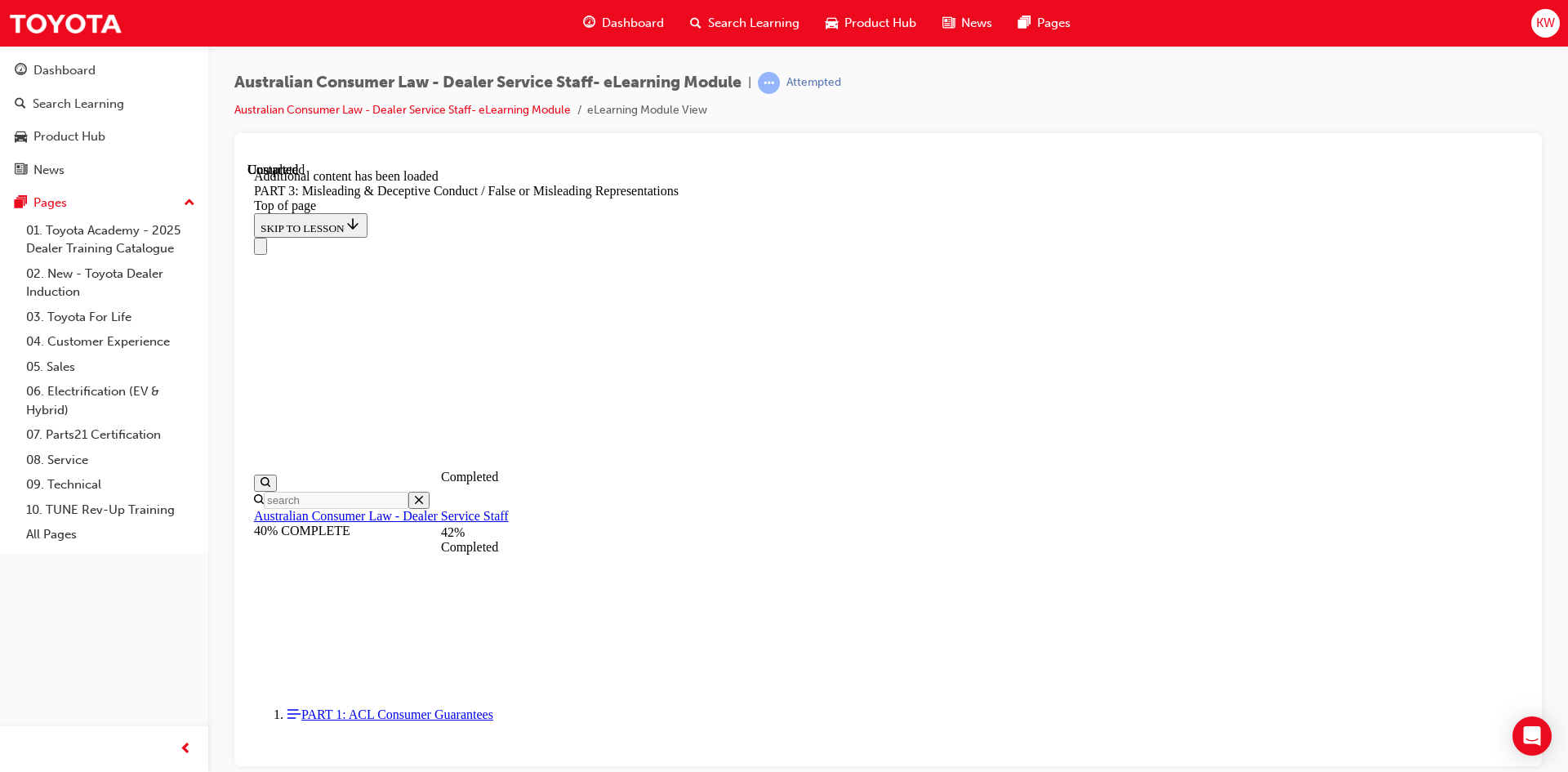
scroll to position [3805, 0]
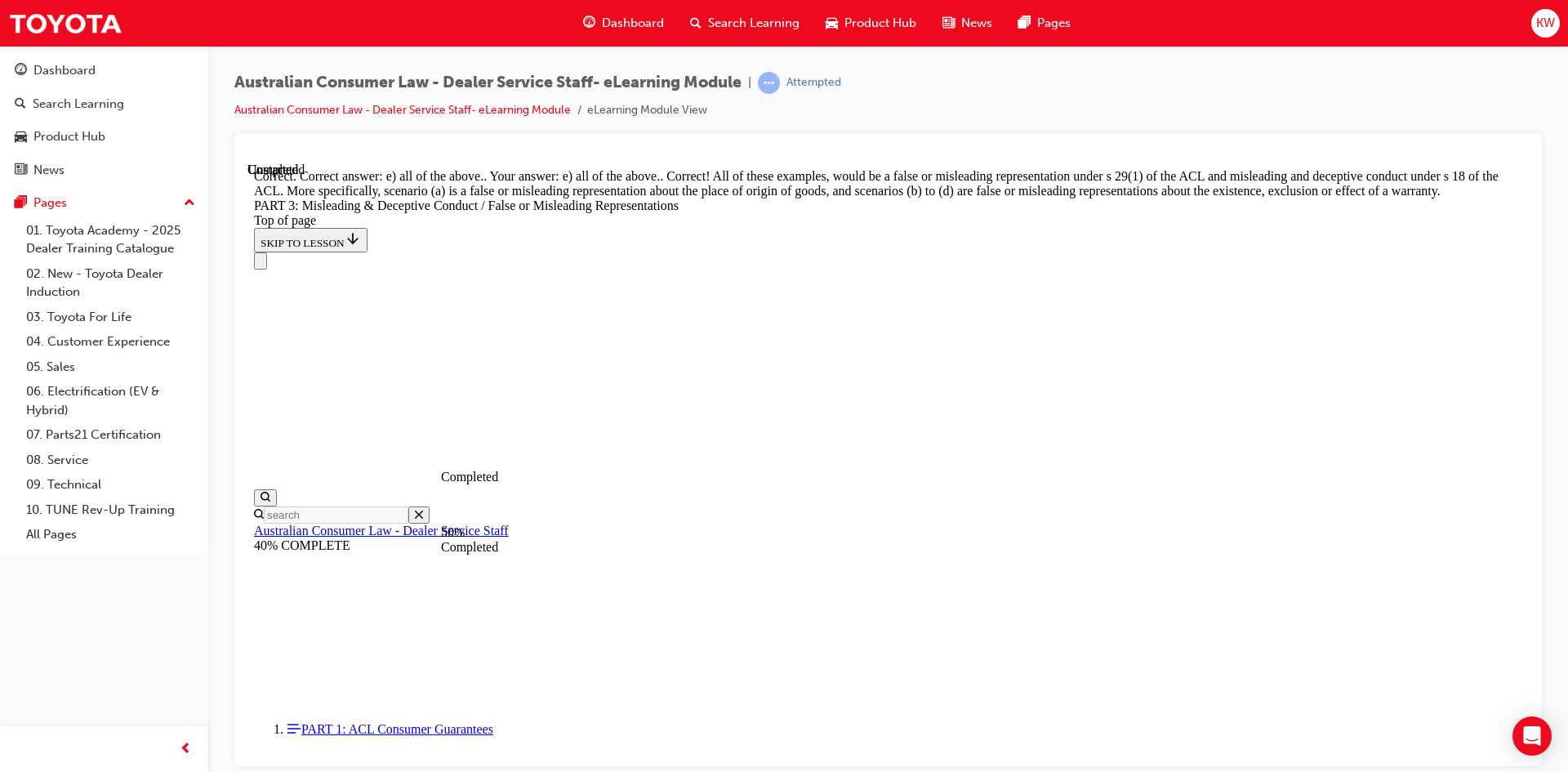
scroll to position [4296, 0]
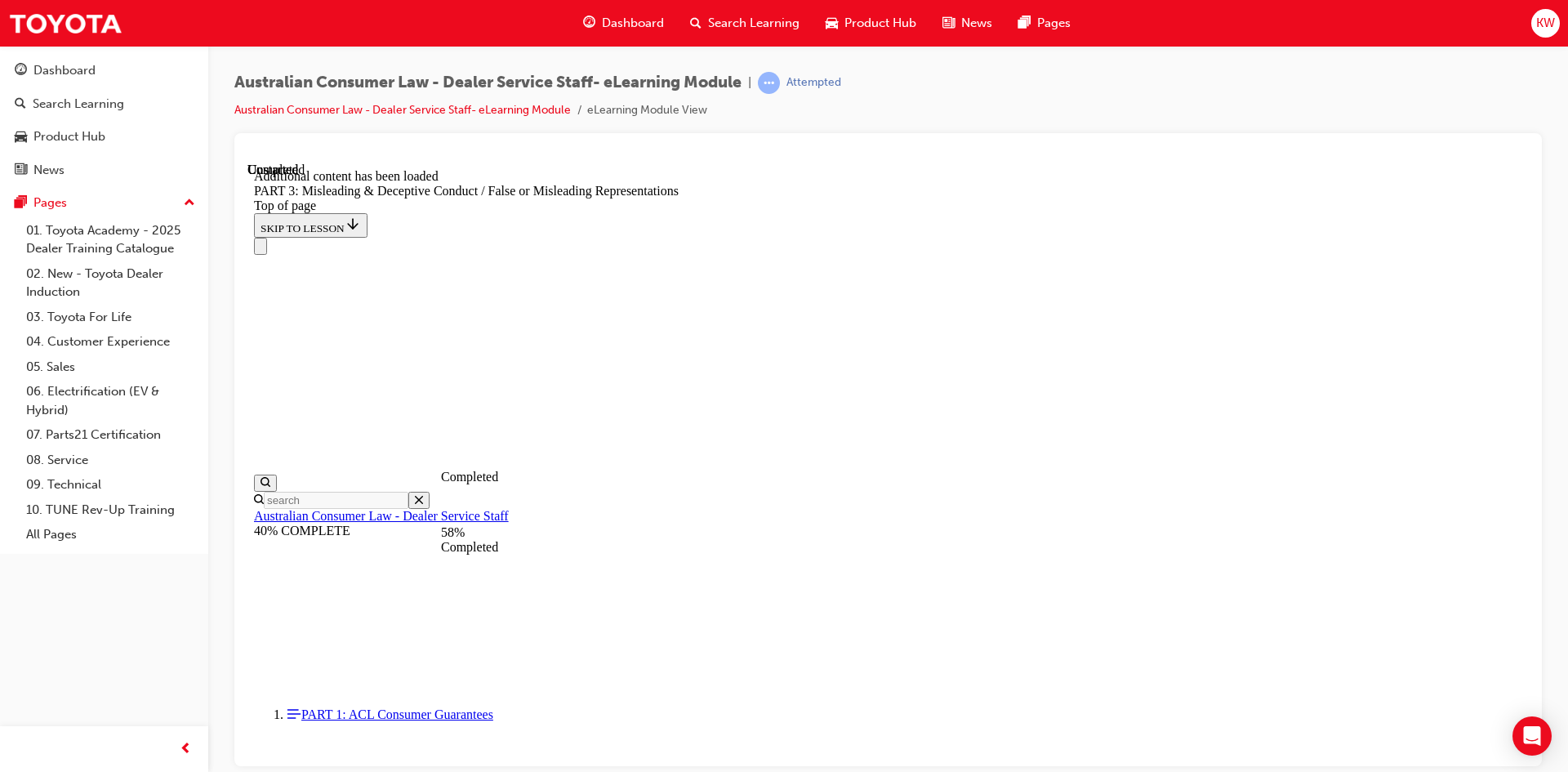
scroll to position [4735, 0]
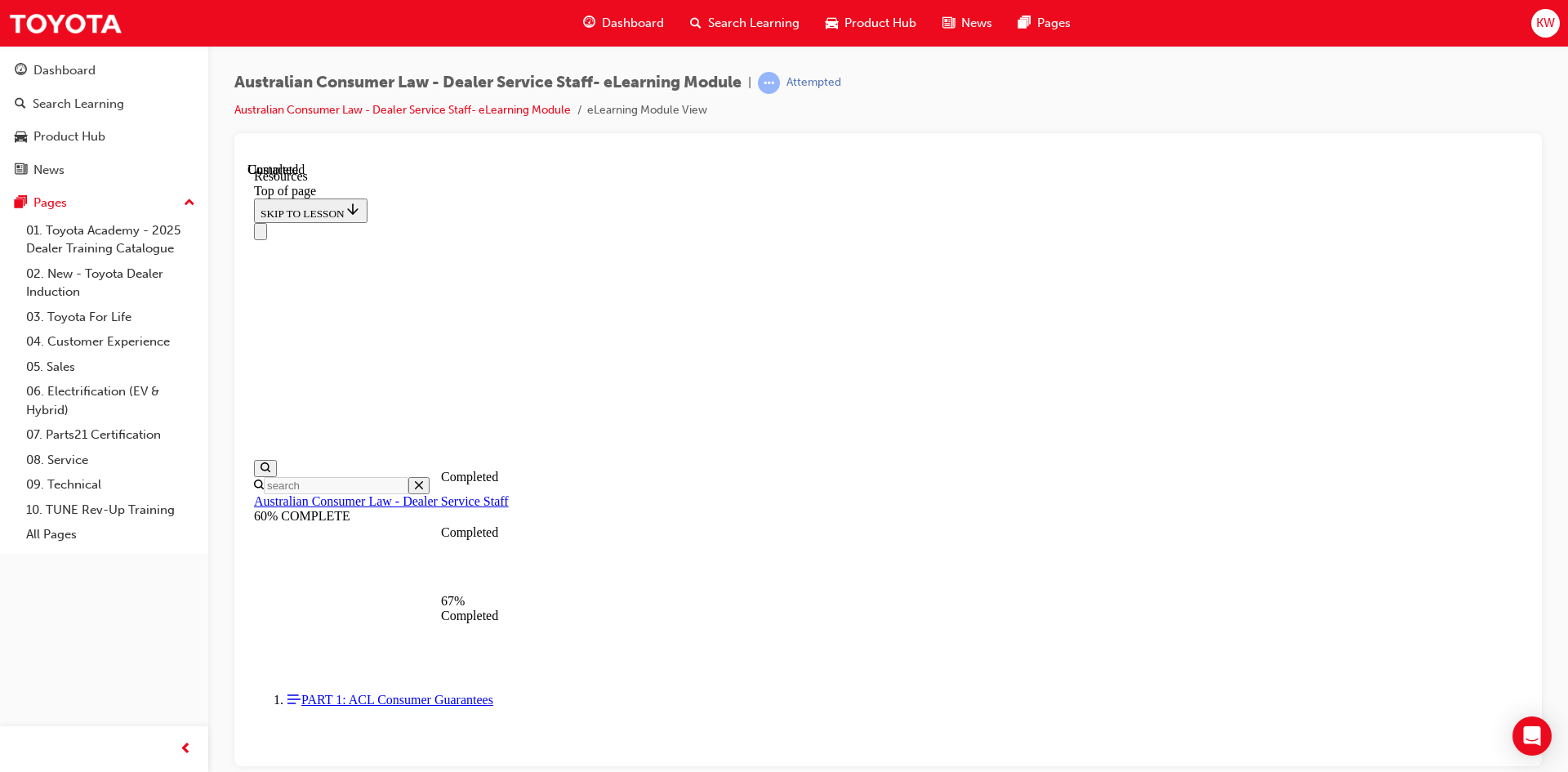
scroll to position [761, 0]
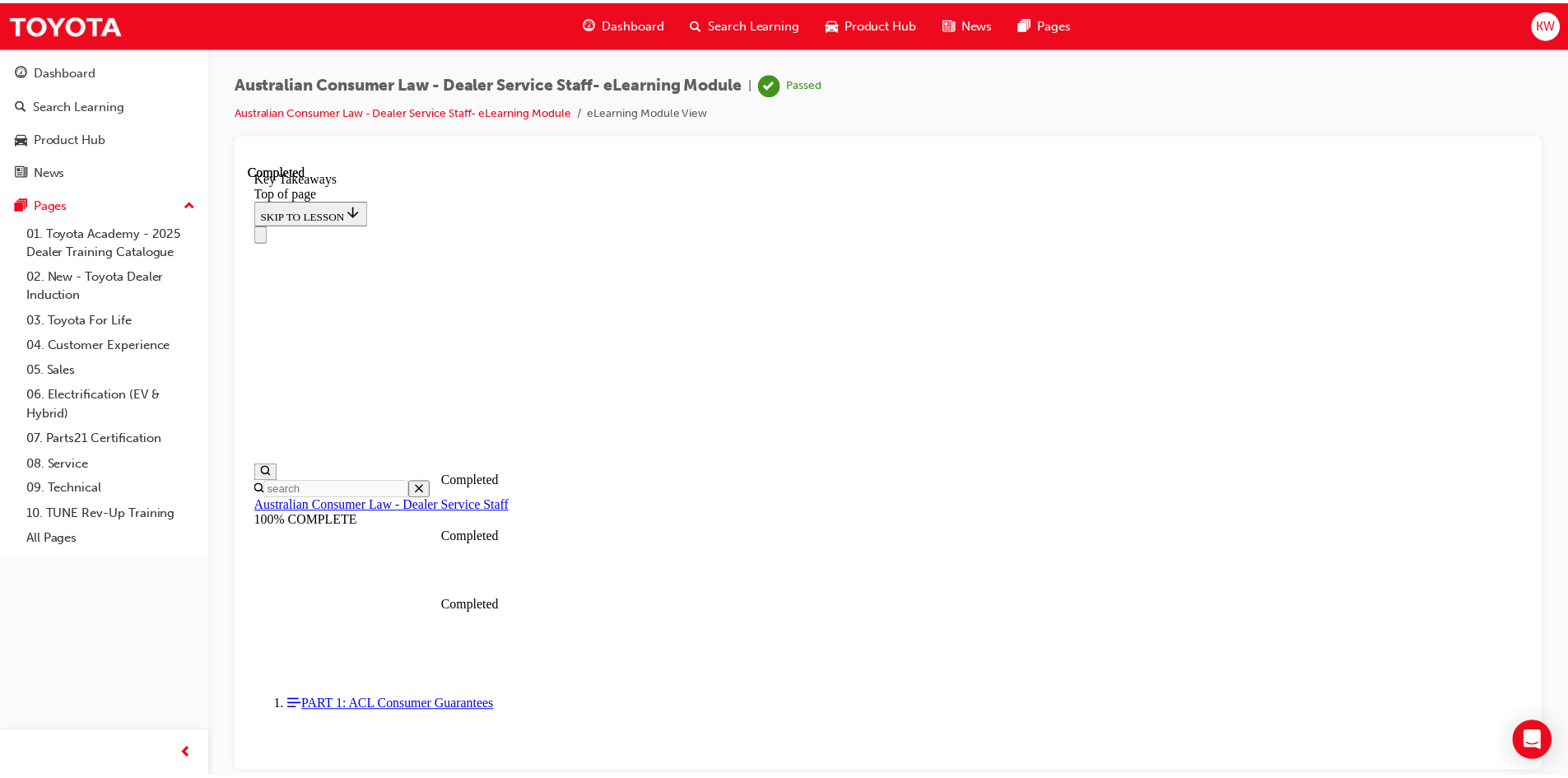
scroll to position [270, 0]
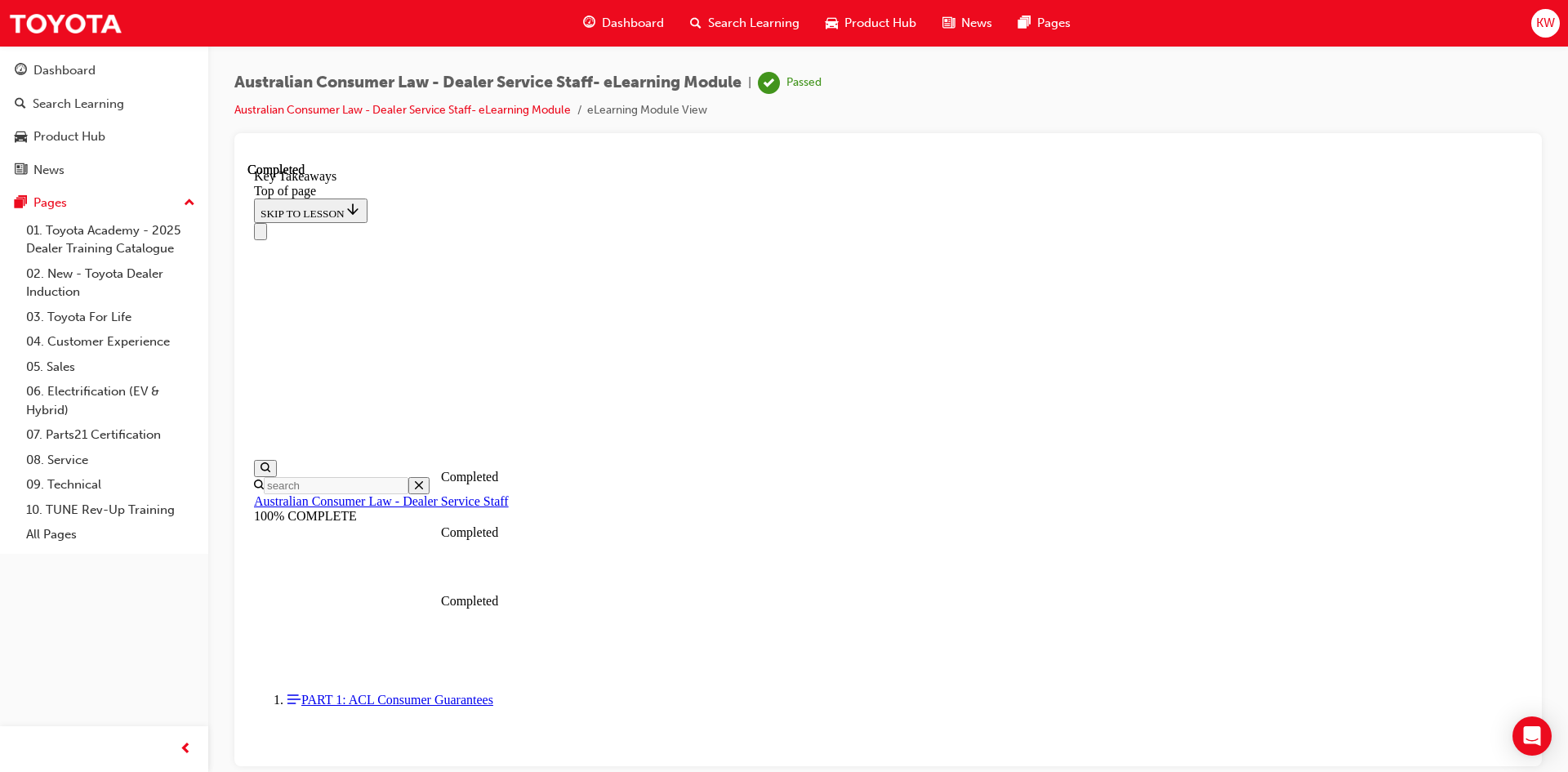
click at [713, 20] on span "Search Learning" at bounding box center [754, 23] width 92 height 19
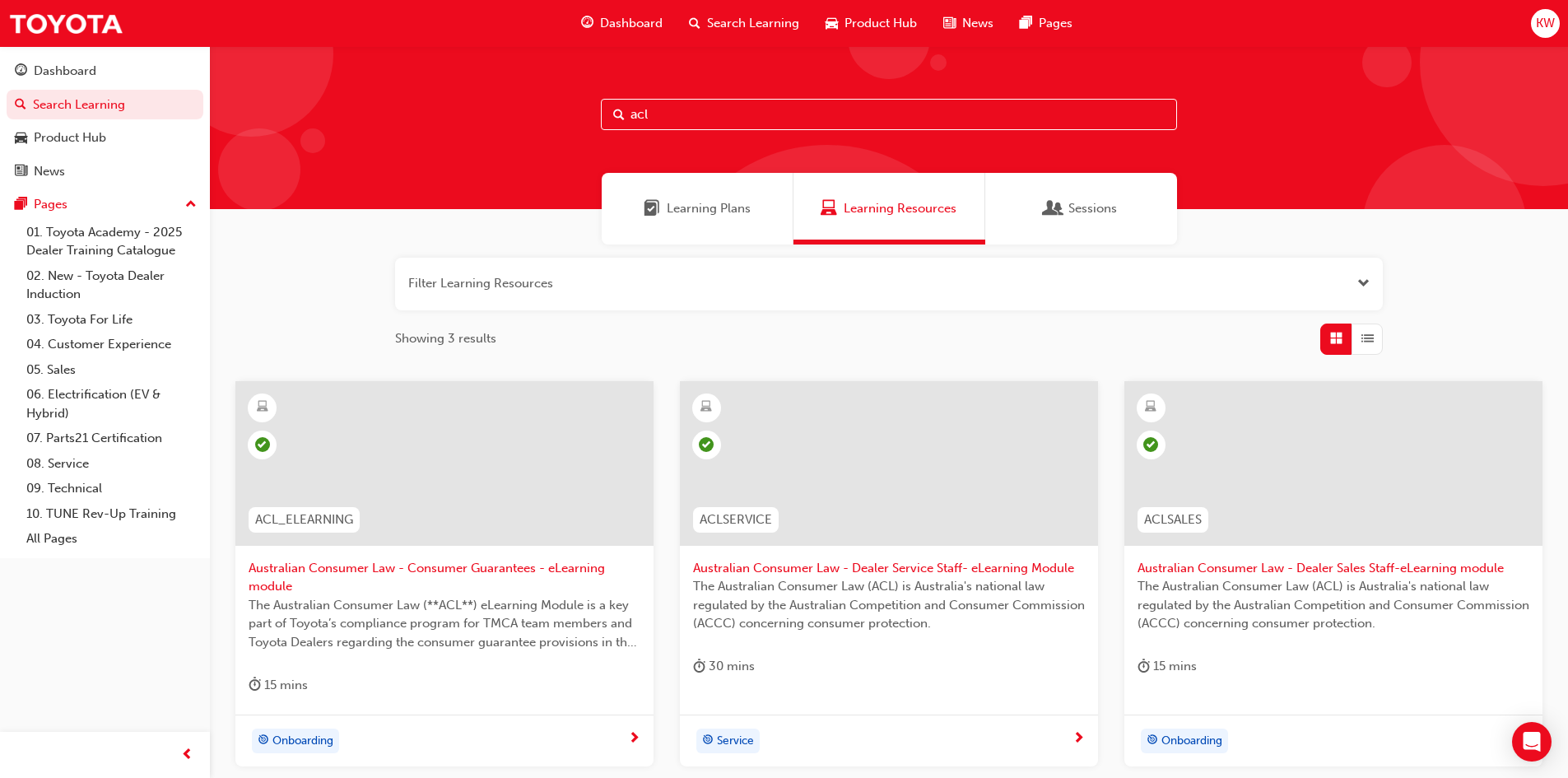
click at [1222, 468] on div at bounding box center [1333, 463] width 418 height 165
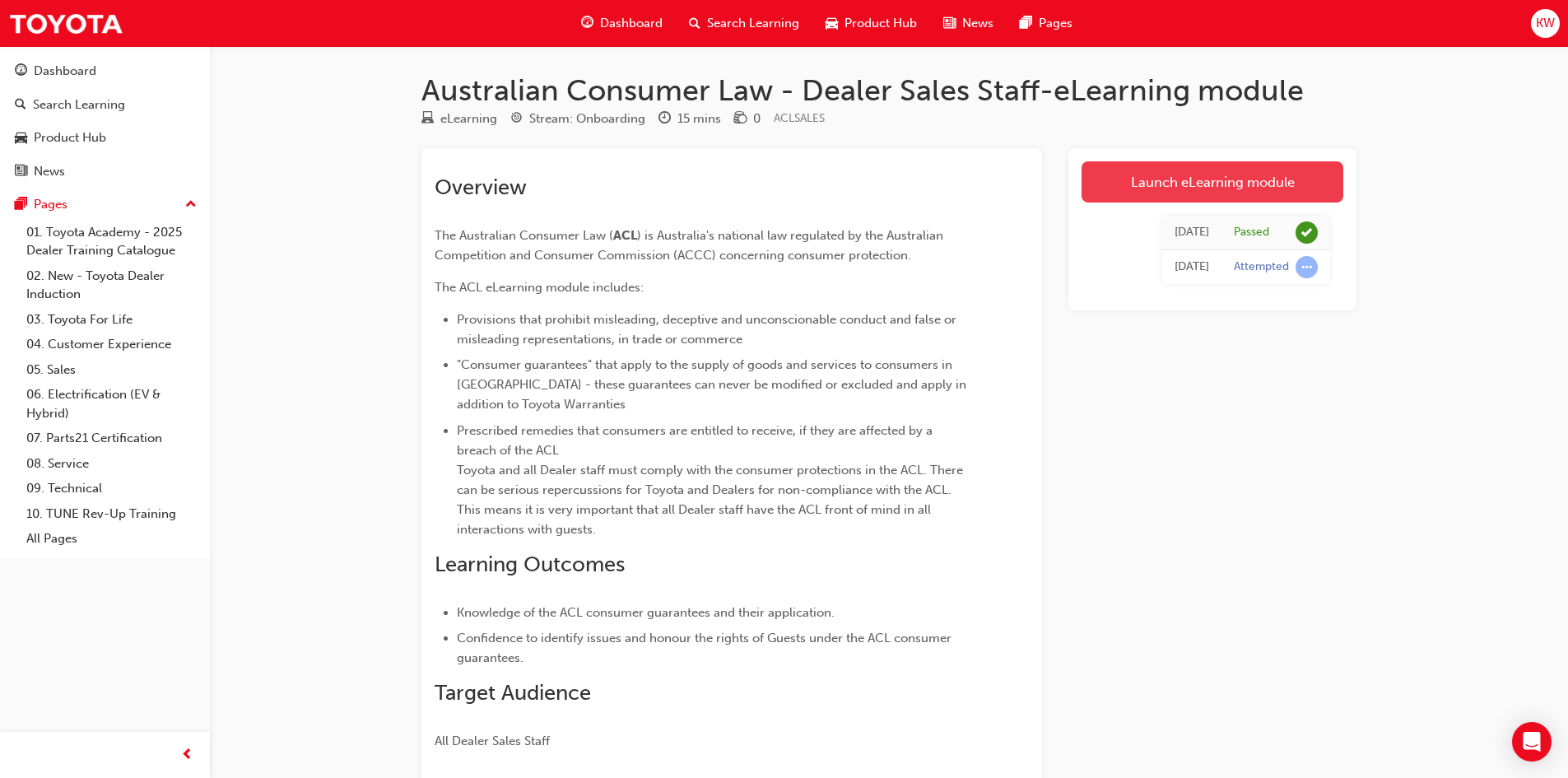
click at [1228, 173] on link "Launch eLearning module" at bounding box center [1212, 182] width 262 height 41
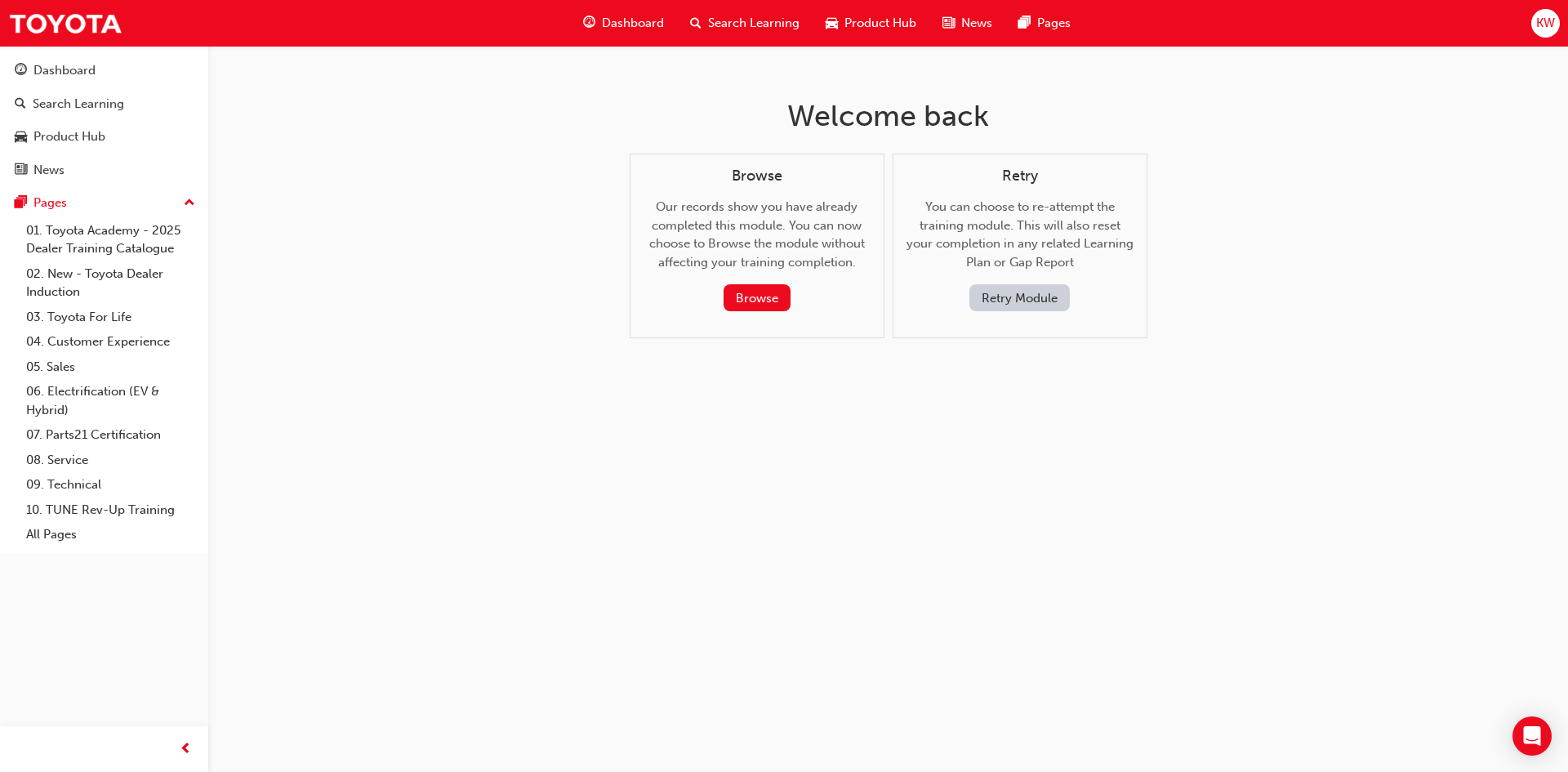
click at [1024, 291] on button "Retry Module" at bounding box center [1020, 298] width 100 height 27
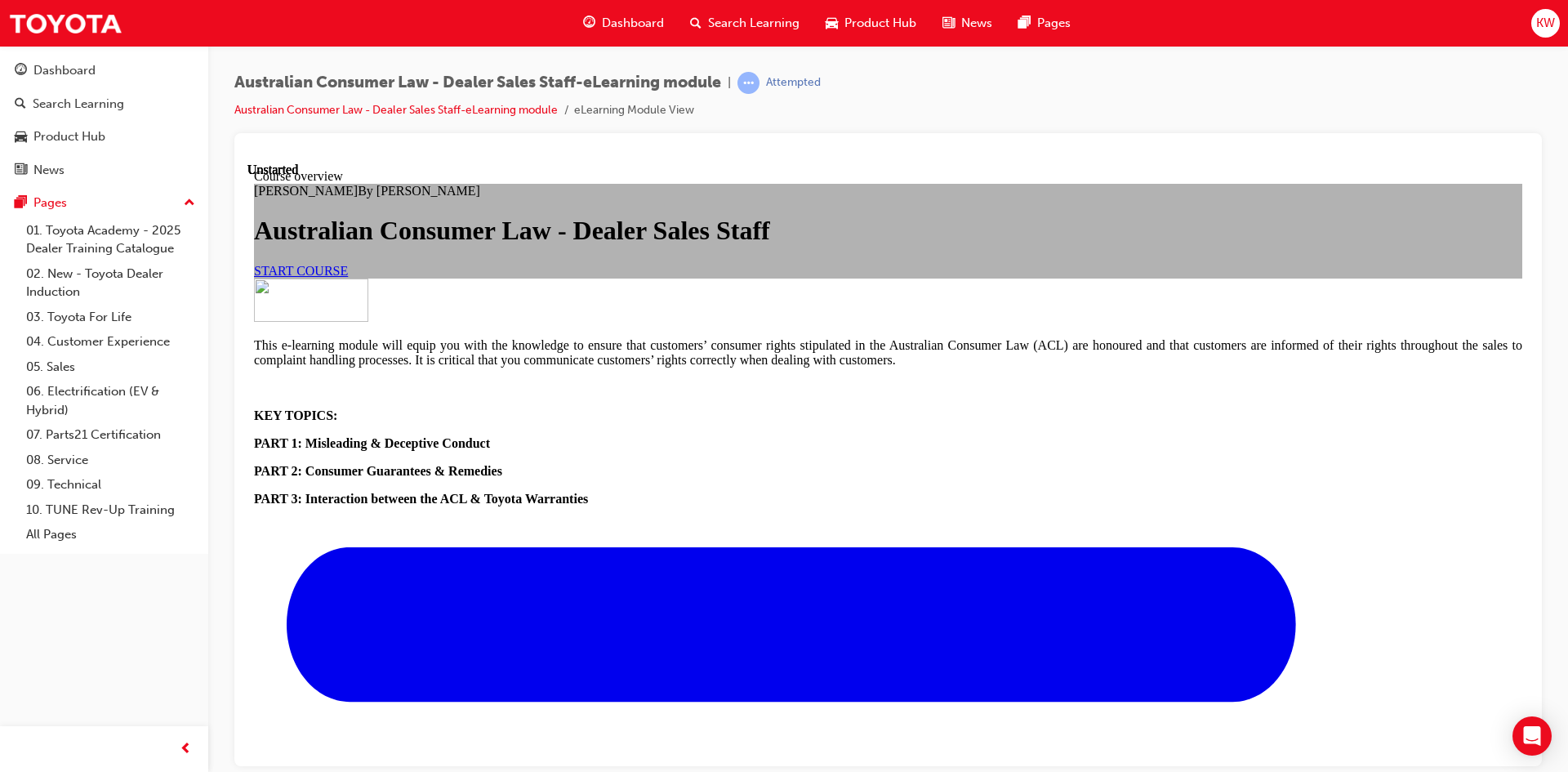
click at [348, 277] on span "START COURSE" at bounding box center [300, 270] width 94 height 14
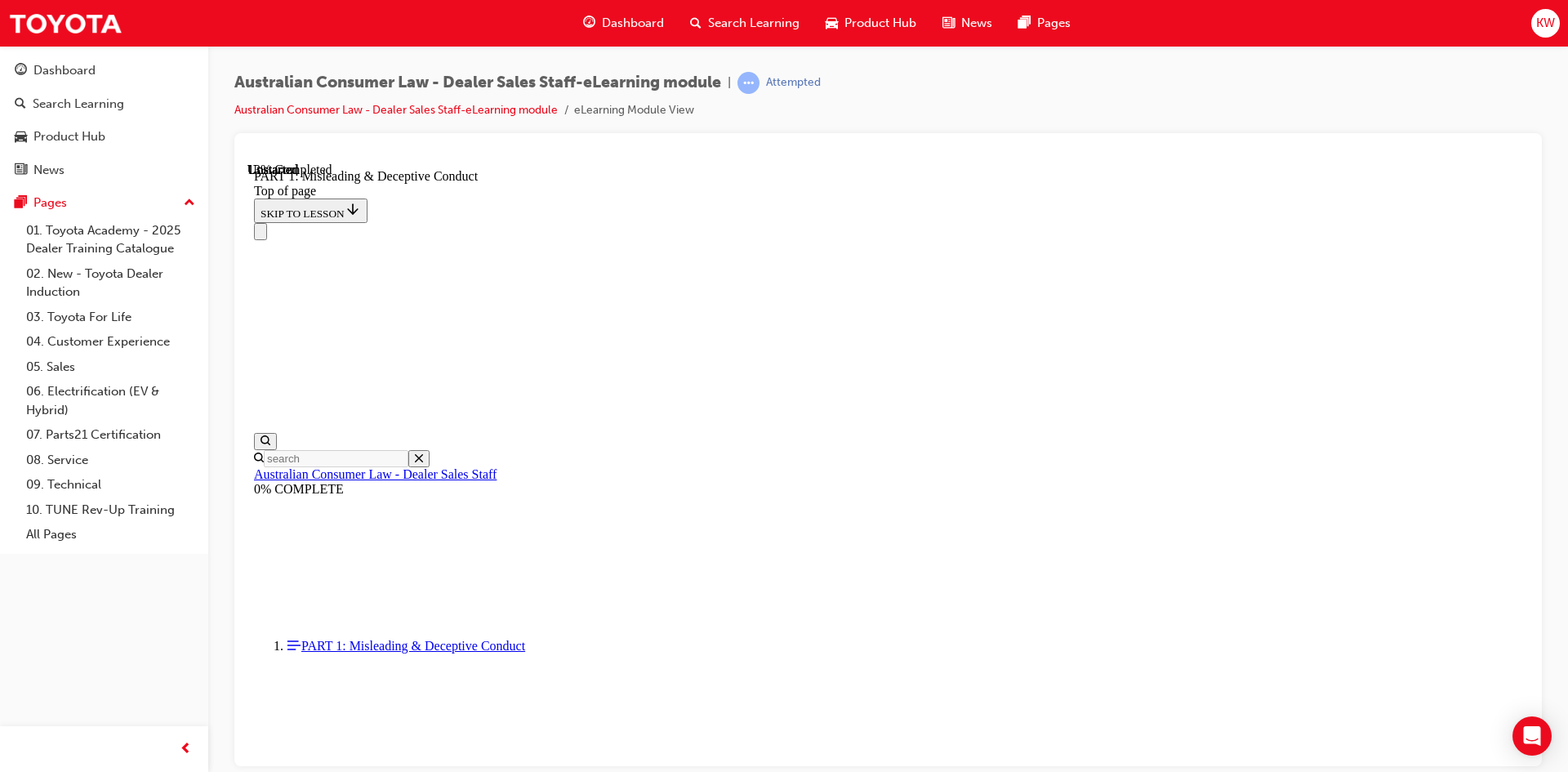
scroll to position [1112, 0]
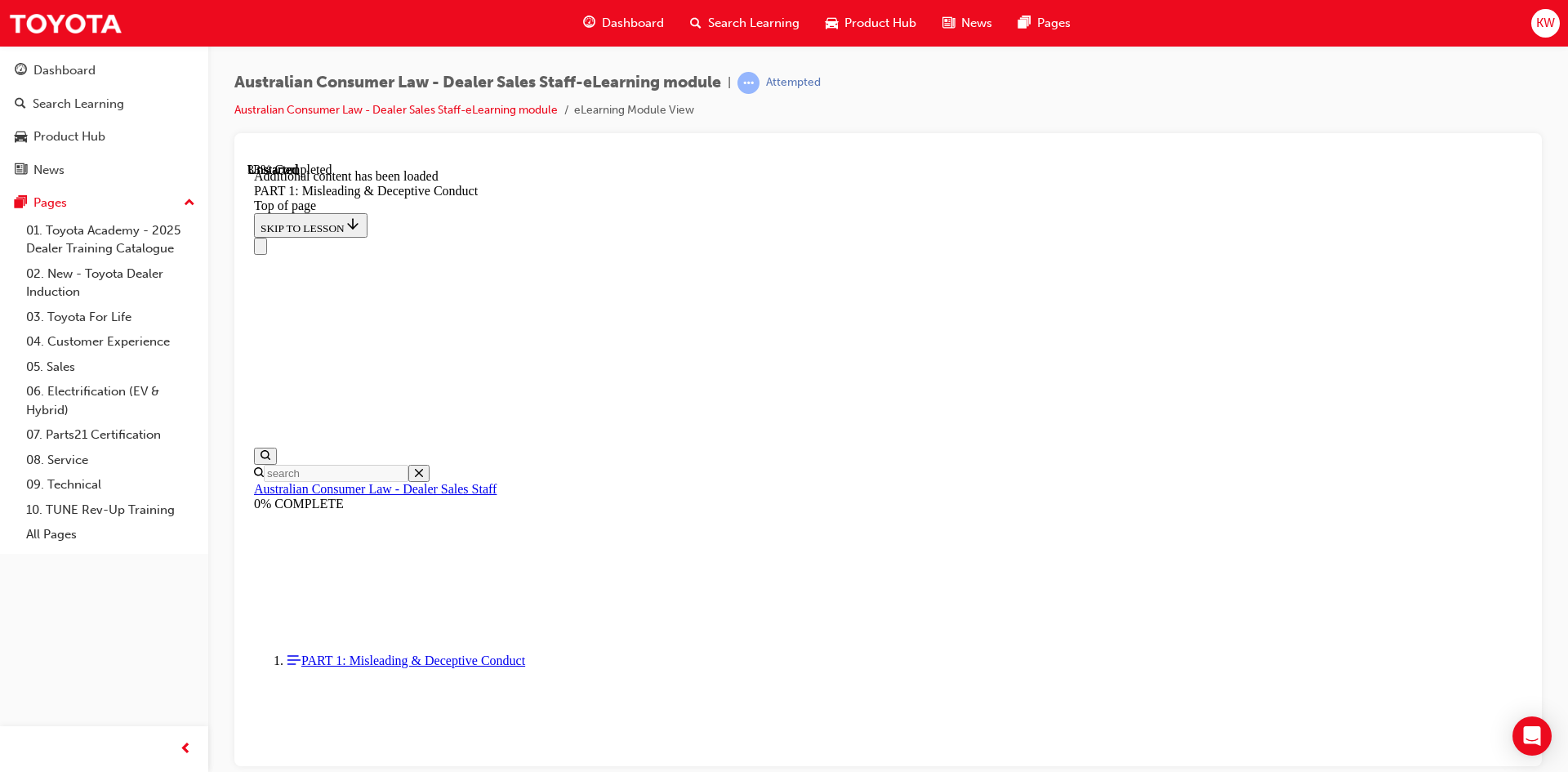
scroll to position [1935, 0]
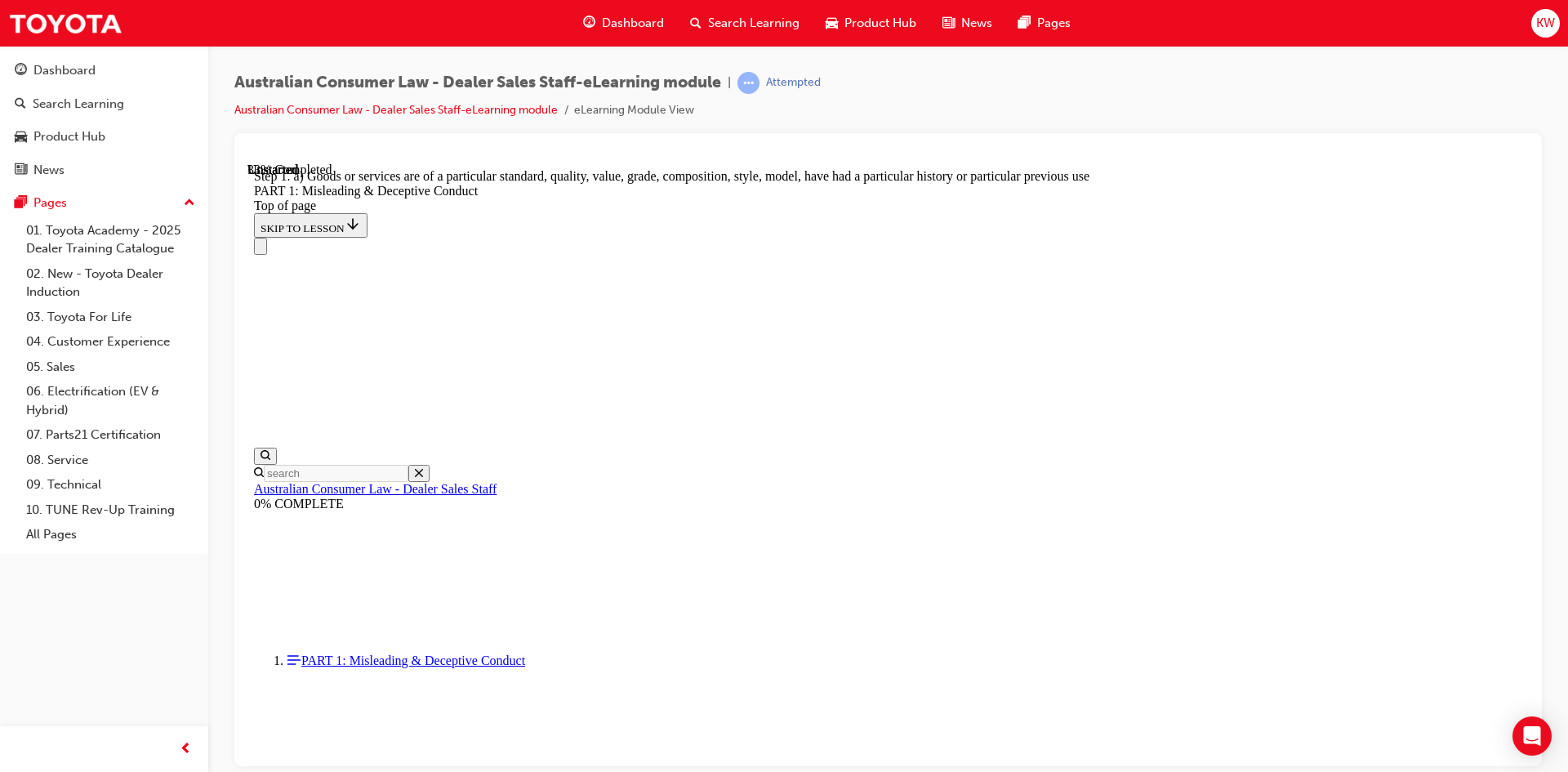
scroll to position [1878, 0]
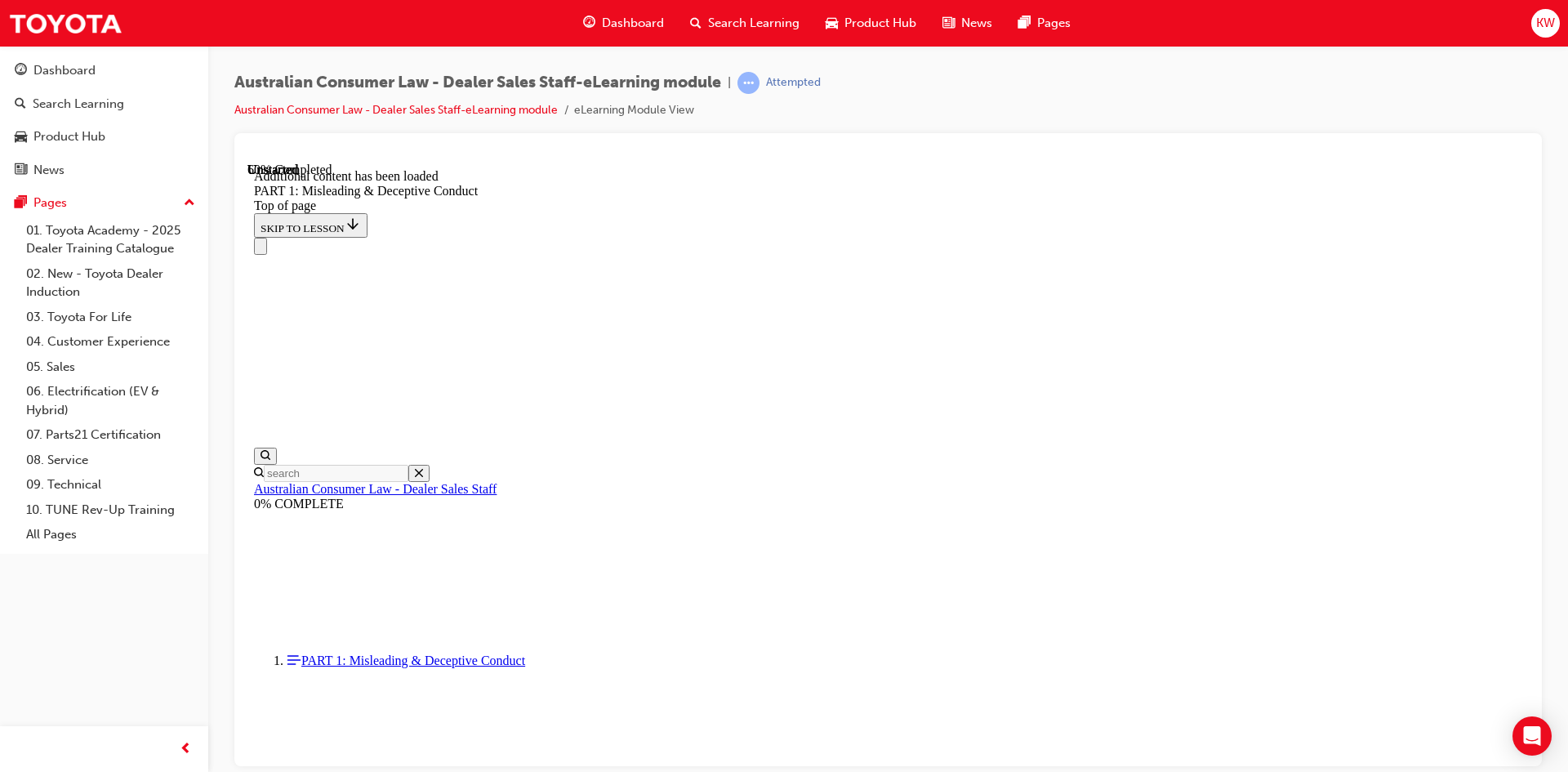
scroll to position [3223, 0]
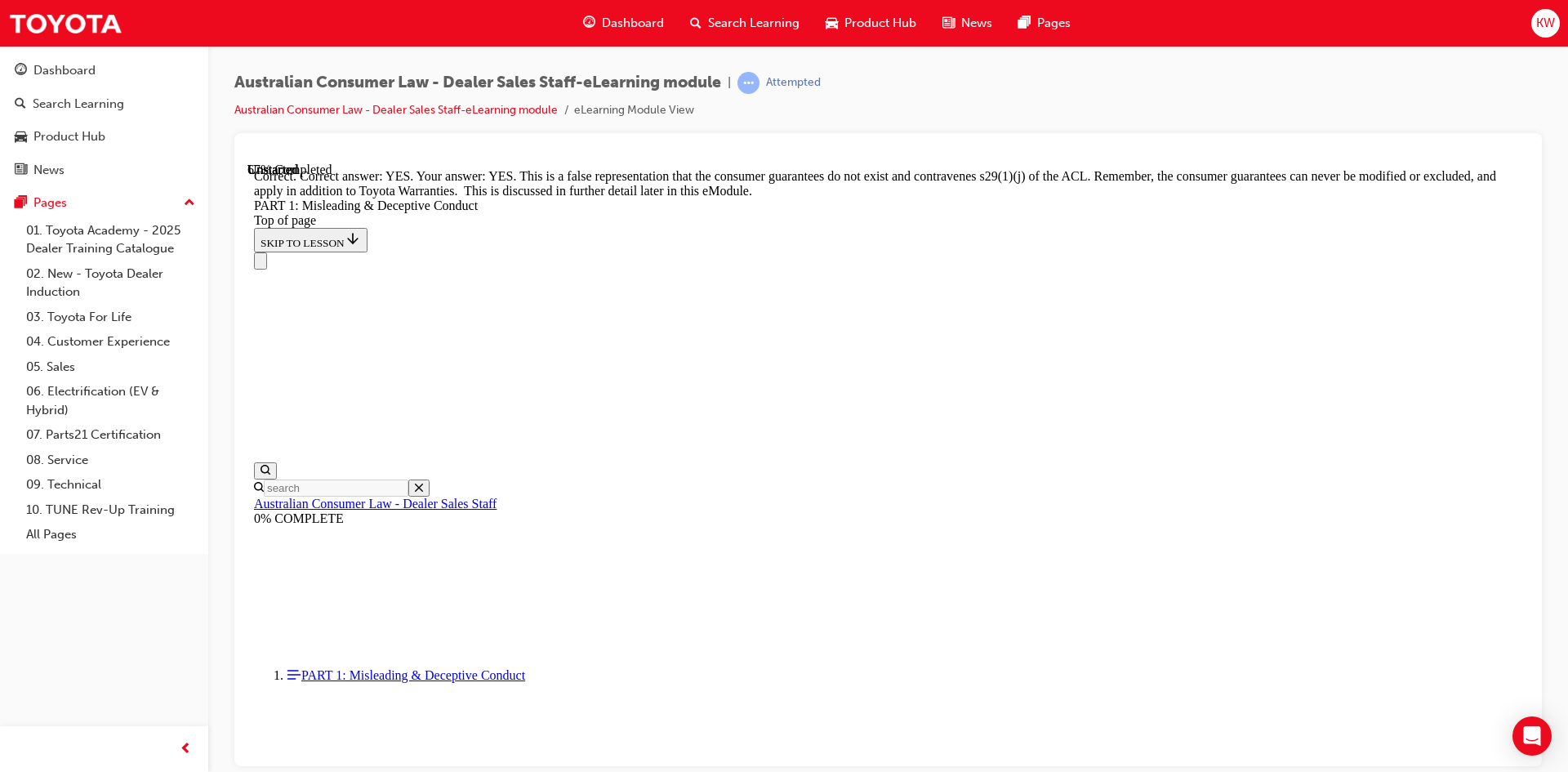
scroll to position [3557, 0]
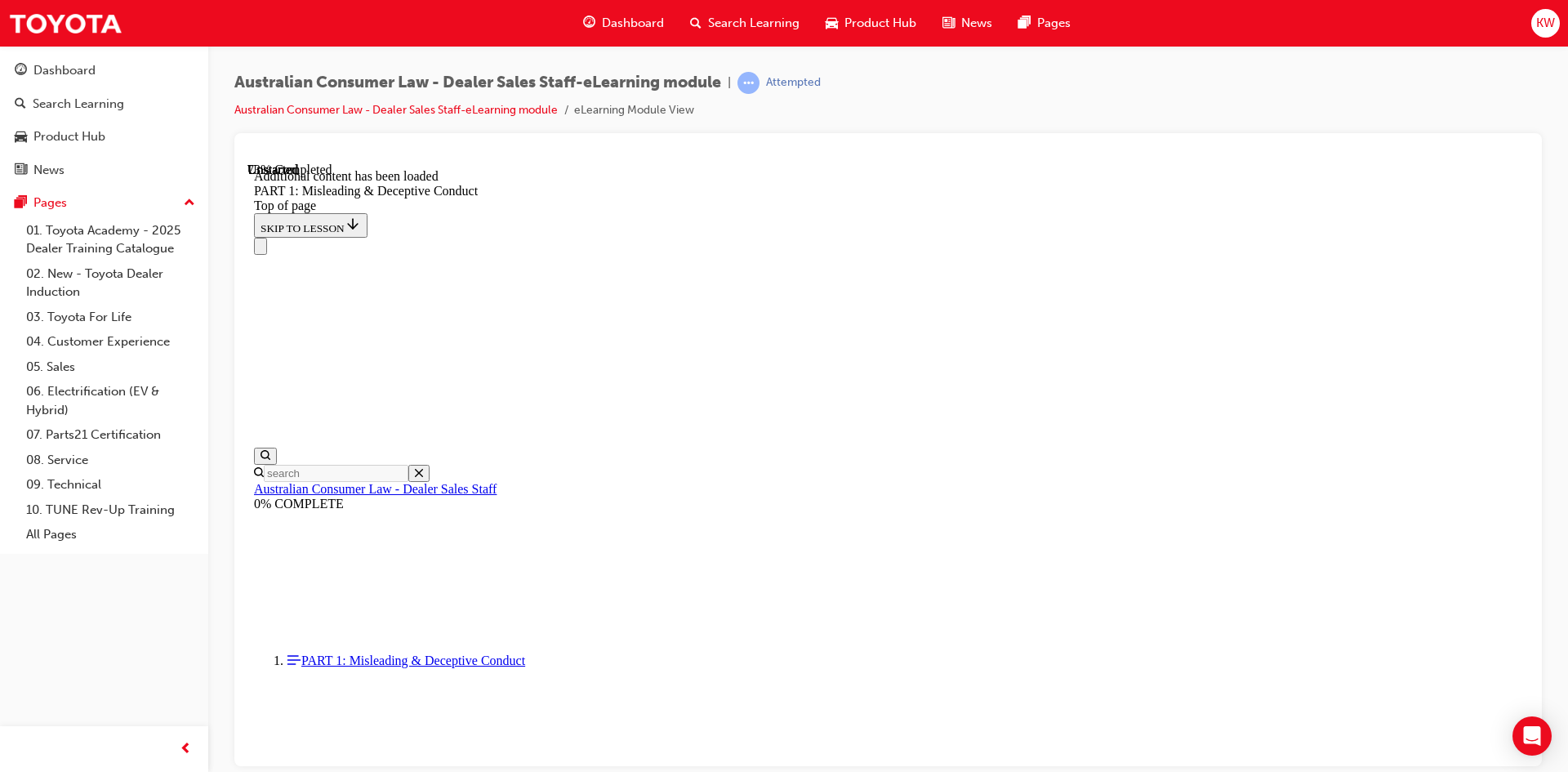
scroll to position [3991, 0]
click button "START"
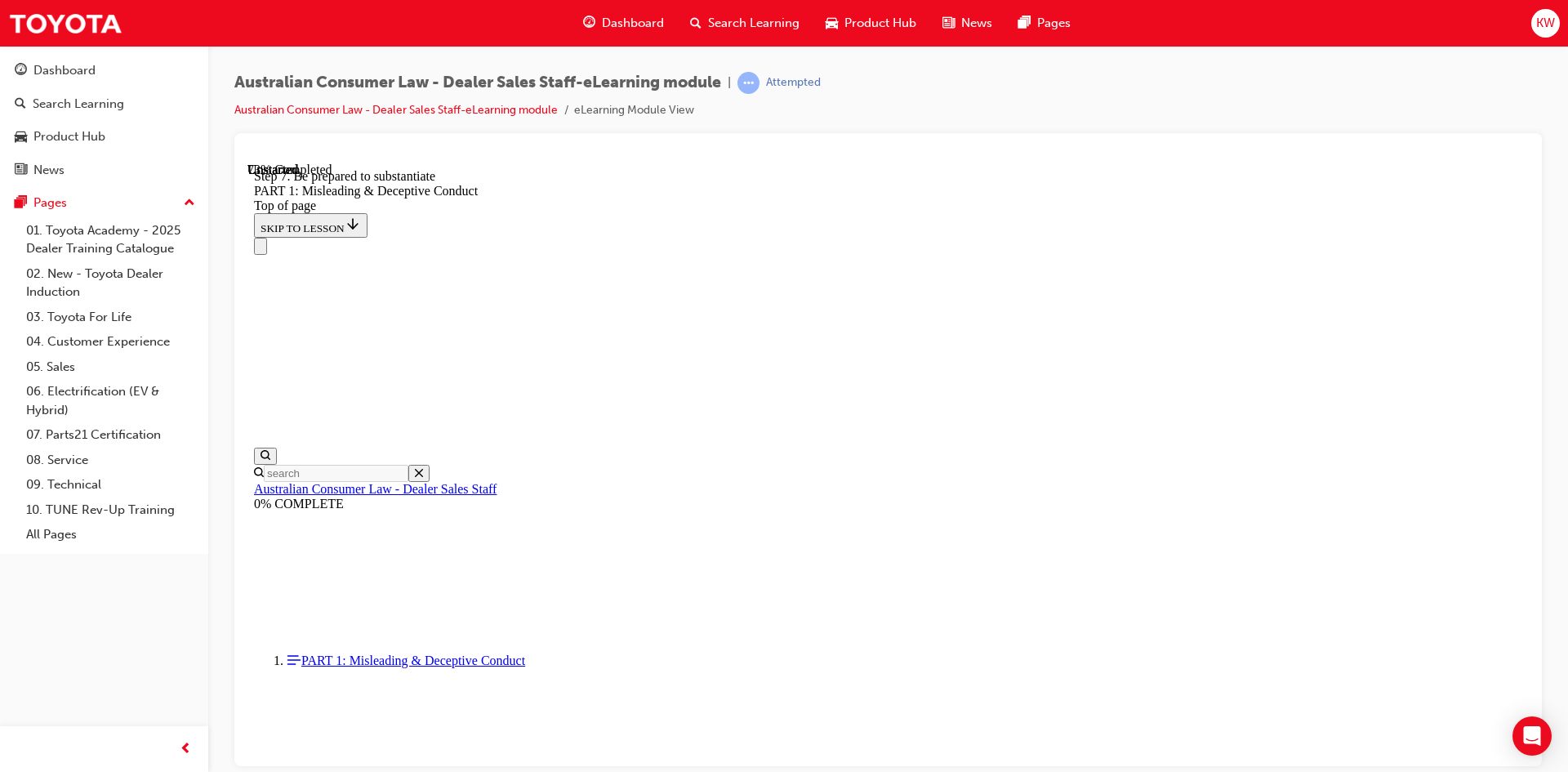
click button "START"
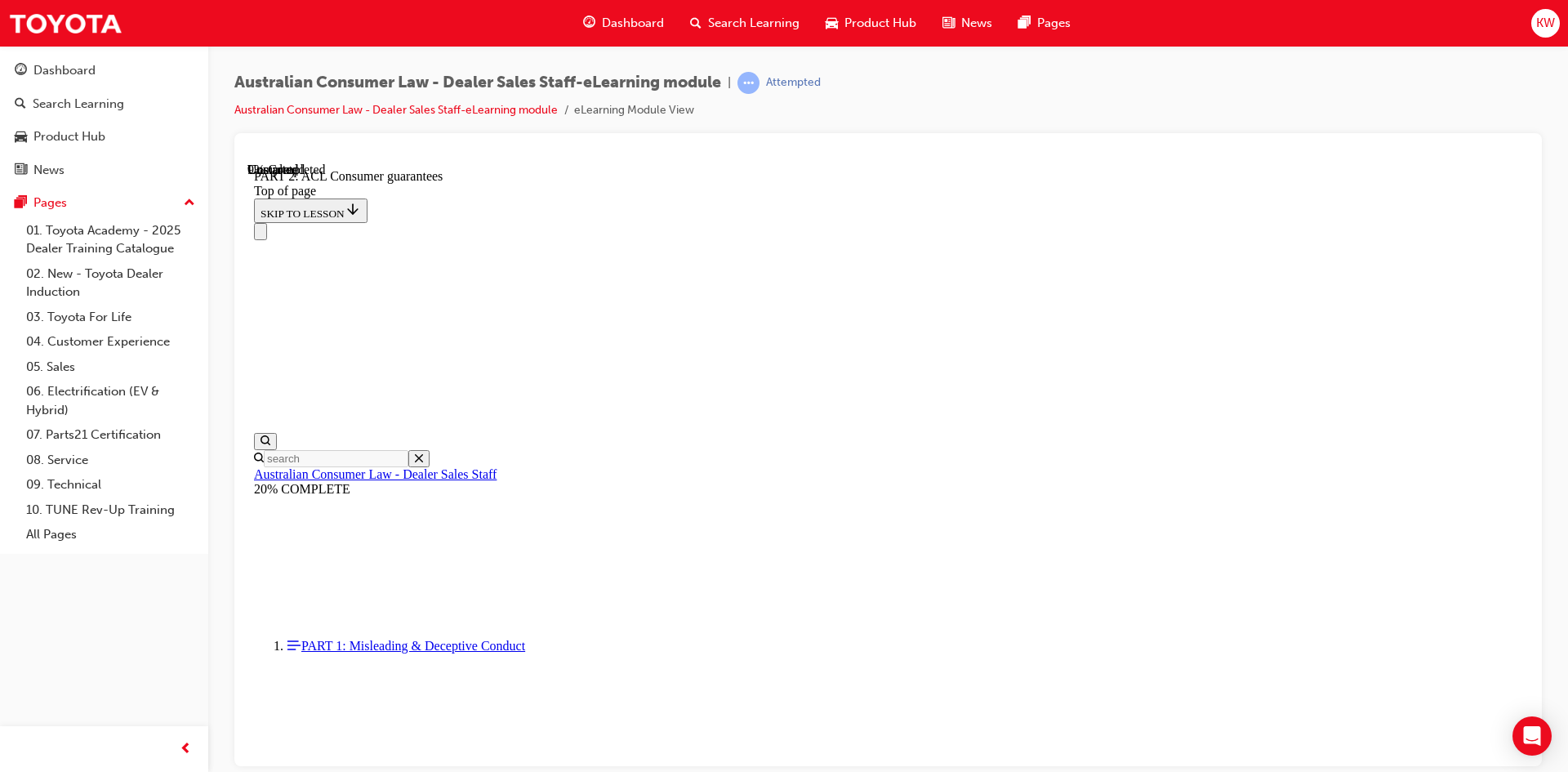
scroll to position [2582, 0]
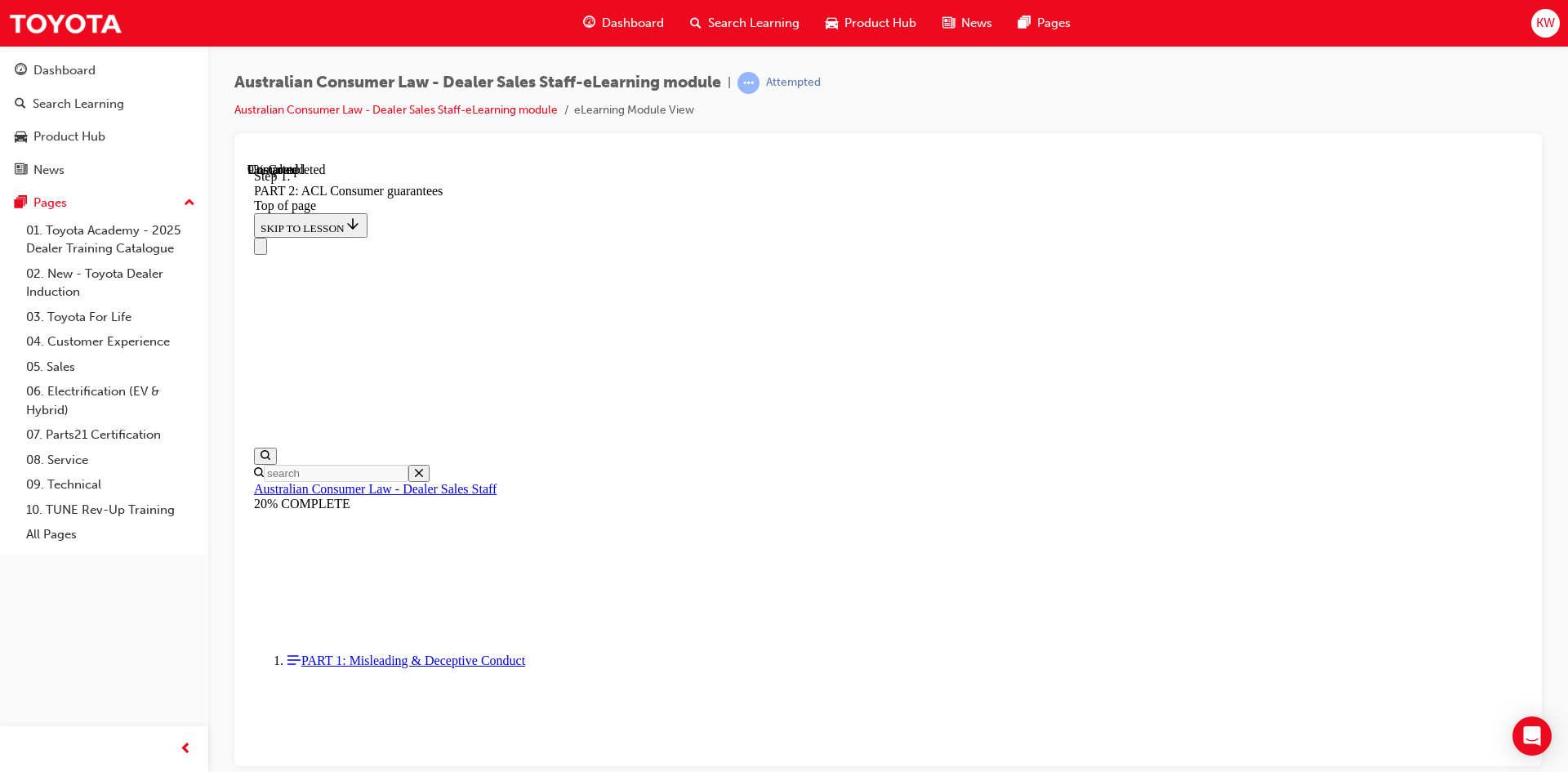
scroll to position [2648, 0]
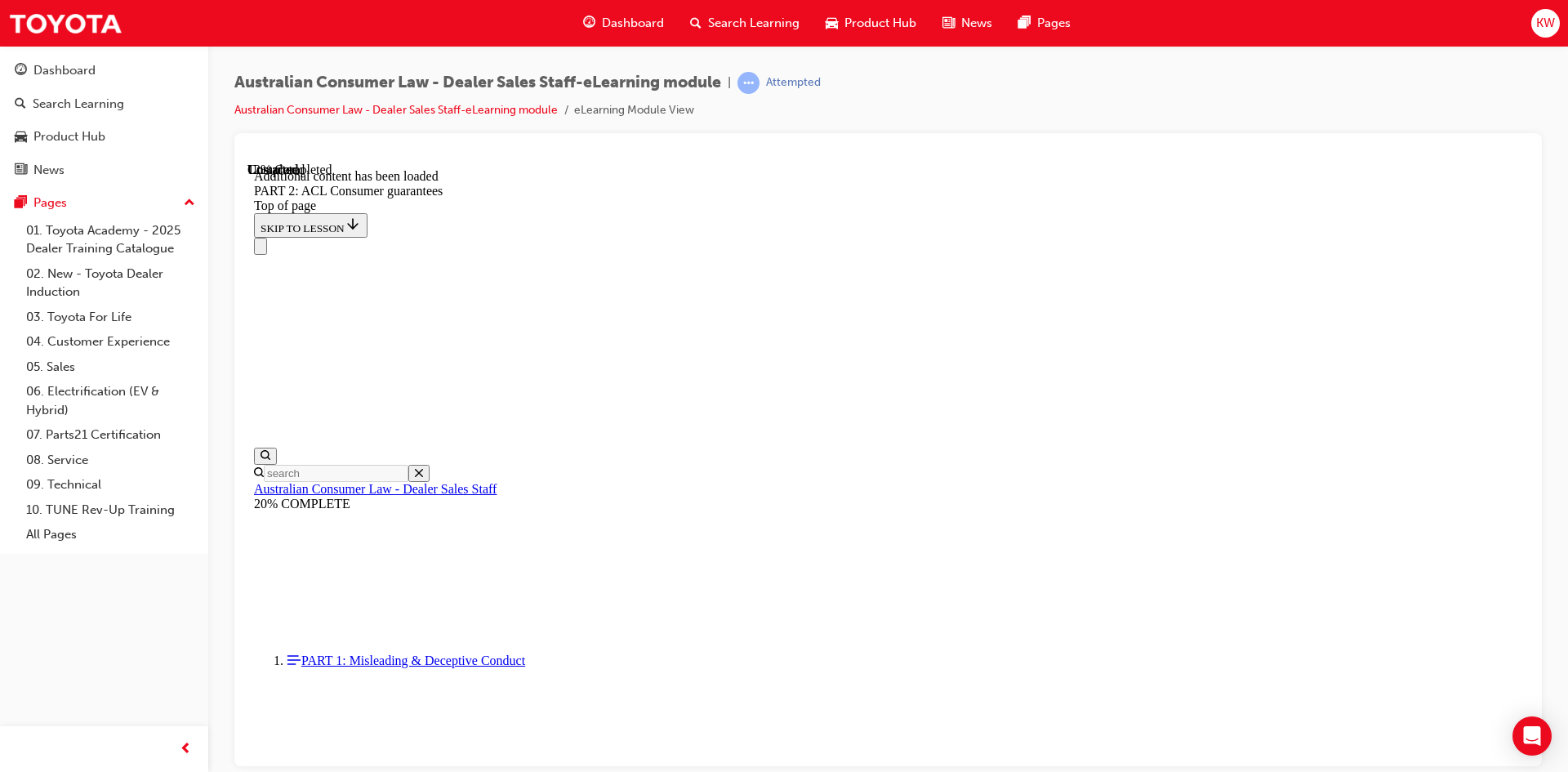
scroll to position [3089, 0]
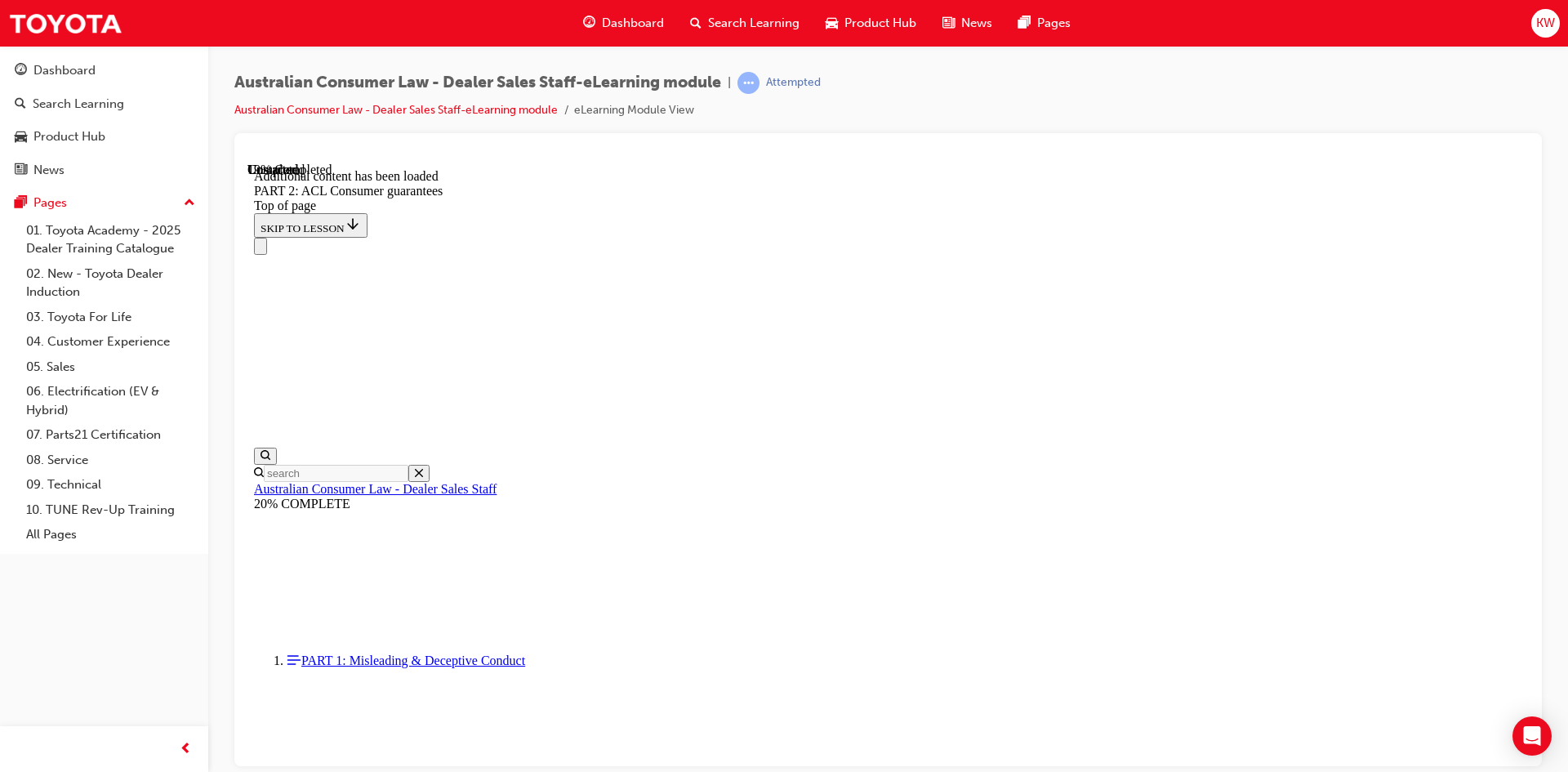
scroll to position [4020, 0]
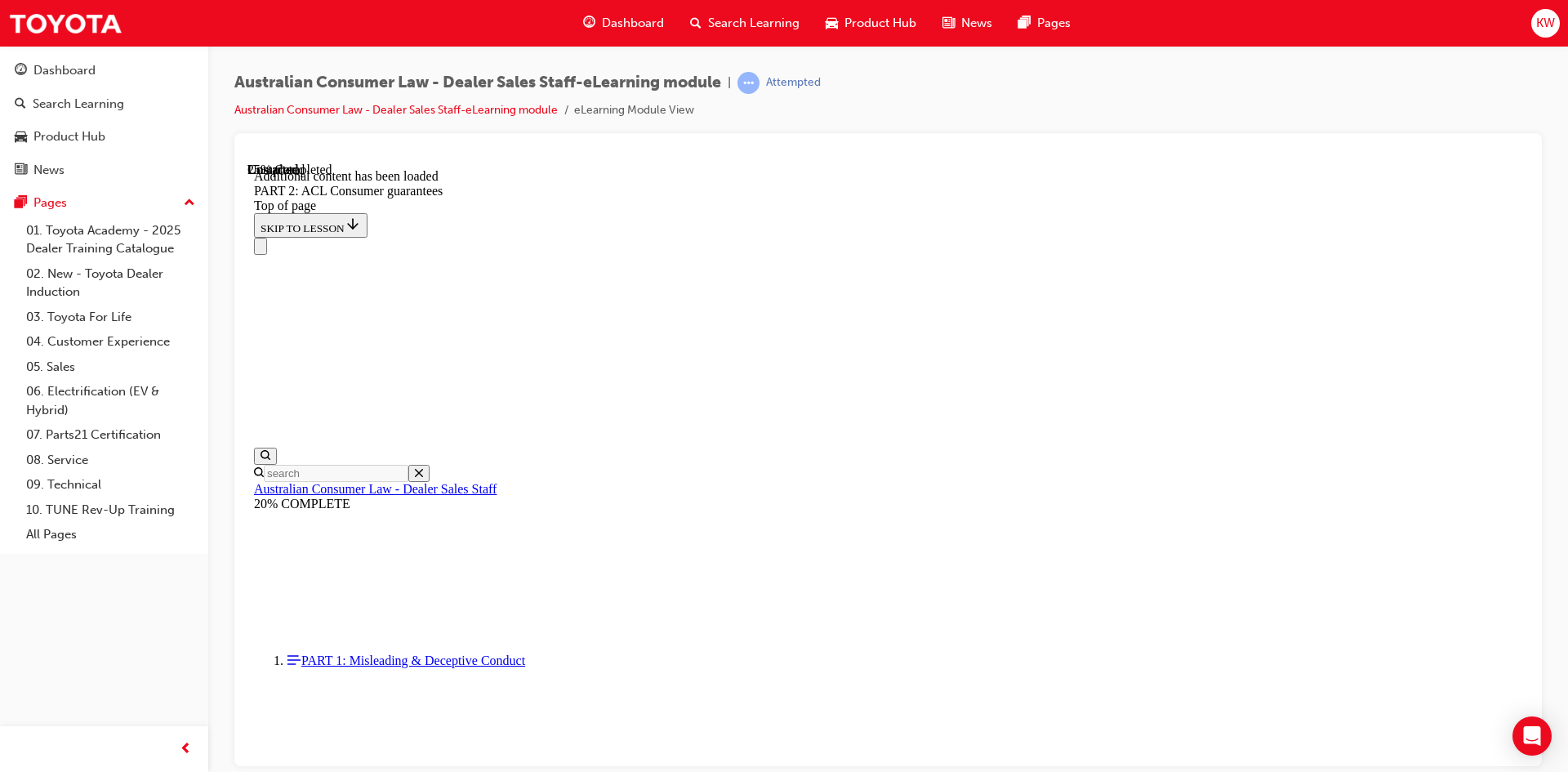
scroll to position [4780, 0]
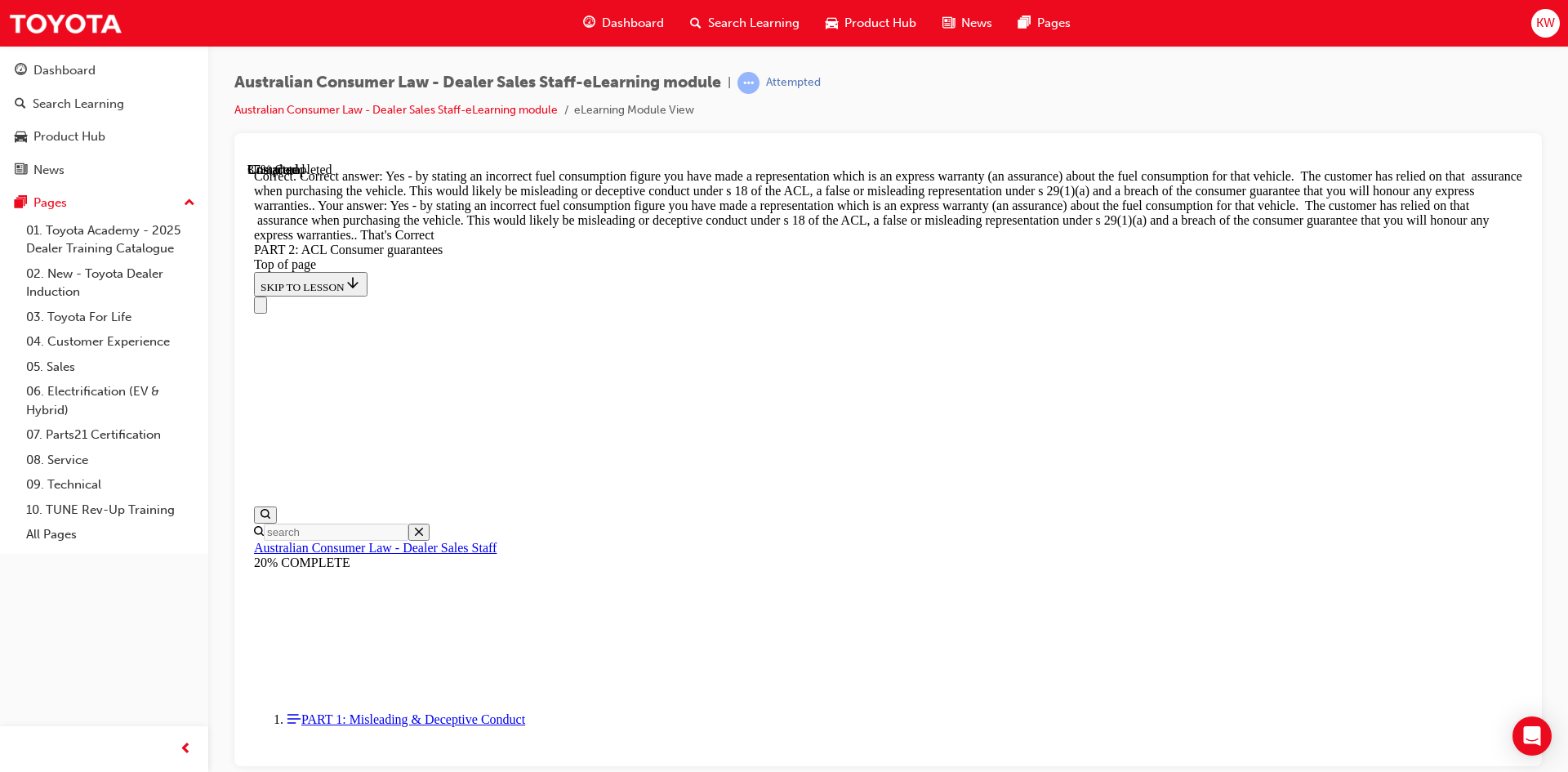
scroll to position [7434, 0]
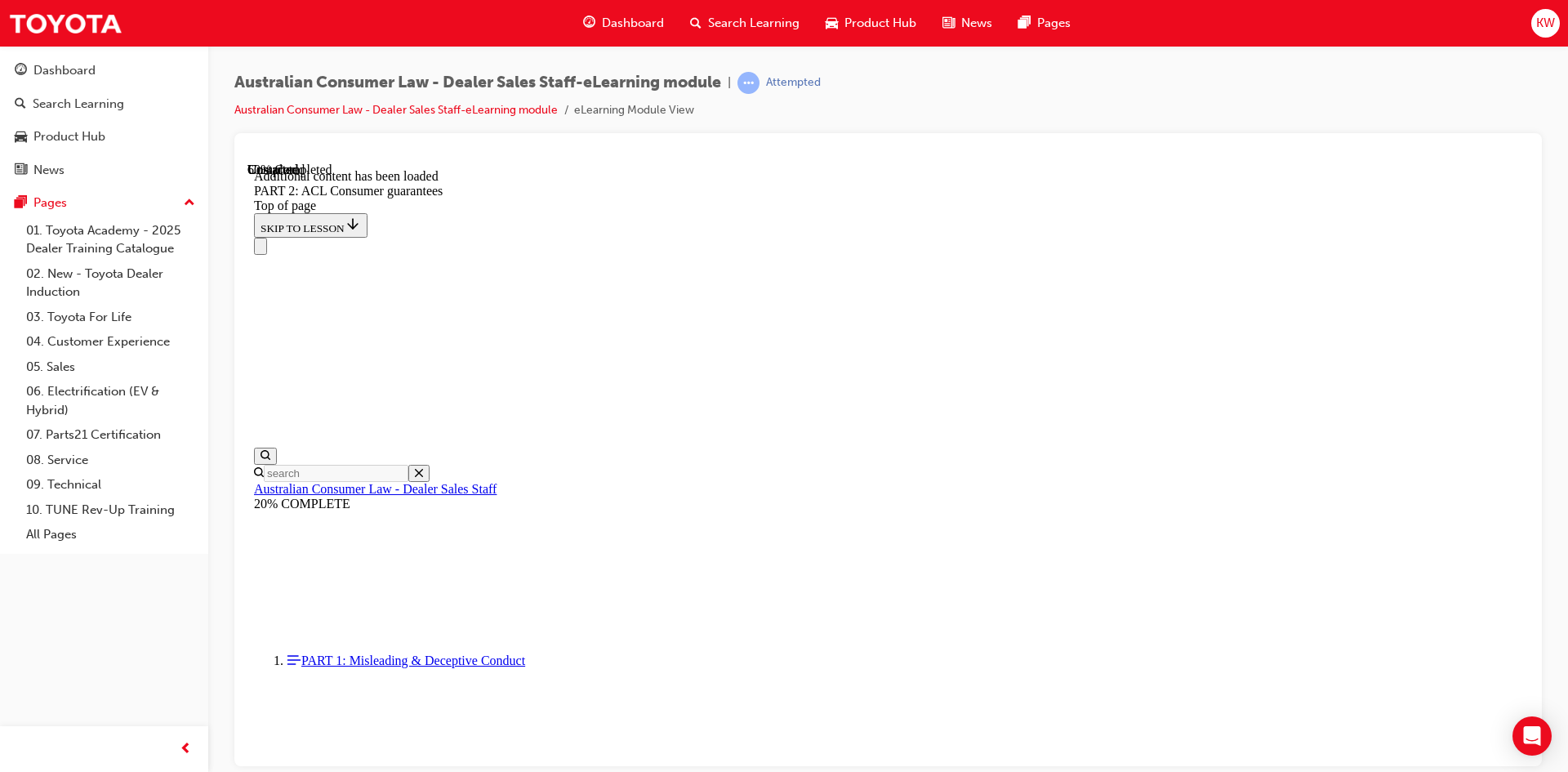
scroll to position [10155, 0]
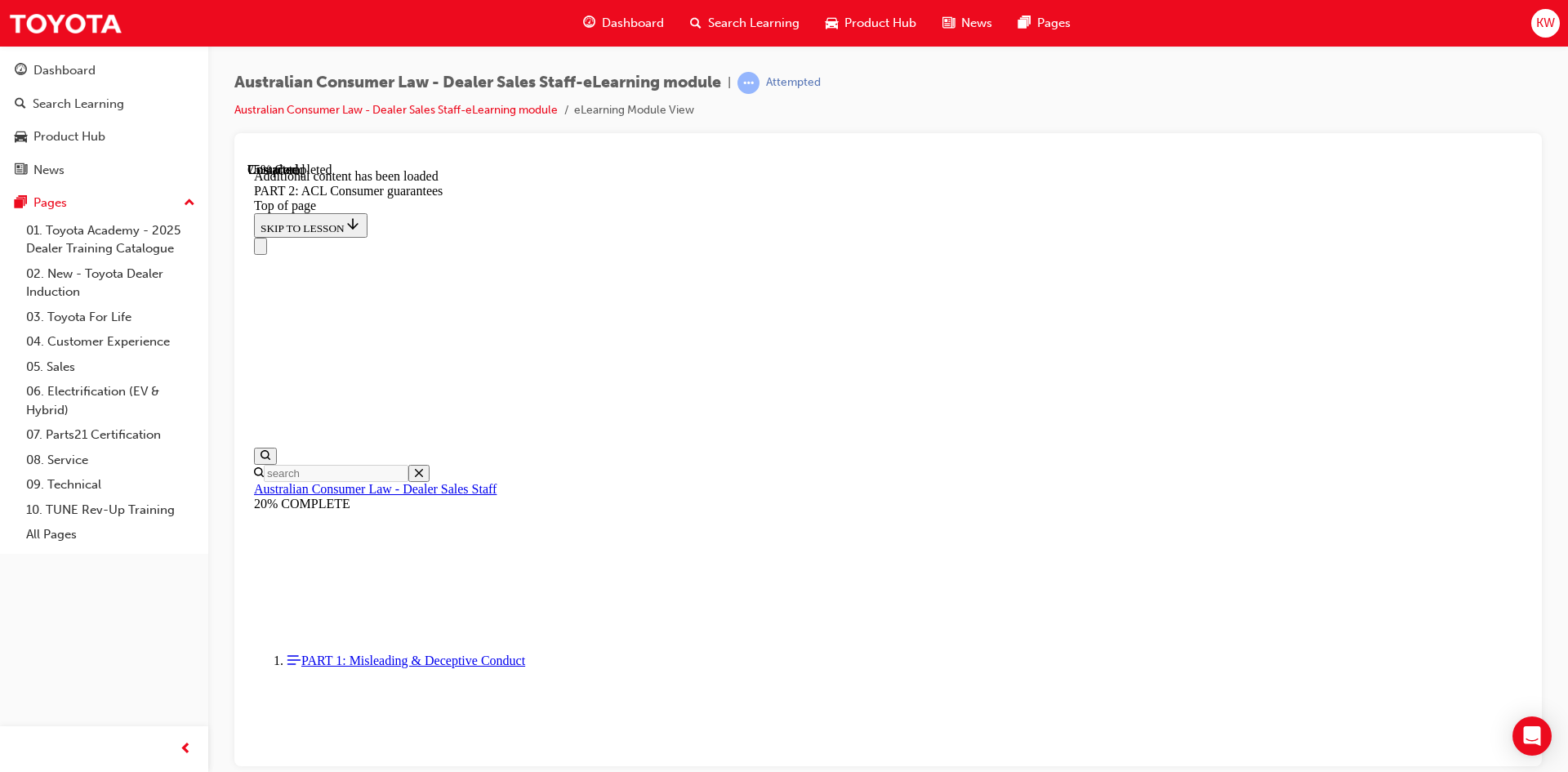
scroll to position [13613, 0]
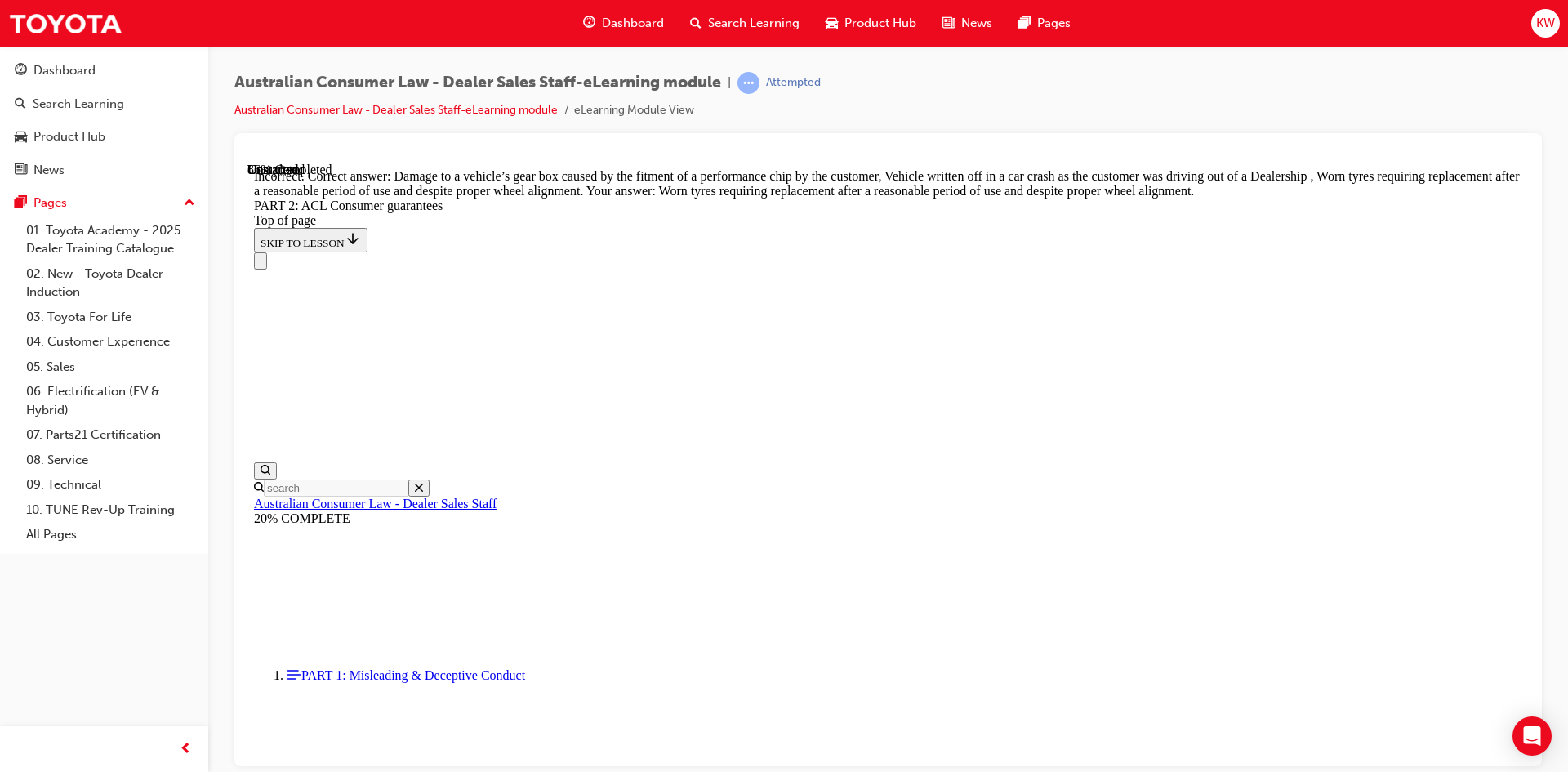
scroll to position [16176, 0]
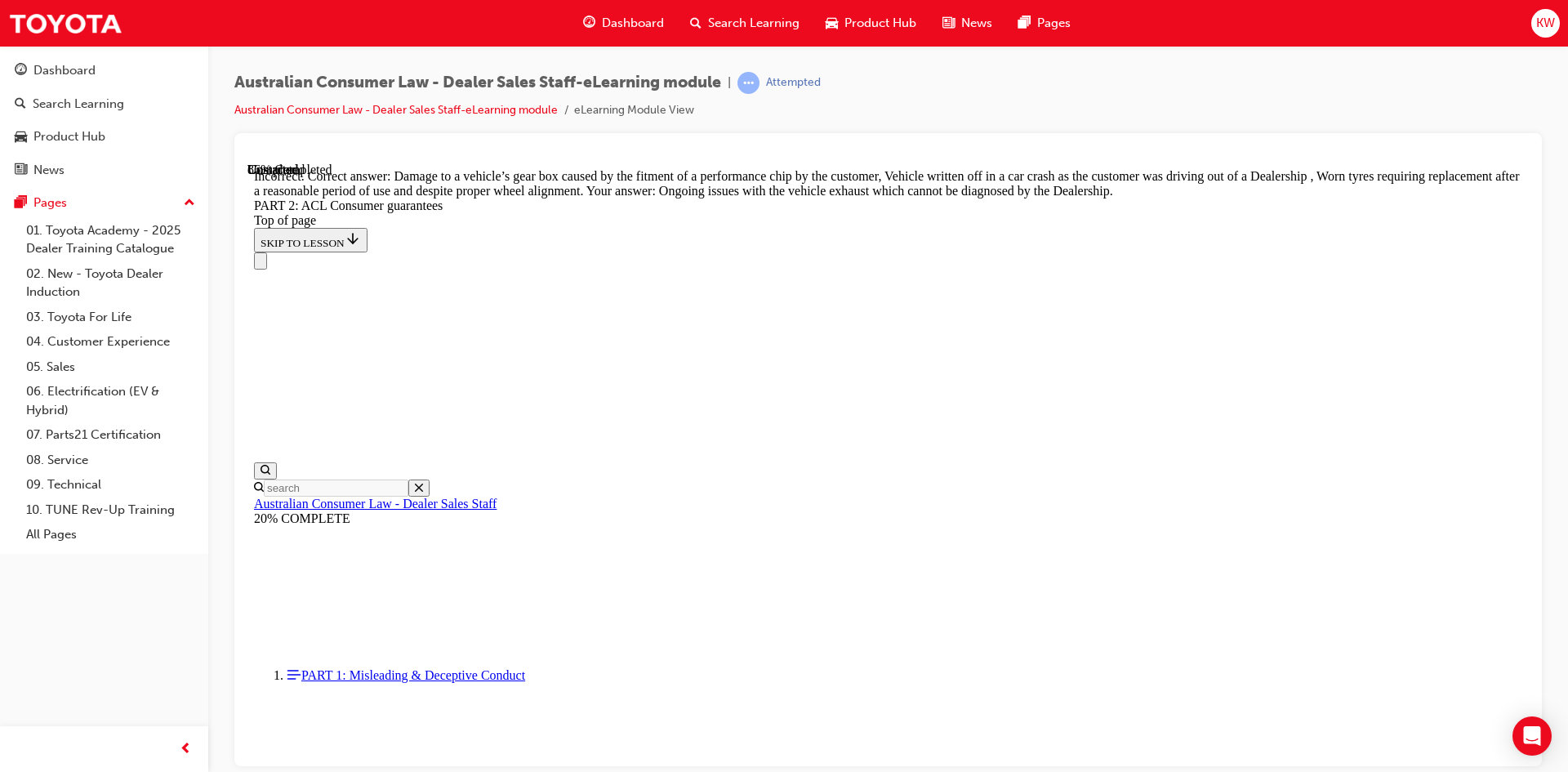
scroll to position [16081, 0]
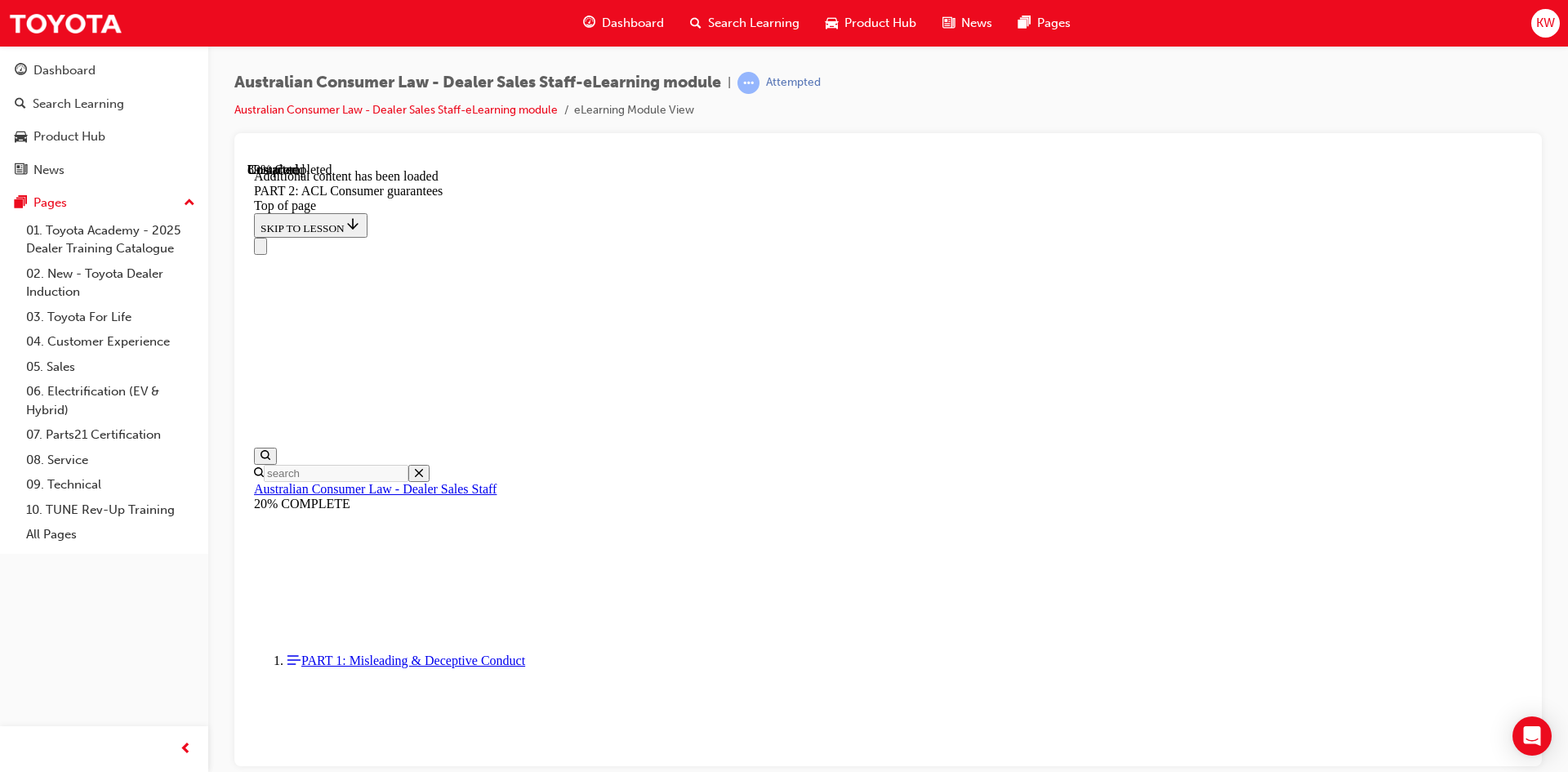
scroll to position [17727, 0]
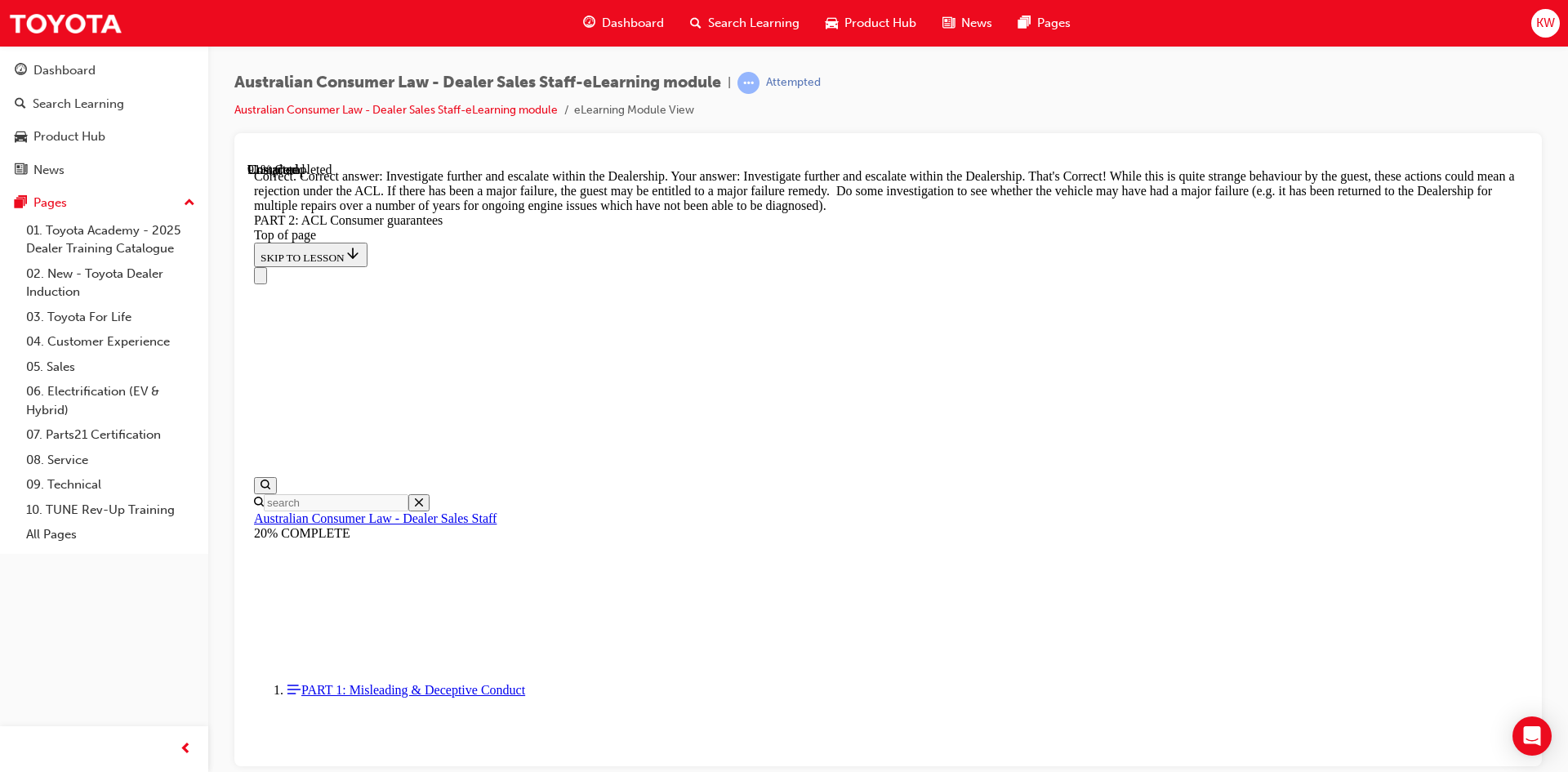
scroll to position [18194, 0]
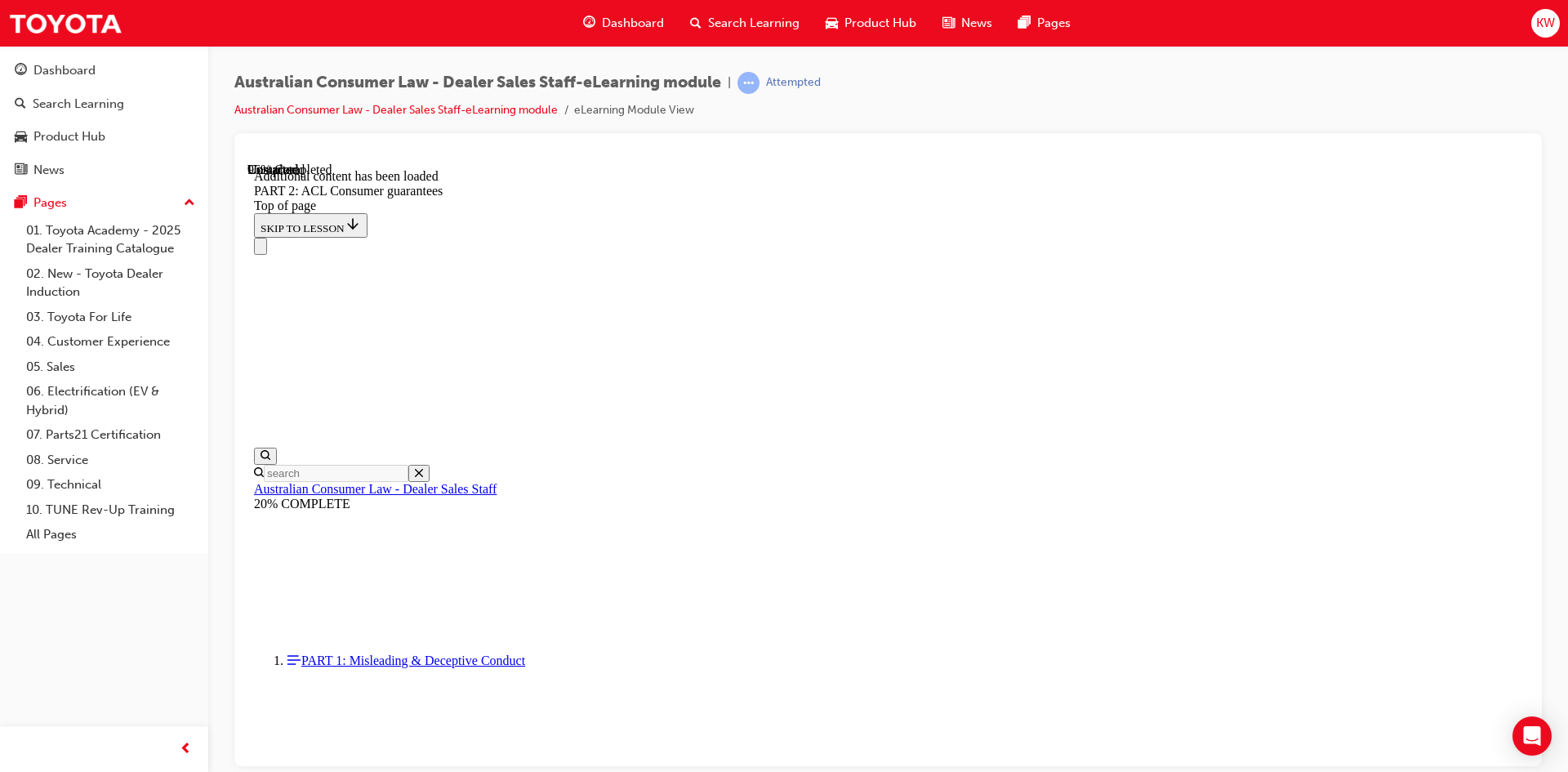
scroll to position [19526, 0]
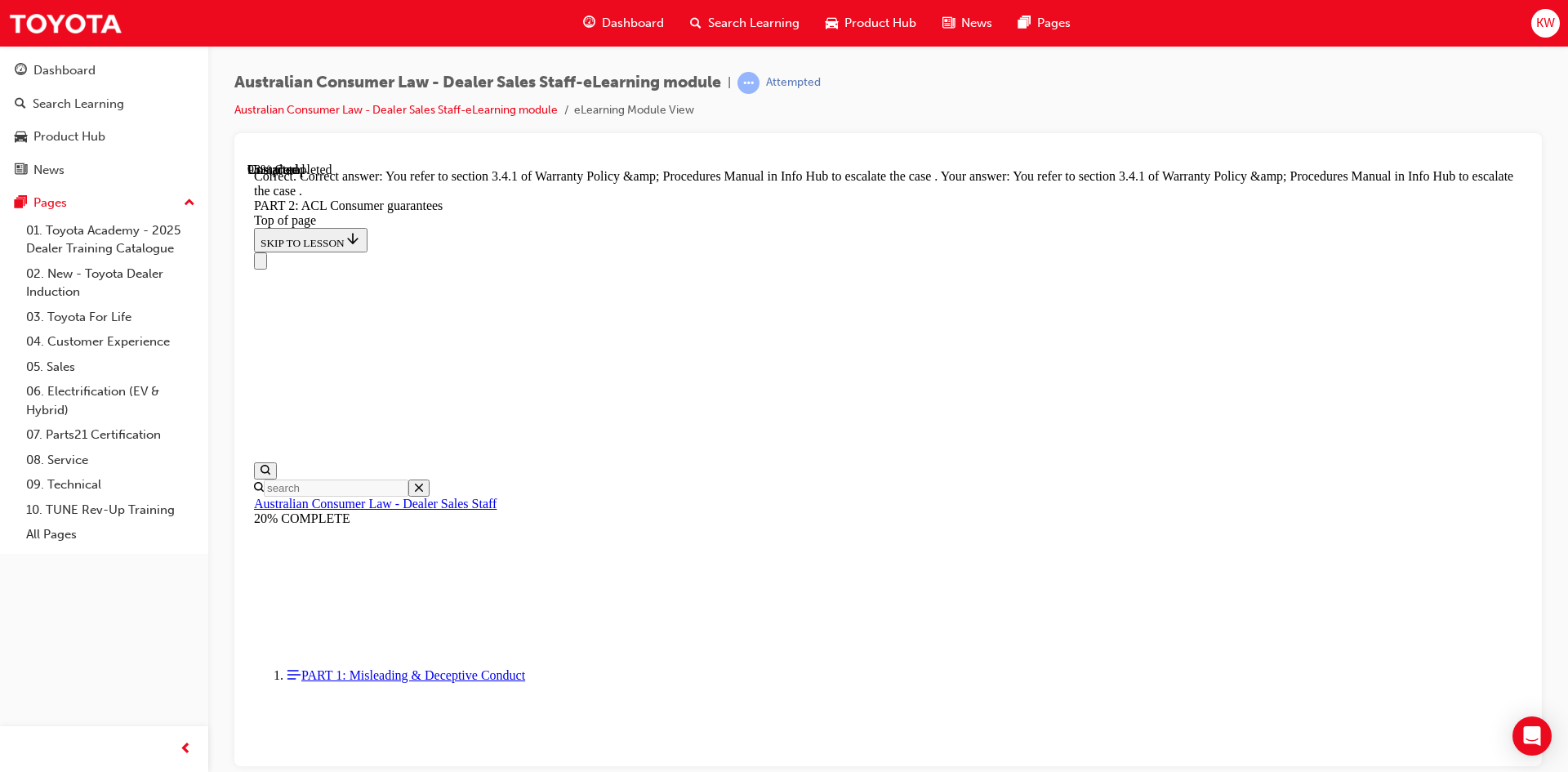
scroll to position [20496, 0]
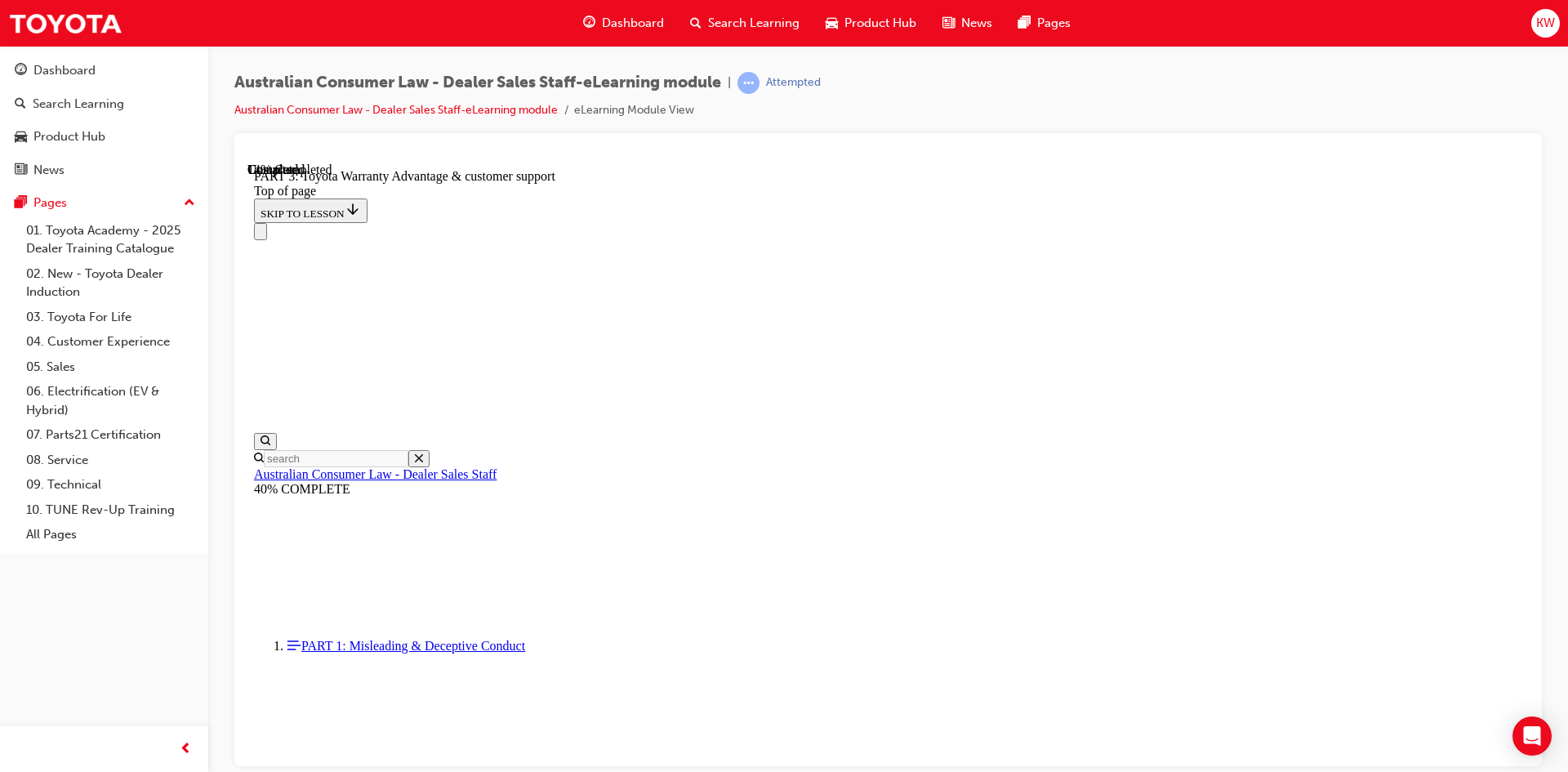
scroll to position [1112, 0]
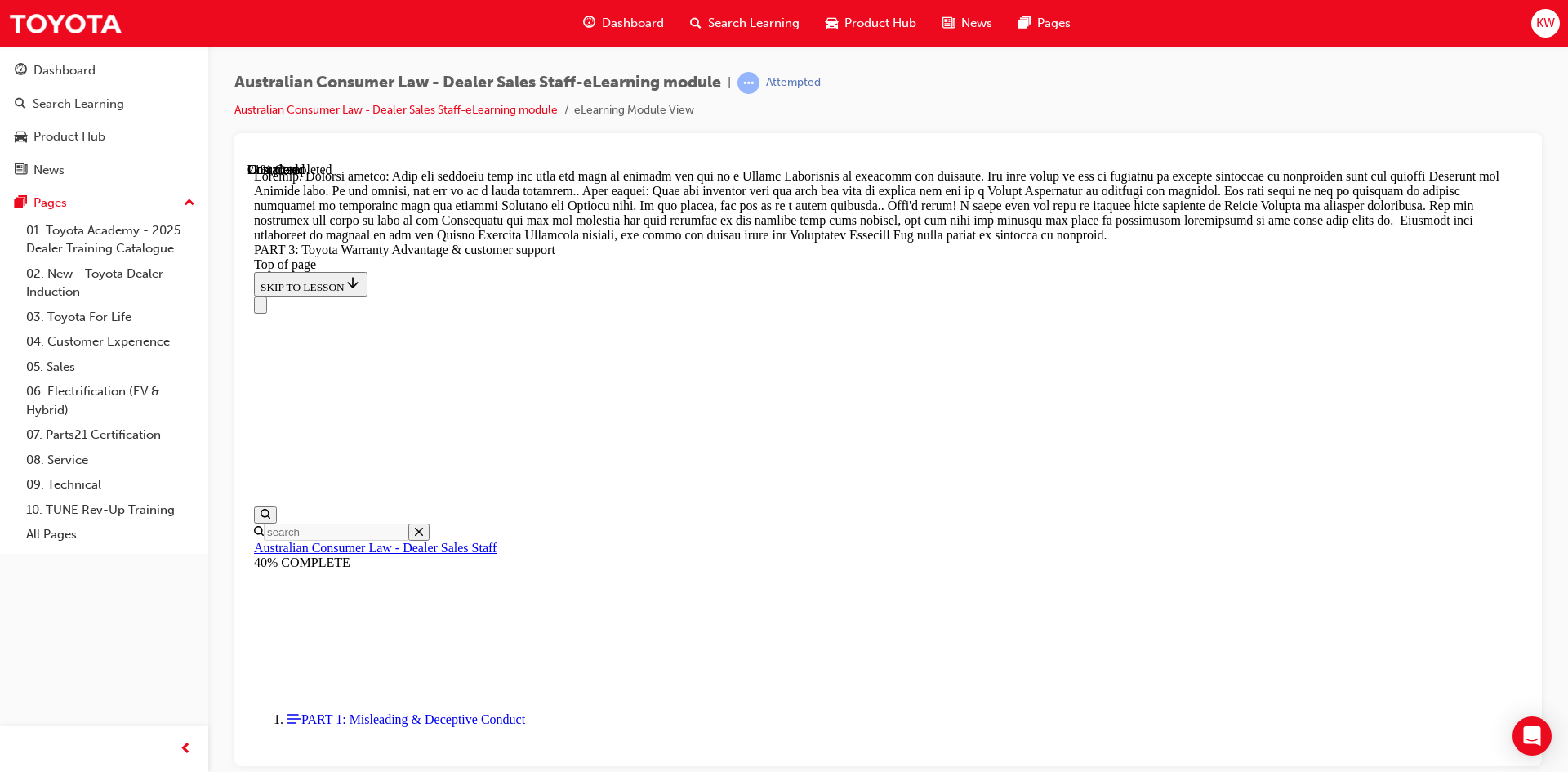
scroll to position [1473, 0]
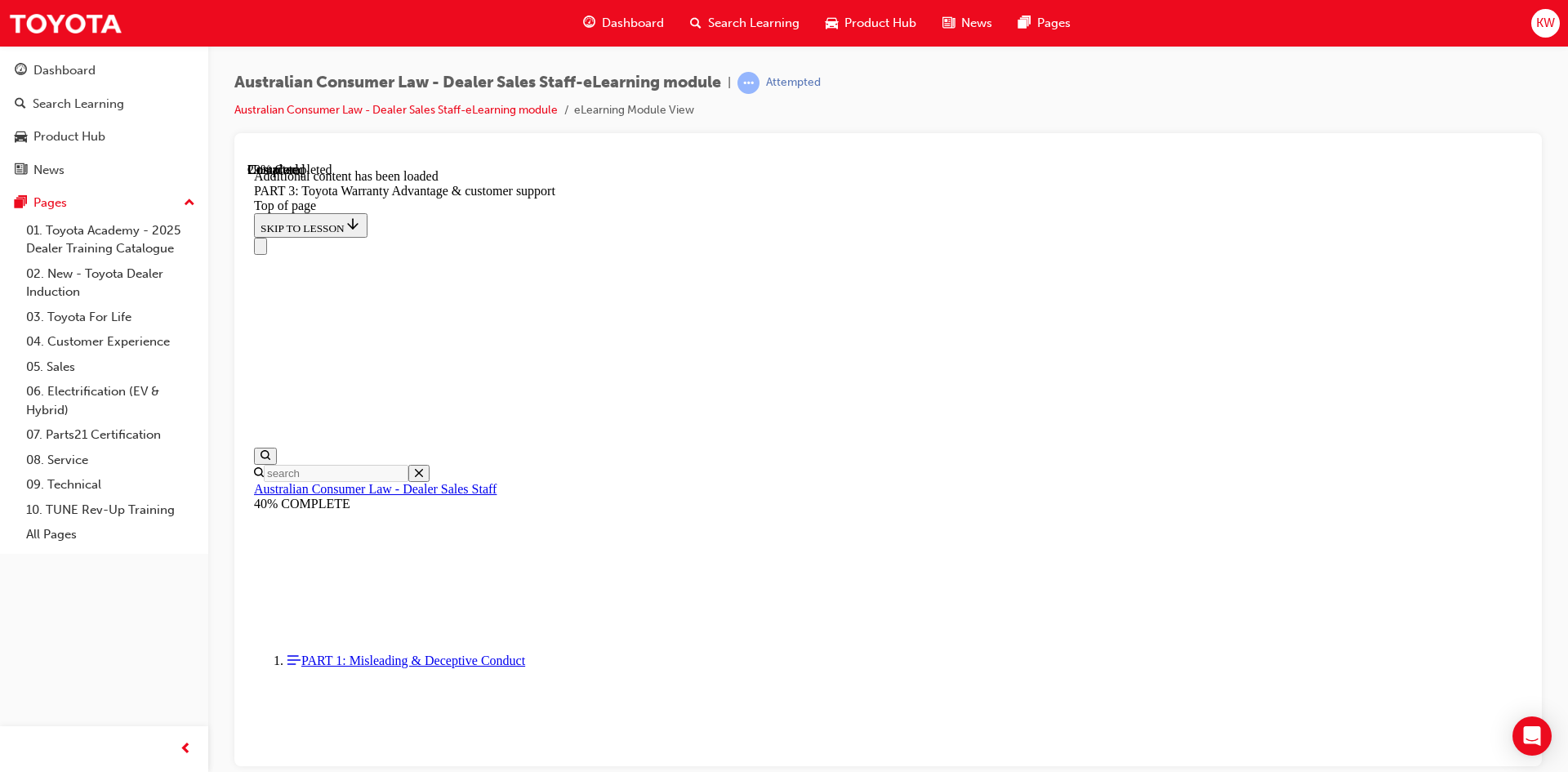
scroll to position [1906, 0]
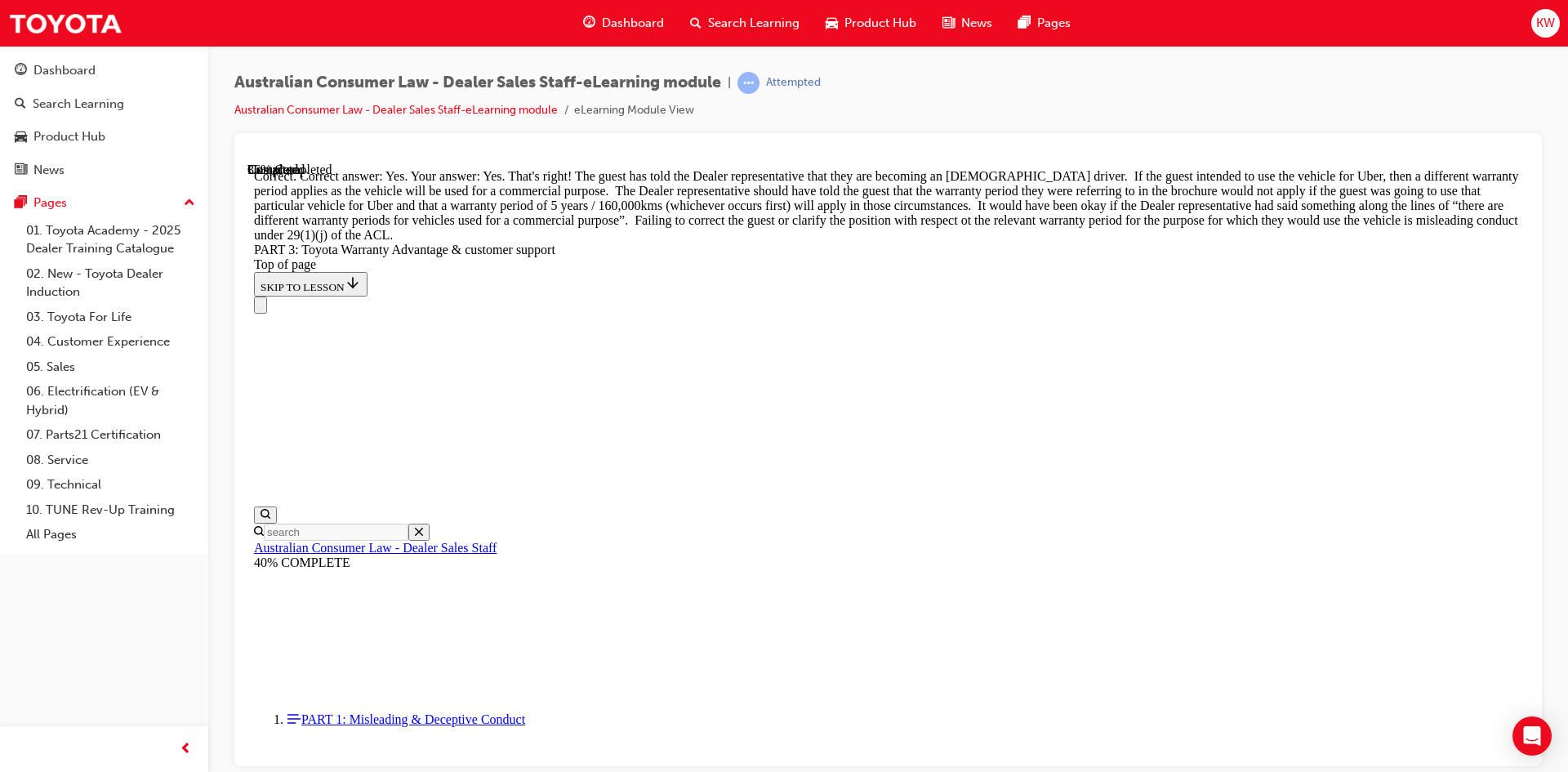
scroll to position [2443, 0]
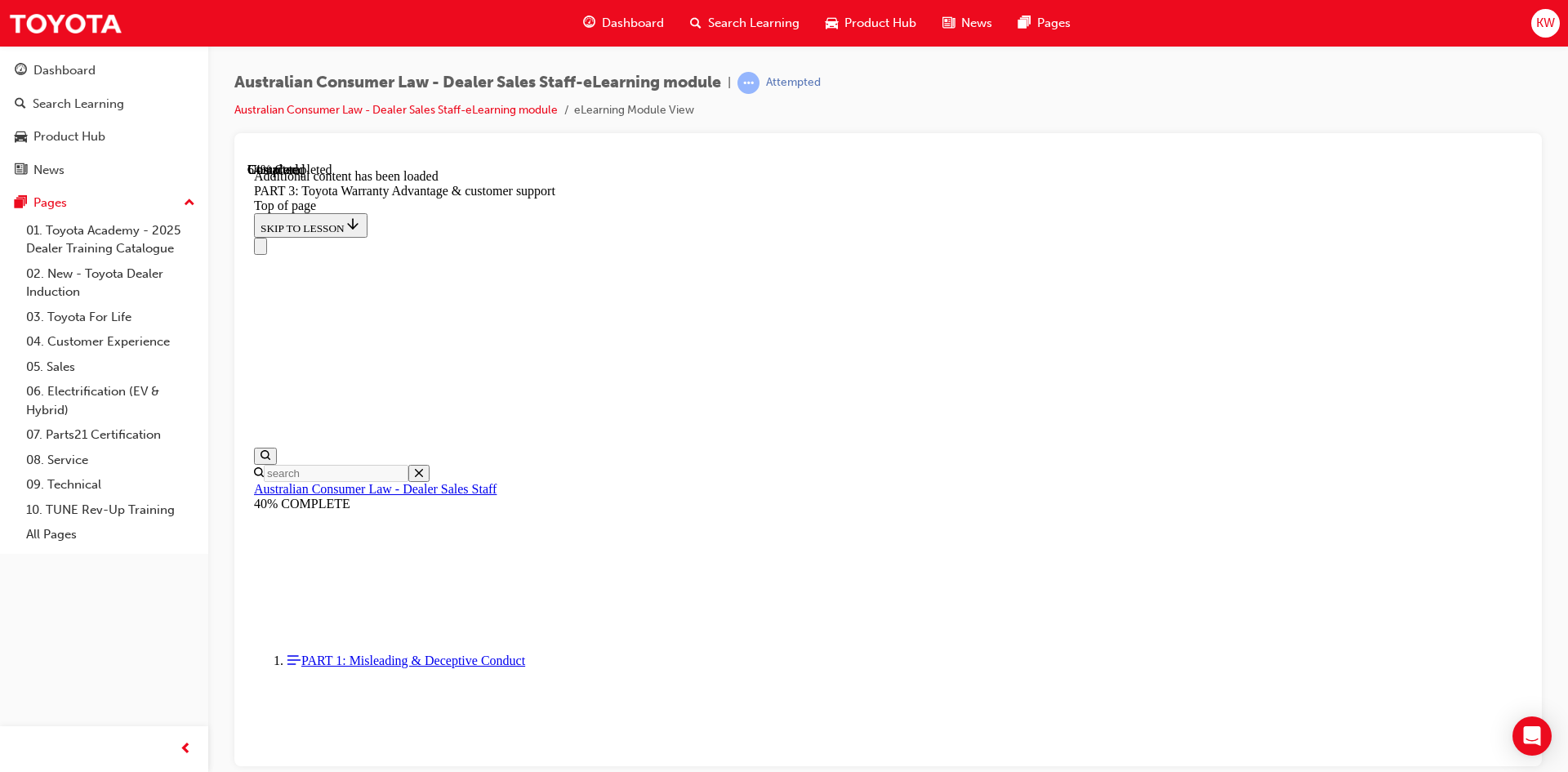
scroll to position [4265, 0]
drag, startPoint x: 954, startPoint y: 696, endPoint x: 940, endPoint y: 680, distance: 21.3
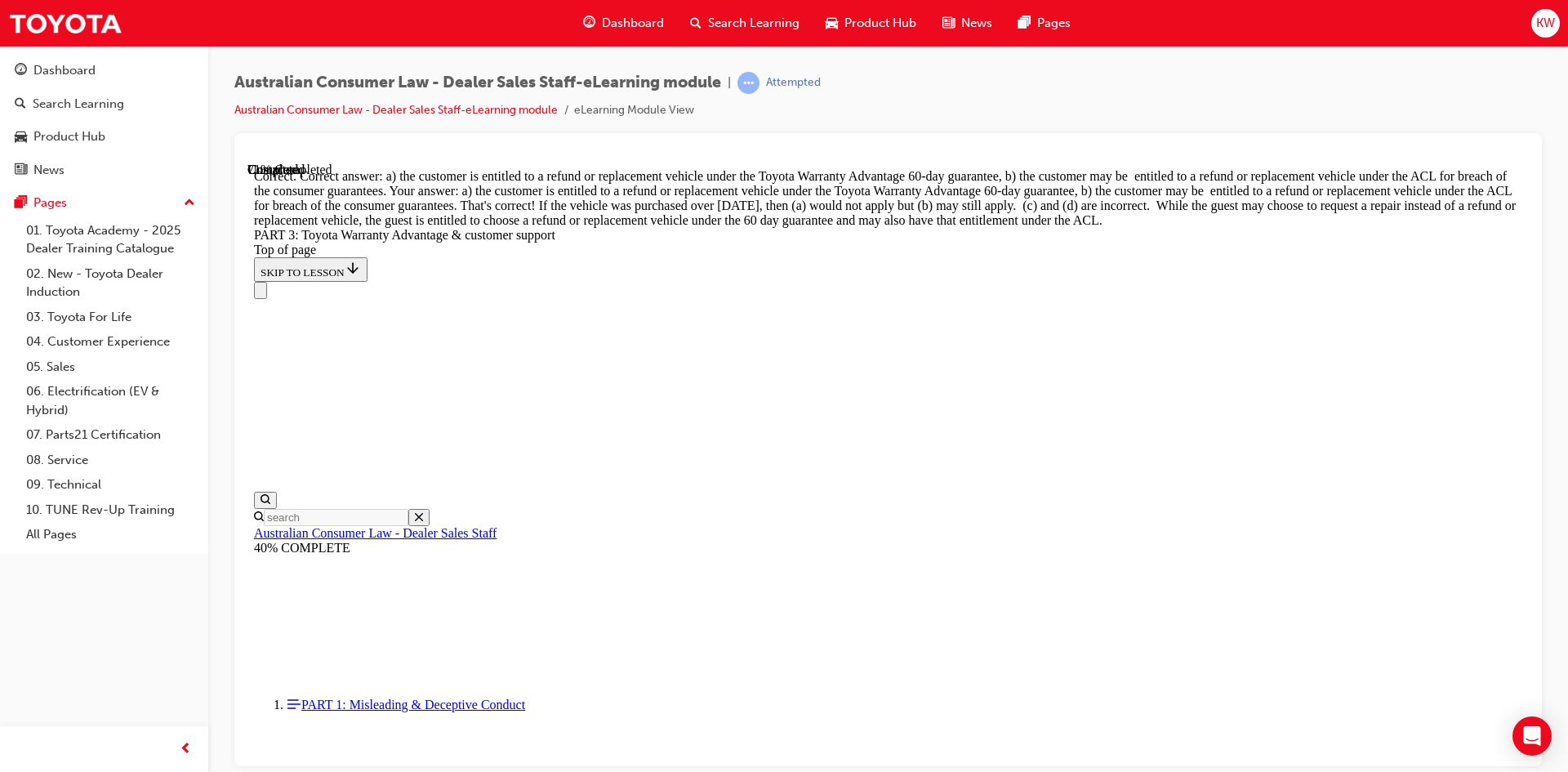
scroll to position [4765, 0]
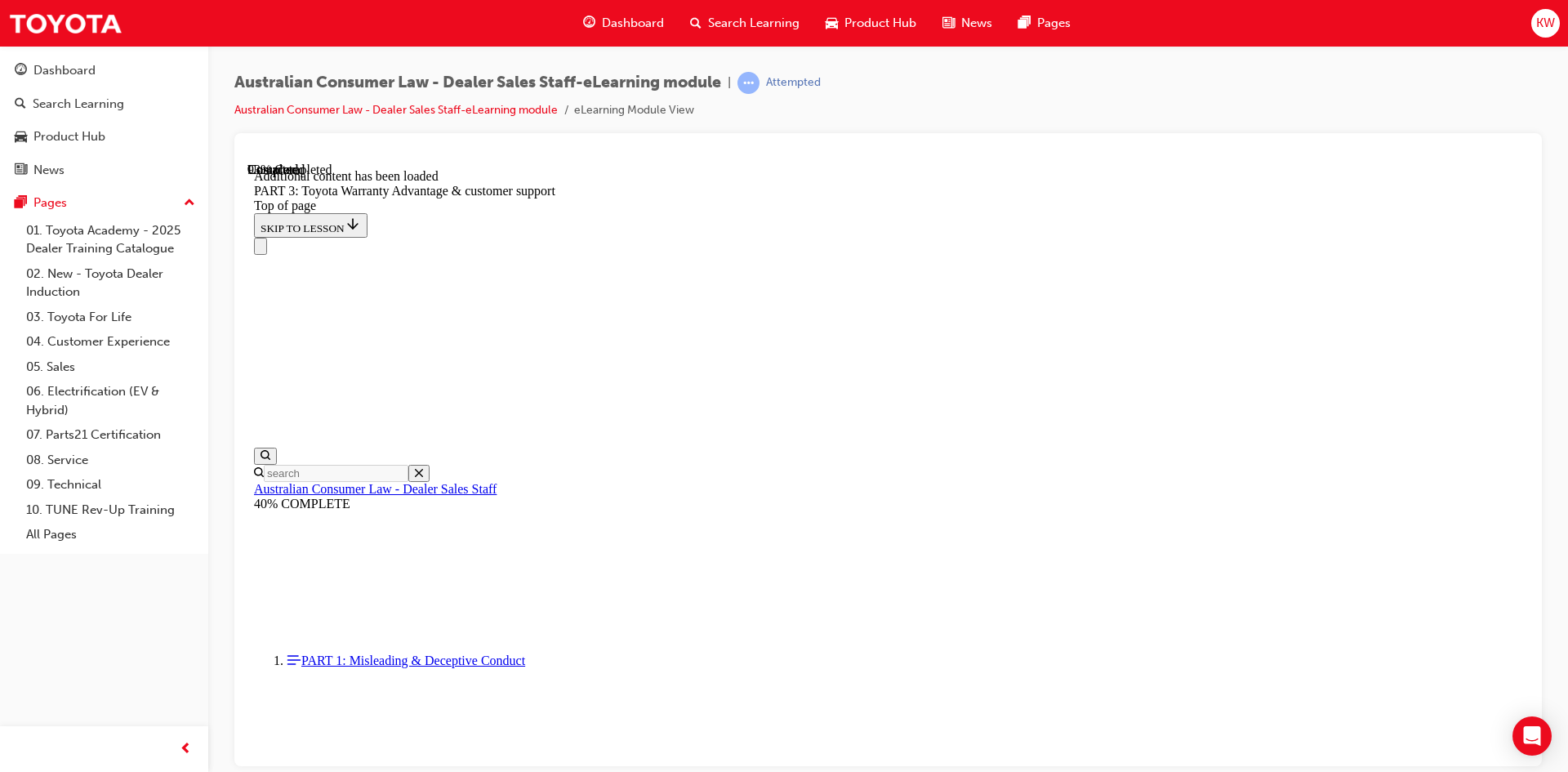
scroll to position [5170, 0]
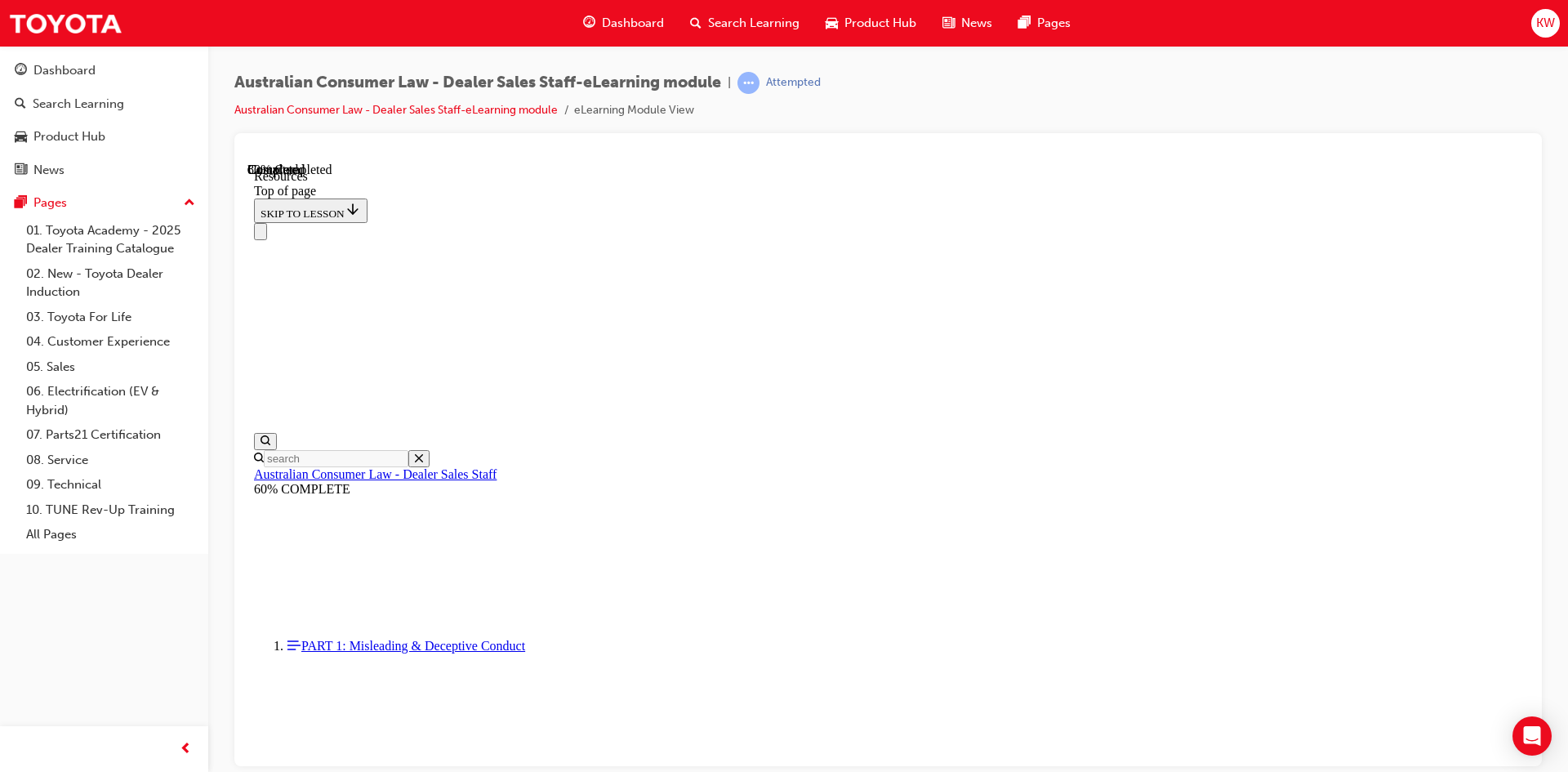
scroll to position [808, 0]
